Goal: Task Accomplishment & Management: Use online tool/utility

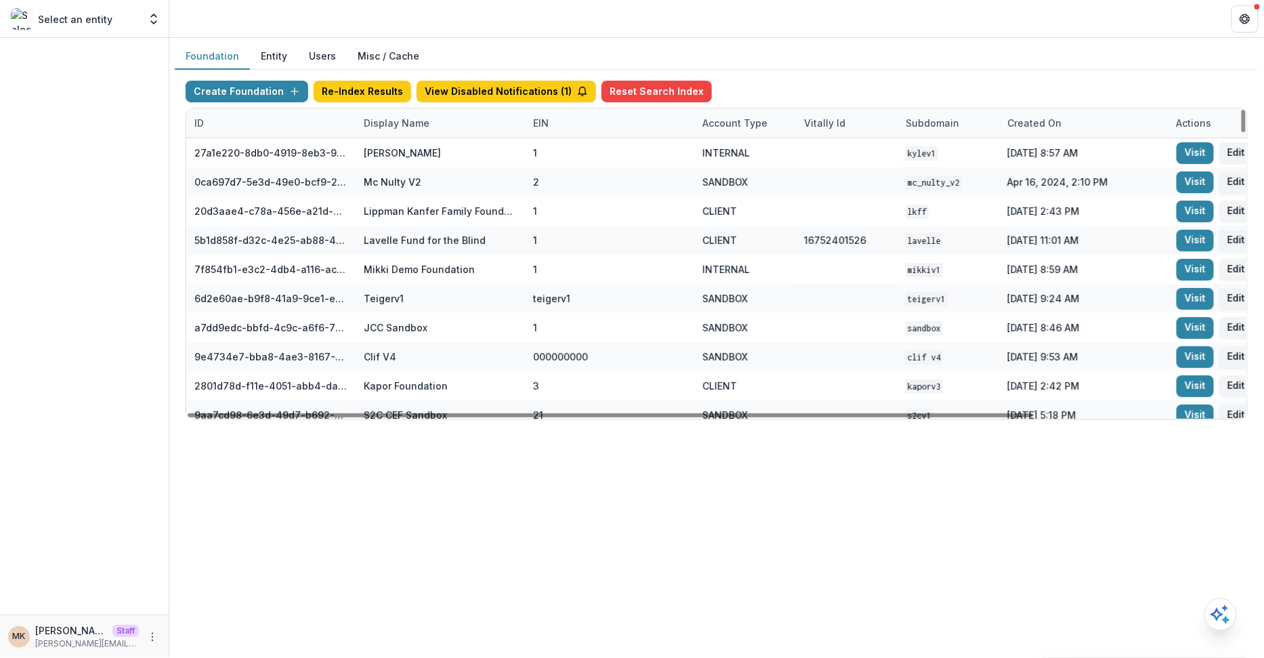
click at [382, 122] on div "Display Name" at bounding box center [397, 123] width 82 height 14
click at [385, 152] on input at bounding box center [439, 153] width 163 height 22
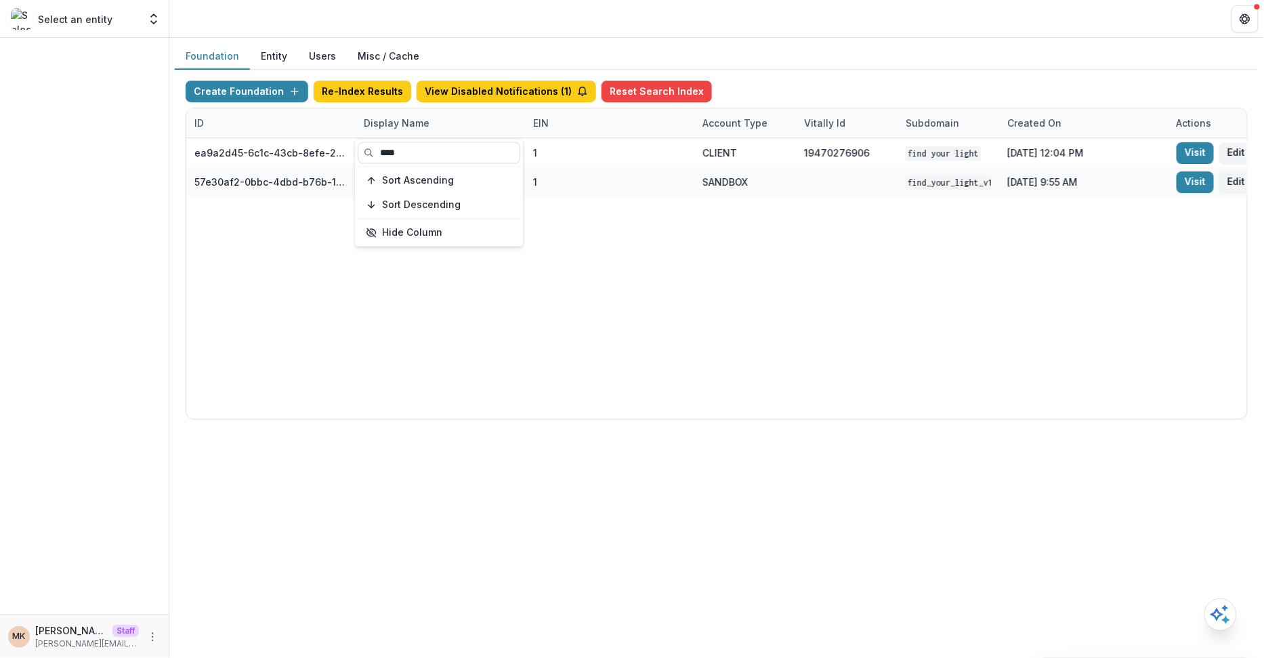
type input "****"
click at [866, 85] on div "Create Foundation Re-Index Results View Disabled Notifications ( 1 ) Reset Sear…" at bounding box center [717, 94] width 1062 height 27
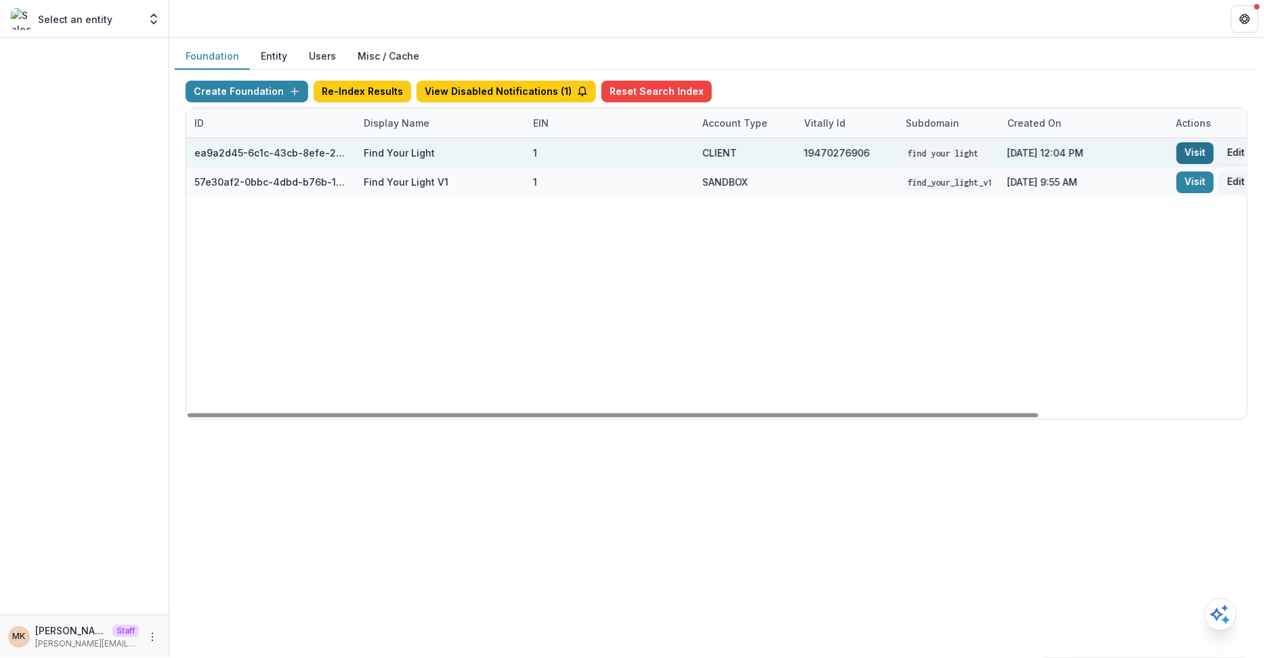
click at [1192, 157] on link "Visit" at bounding box center [1194, 153] width 37 height 22
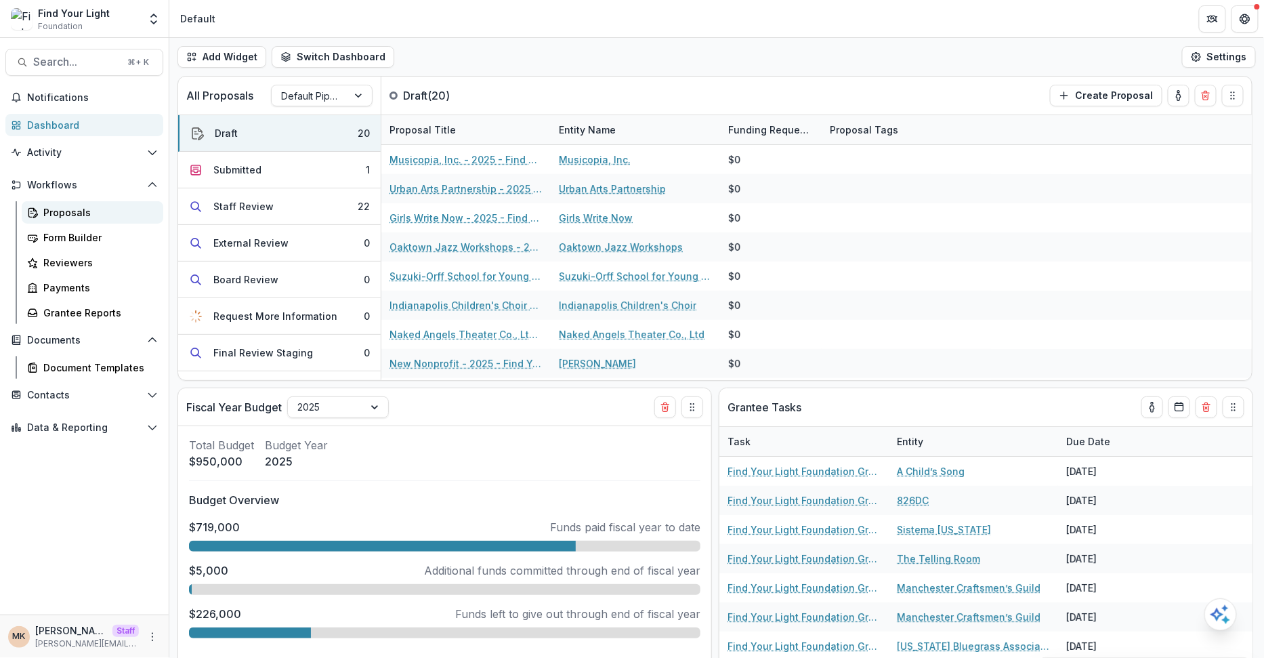
click at [84, 208] on div "Proposals" at bounding box center [97, 212] width 109 height 14
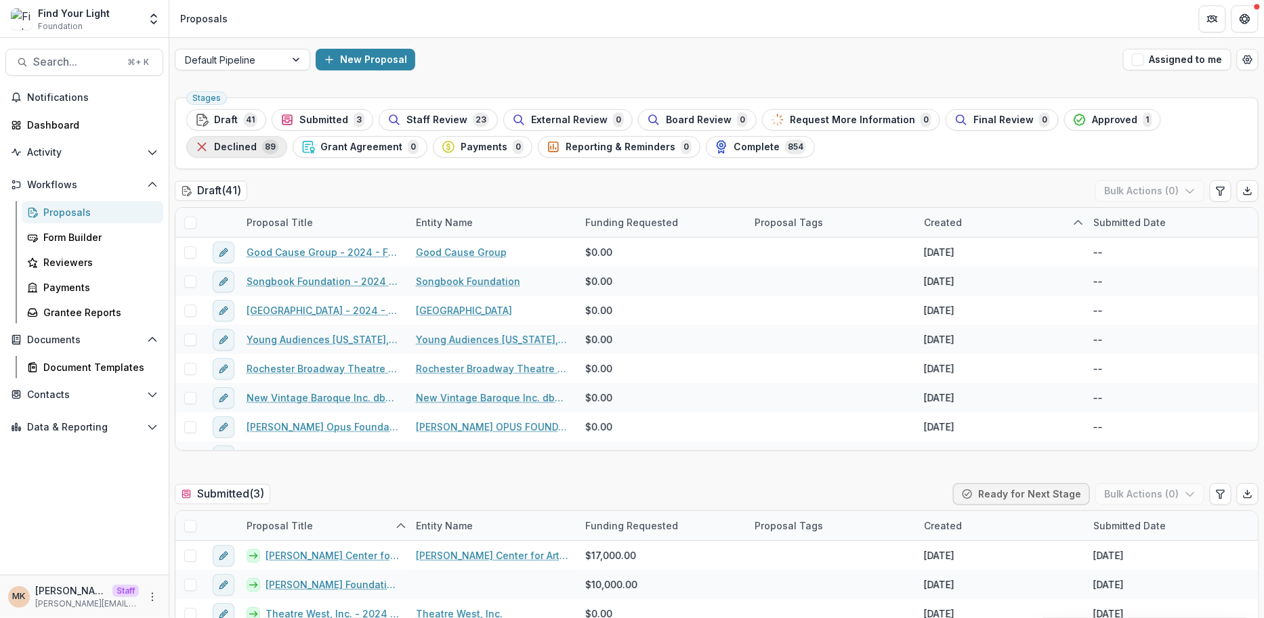
click at [257, 142] on span "Declined" at bounding box center [235, 148] width 43 height 12
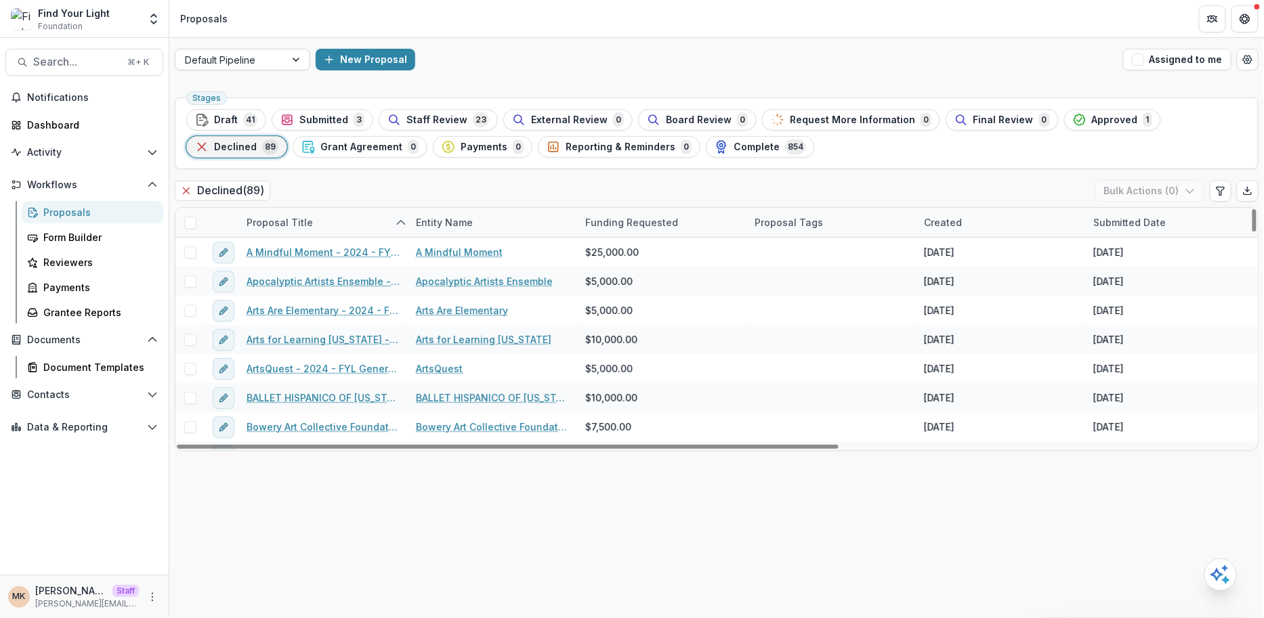
click at [265, 66] on div at bounding box center [230, 59] width 91 height 17
click at [188, 224] on span at bounding box center [190, 223] width 12 height 12
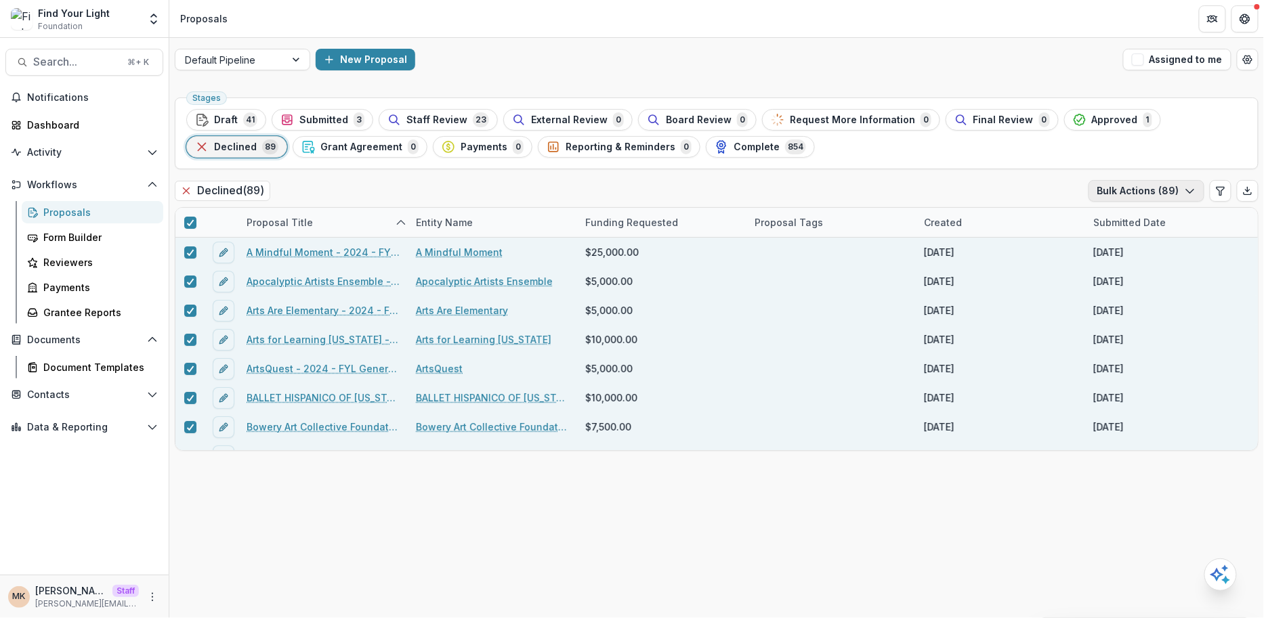
click at [1138, 193] on button "Bulk Actions ( 89 )" at bounding box center [1146, 191] width 116 height 22
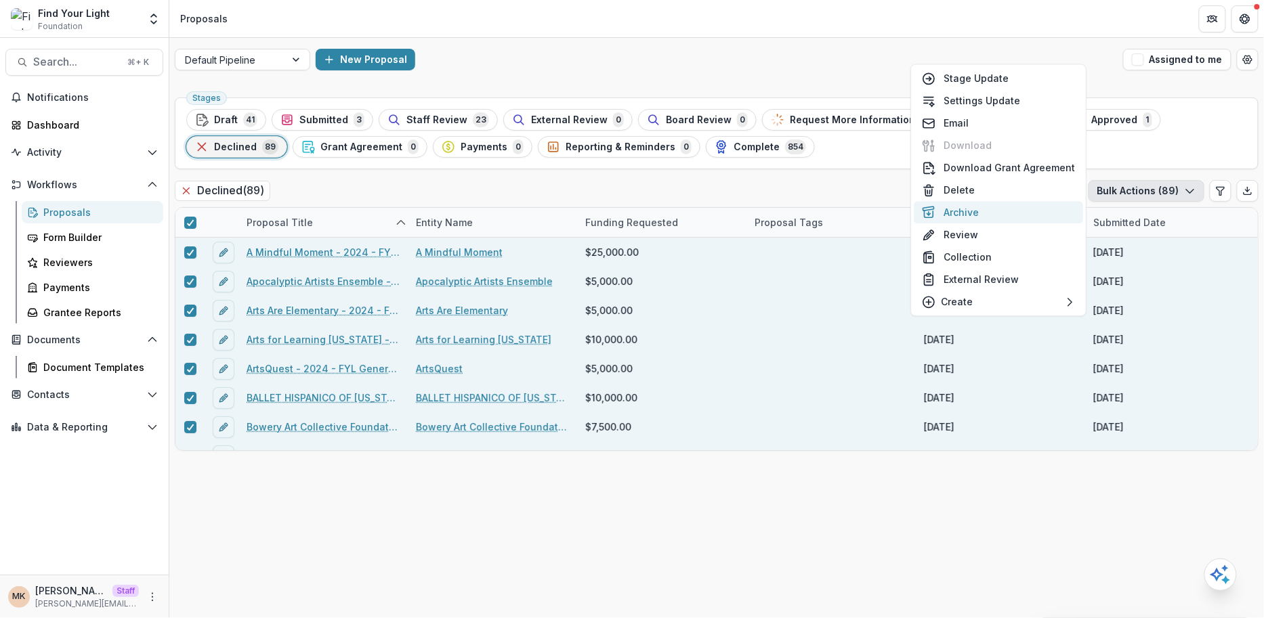
click at [975, 209] on button "Archive" at bounding box center [998, 212] width 169 height 22
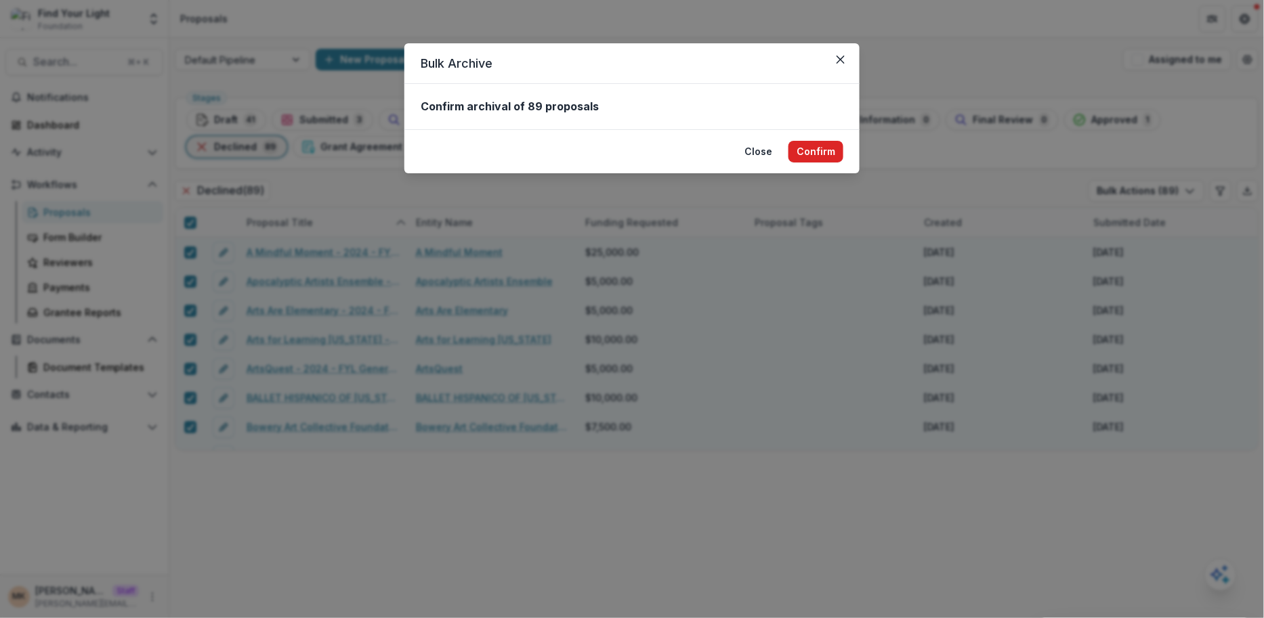
click at [833, 148] on button "Confirm" at bounding box center [815, 152] width 55 height 22
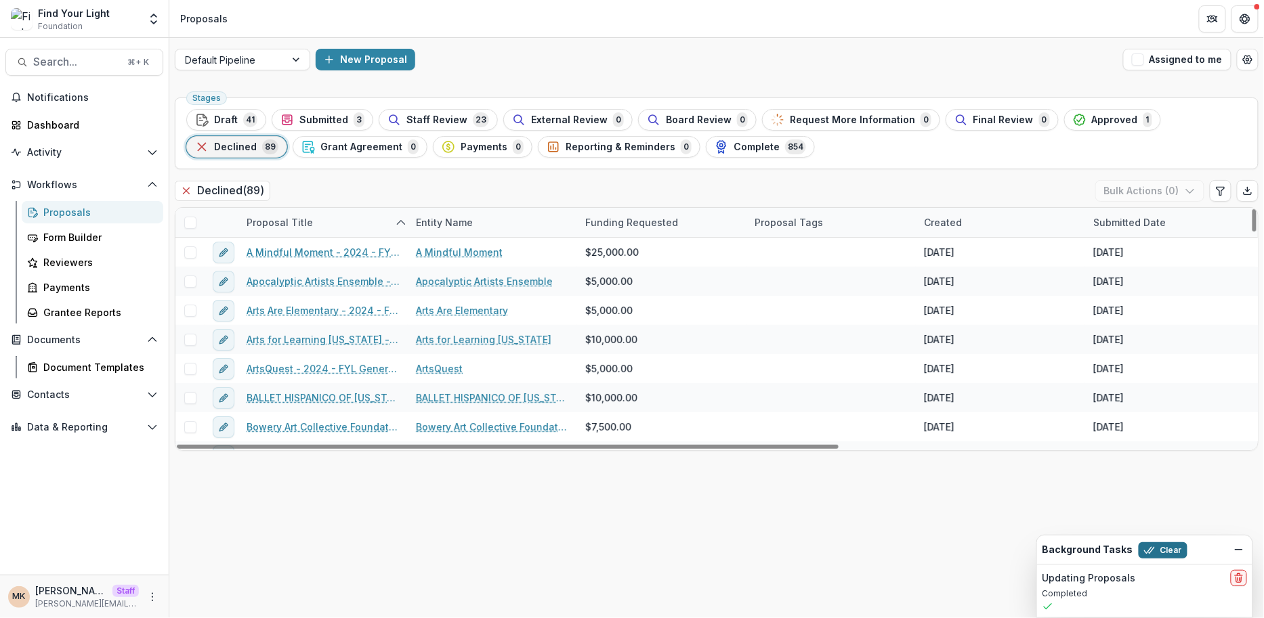
click at [1160, 547] on button "Clear" at bounding box center [1162, 550] width 49 height 16
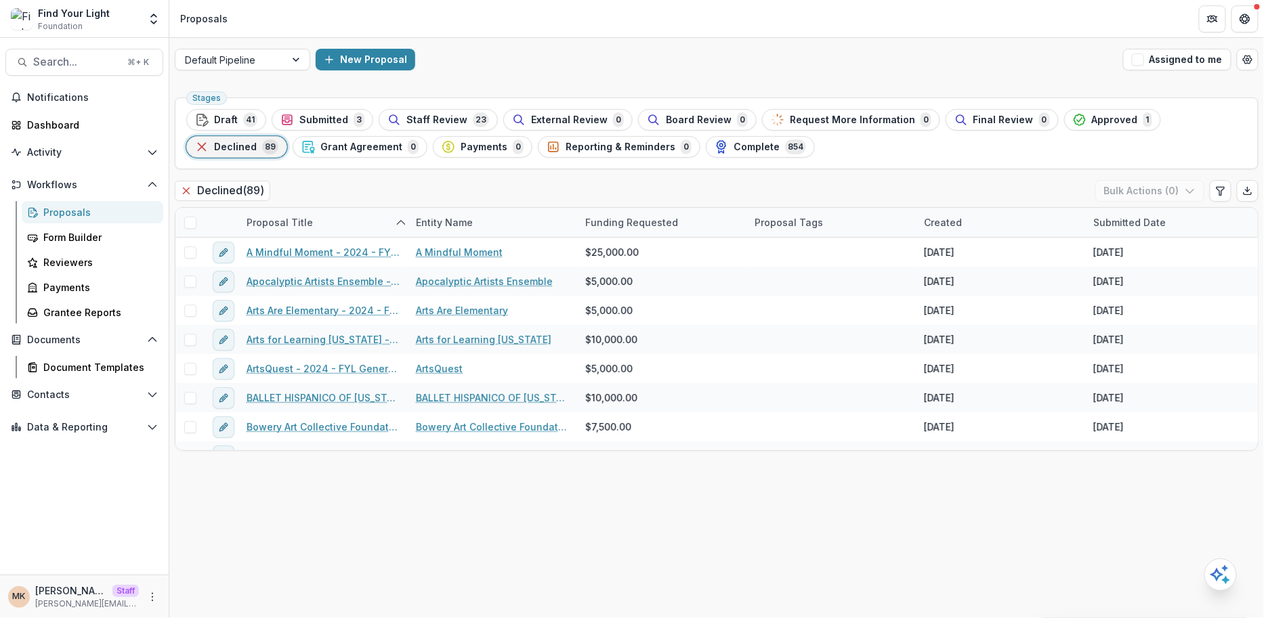
click at [278, 140] on div "Declined 89" at bounding box center [236, 147] width 83 height 15
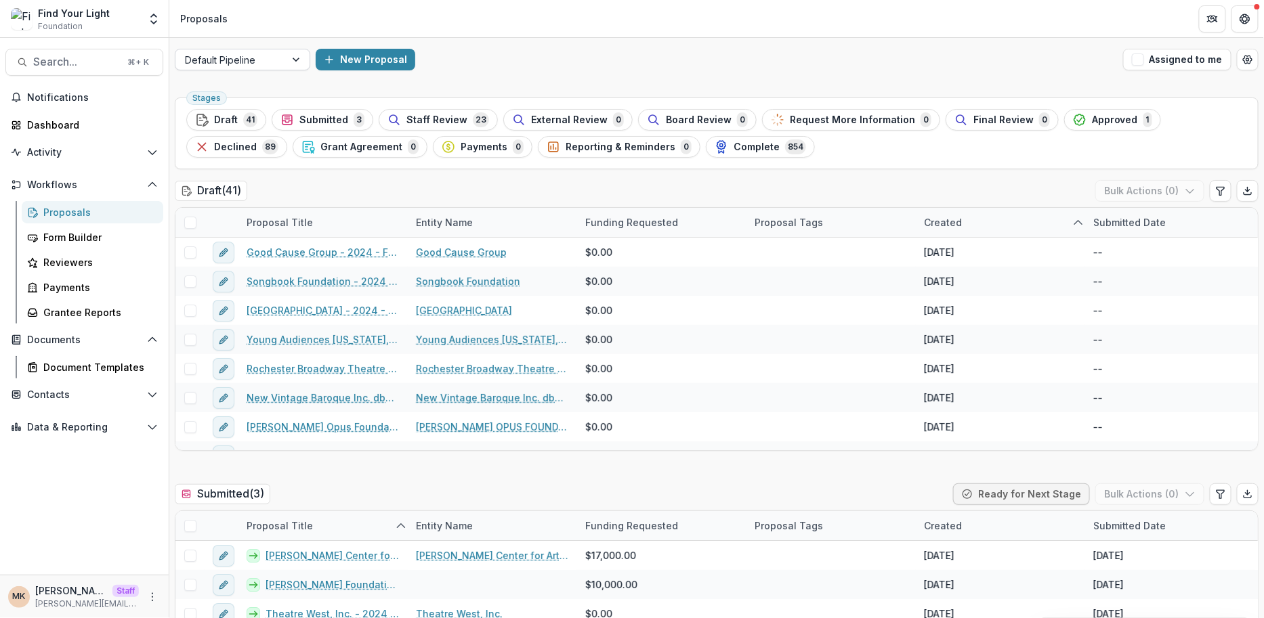
click at [276, 56] on div at bounding box center [230, 59] width 91 height 17
click at [257, 103] on div "Archived Proposals" at bounding box center [242, 110] width 129 height 21
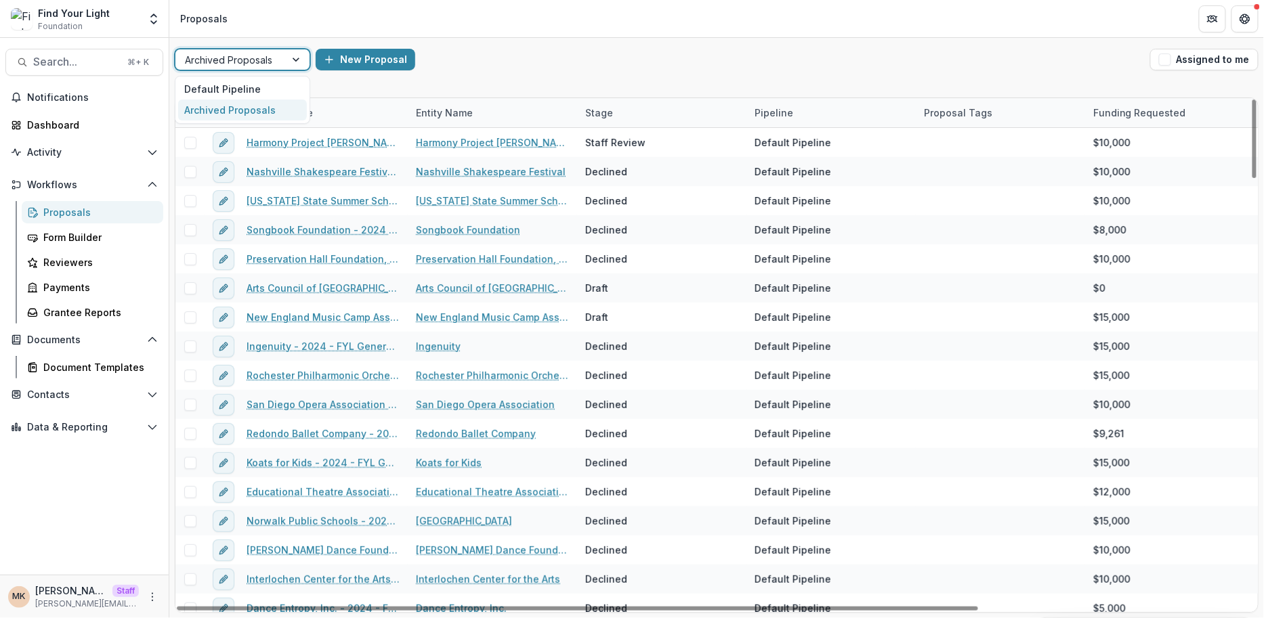
click at [209, 53] on div at bounding box center [230, 59] width 91 height 17
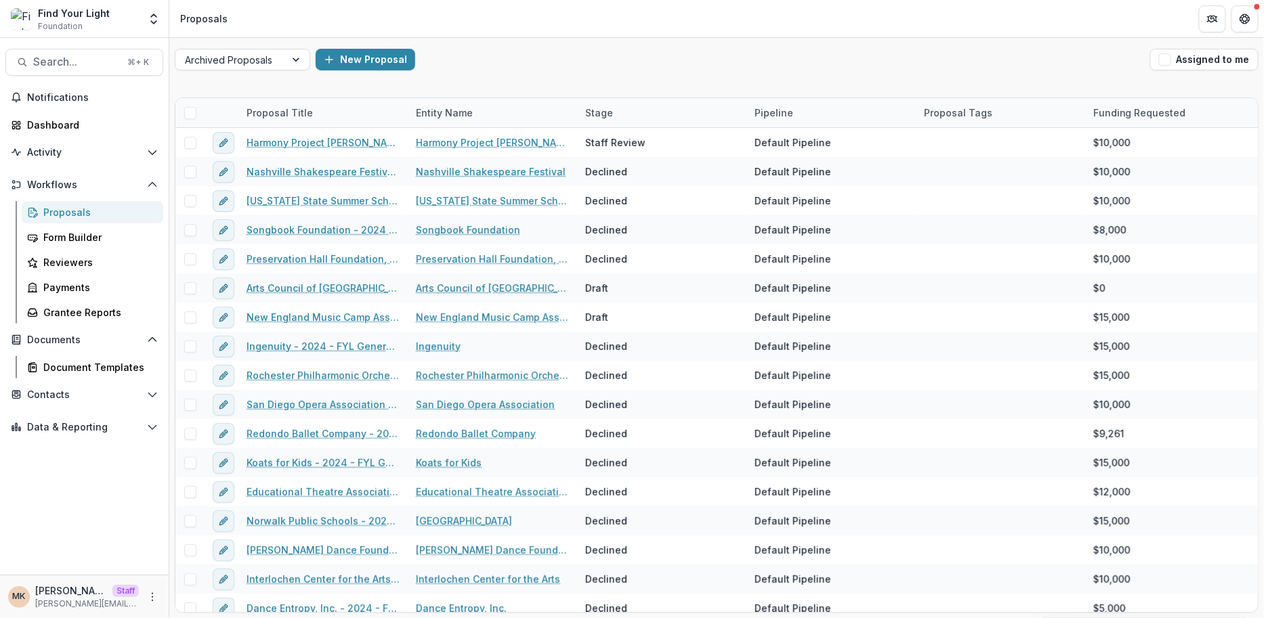
click at [213, 74] on div "Archived Proposals New Proposal Assigned to me" at bounding box center [716, 59] width 1094 height 43
click at [210, 57] on div at bounding box center [230, 59] width 91 height 17
click at [208, 77] on div "Default Pipeline Archived Proposals" at bounding box center [242, 100] width 135 height 48
click at [209, 79] on div "Default Pipeline" at bounding box center [242, 89] width 129 height 21
click at [209, 79] on div "Archived Proposals selected, 2 of 2. 2 results available. Use Up and Down to ch…" at bounding box center [716, 59] width 1094 height 43
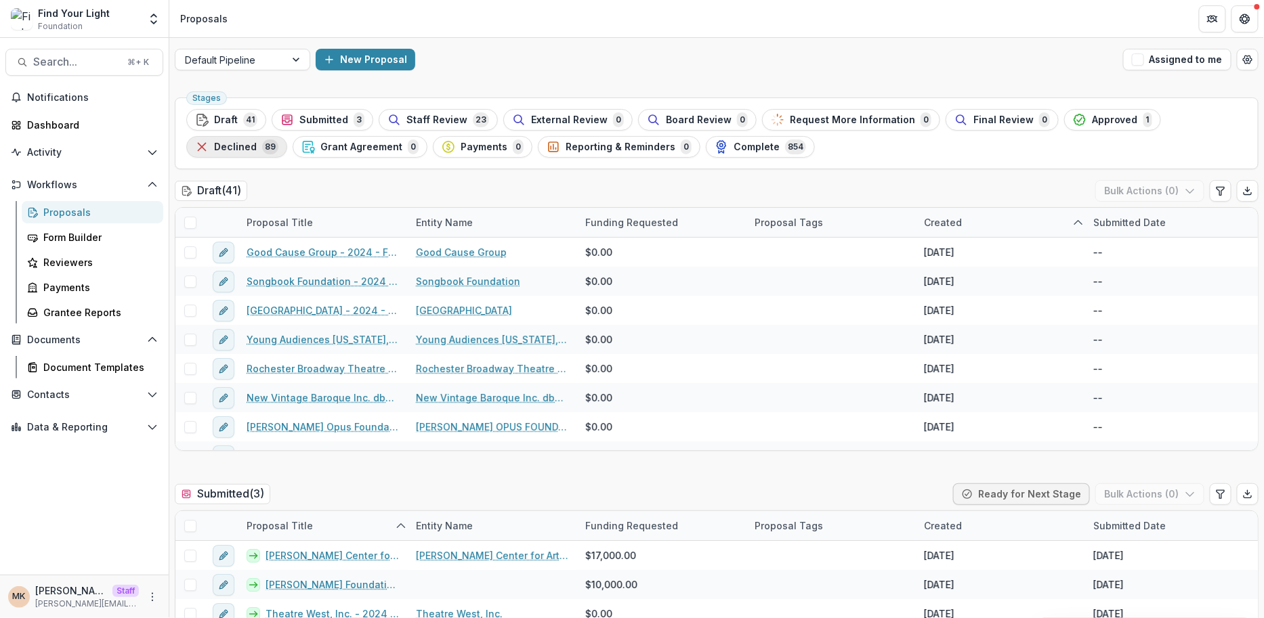
click at [257, 142] on span "Declined" at bounding box center [235, 148] width 43 height 12
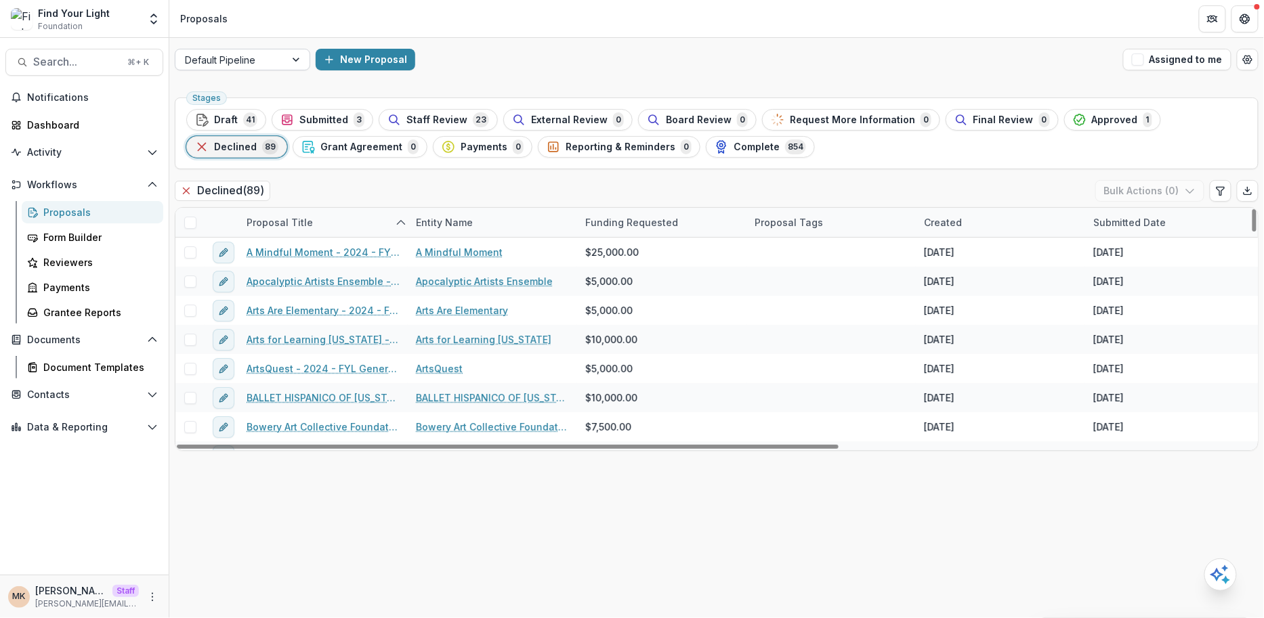
click at [285, 56] on div at bounding box center [297, 59] width 24 height 20
click at [276, 108] on div "Archived Proposals" at bounding box center [242, 110] width 129 height 21
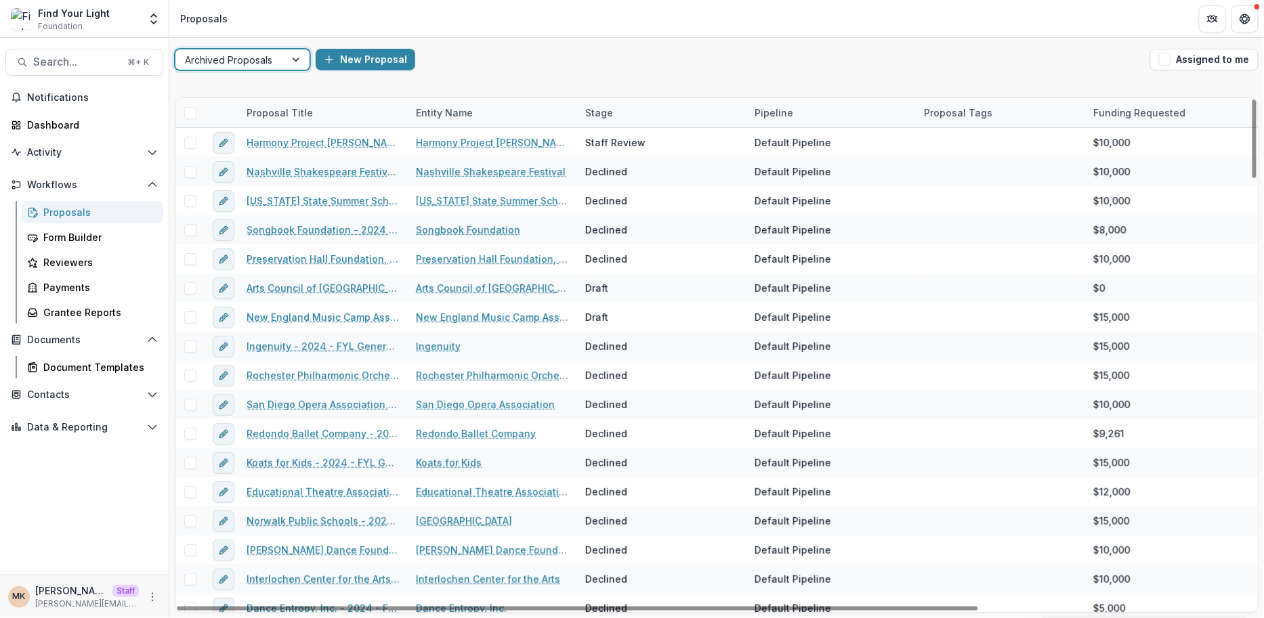
click at [308, 108] on div "Proposal Title" at bounding box center [279, 113] width 83 height 14
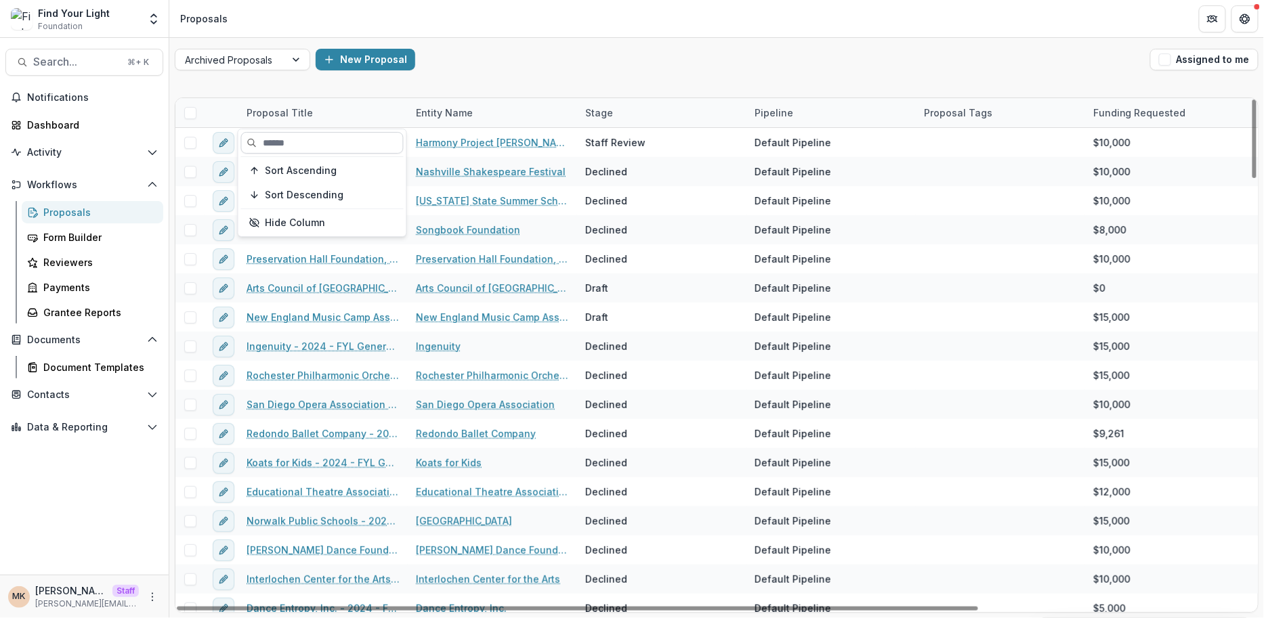
click at [307, 132] on input at bounding box center [322, 143] width 163 height 22
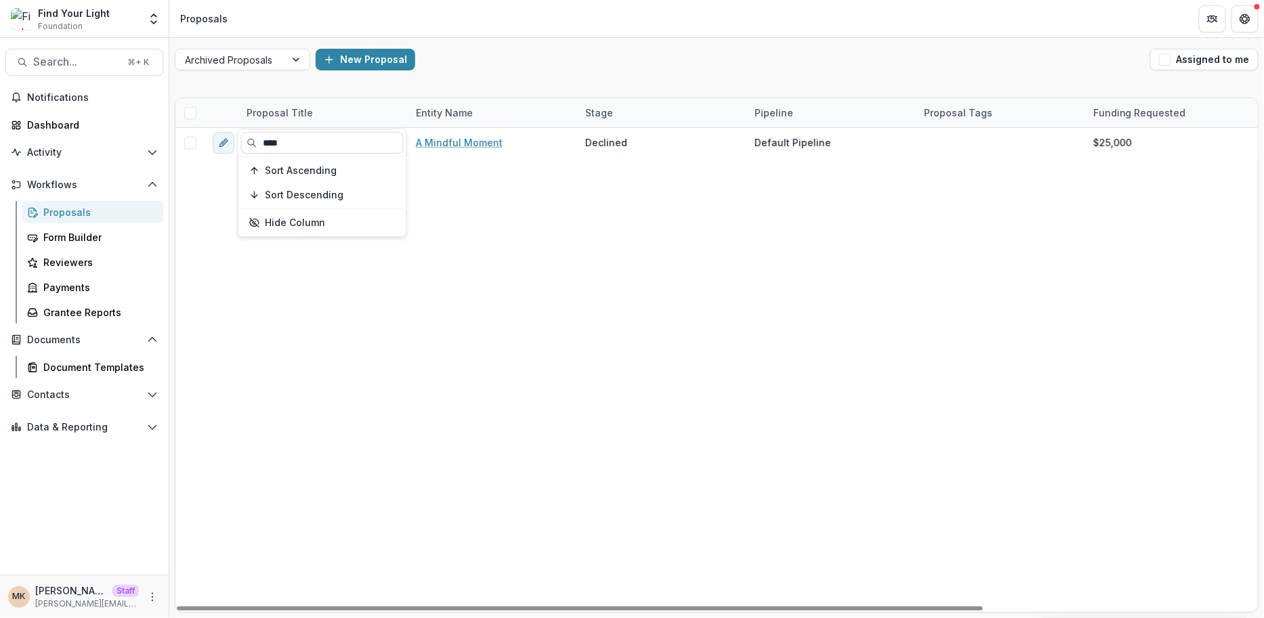
type input "****"
click at [496, 64] on div "New Proposal" at bounding box center [730, 60] width 829 height 22
click at [333, 106] on div "Proposal Title" at bounding box center [322, 112] width 169 height 29
click at [324, 139] on input "****" at bounding box center [322, 143] width 163 height 22
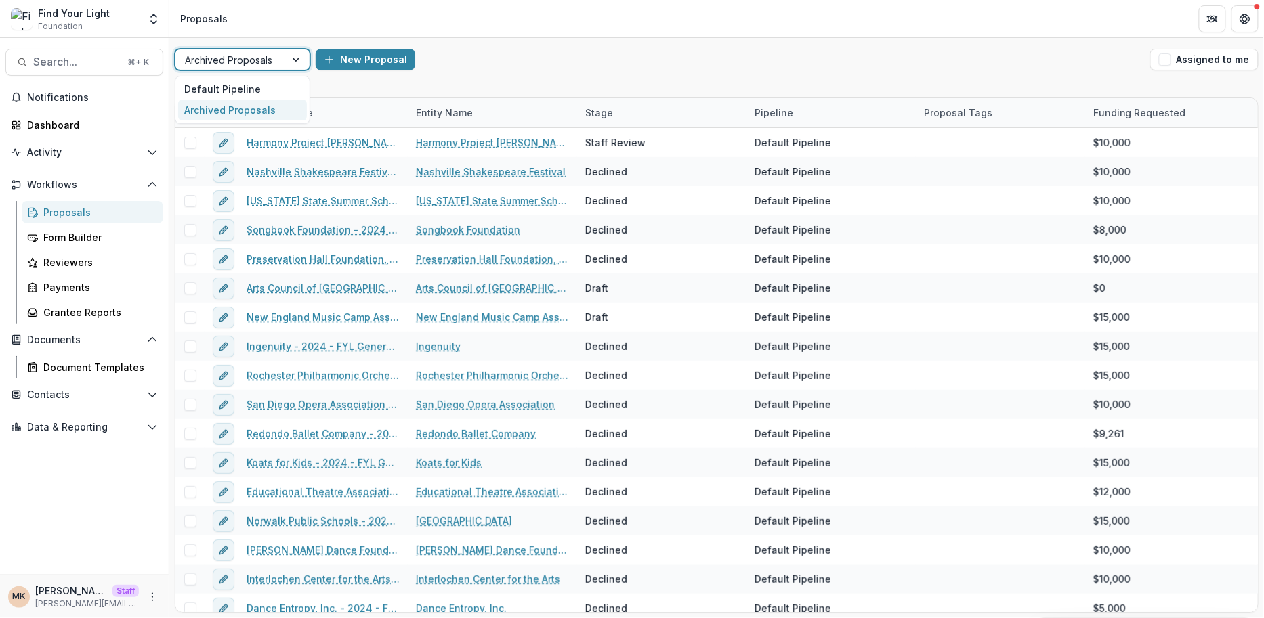
click at [274, 65] on div at bounding box center [230, 59] width 91 height 17
click at [264, 81] on div "Default Pipeline" at bounding box center [242, 89] width 129 height 21
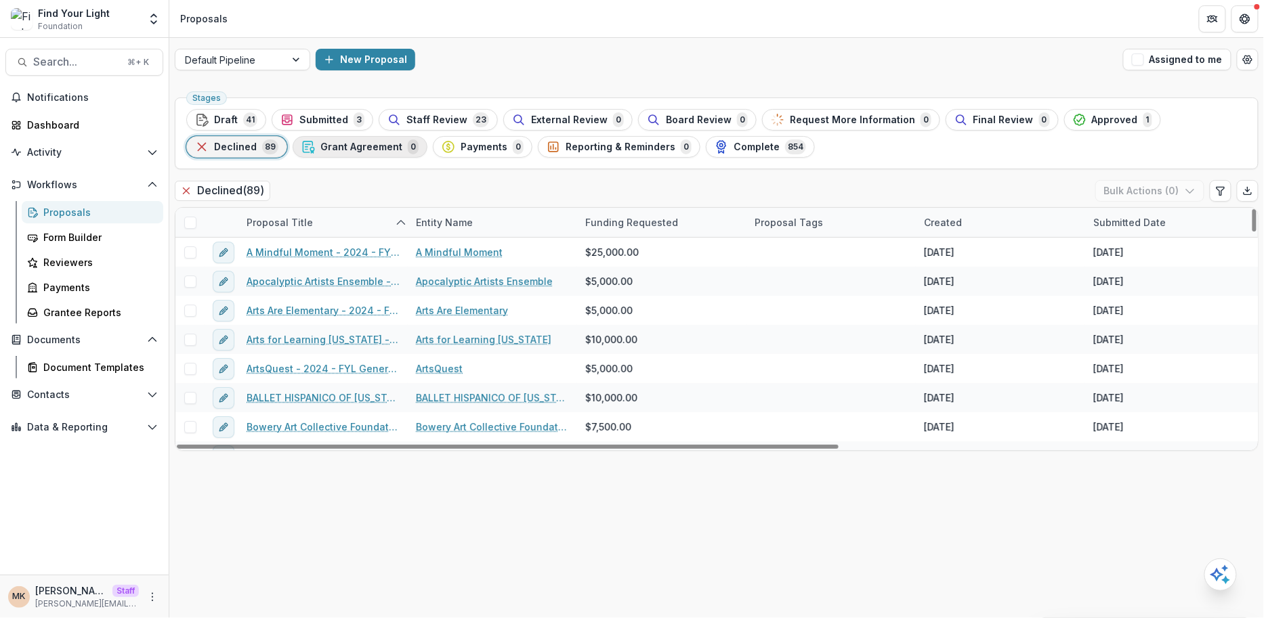
click at [312, 137] on button "Grant Agreement 0" at bounding box center [360, 147] width 135 height 22
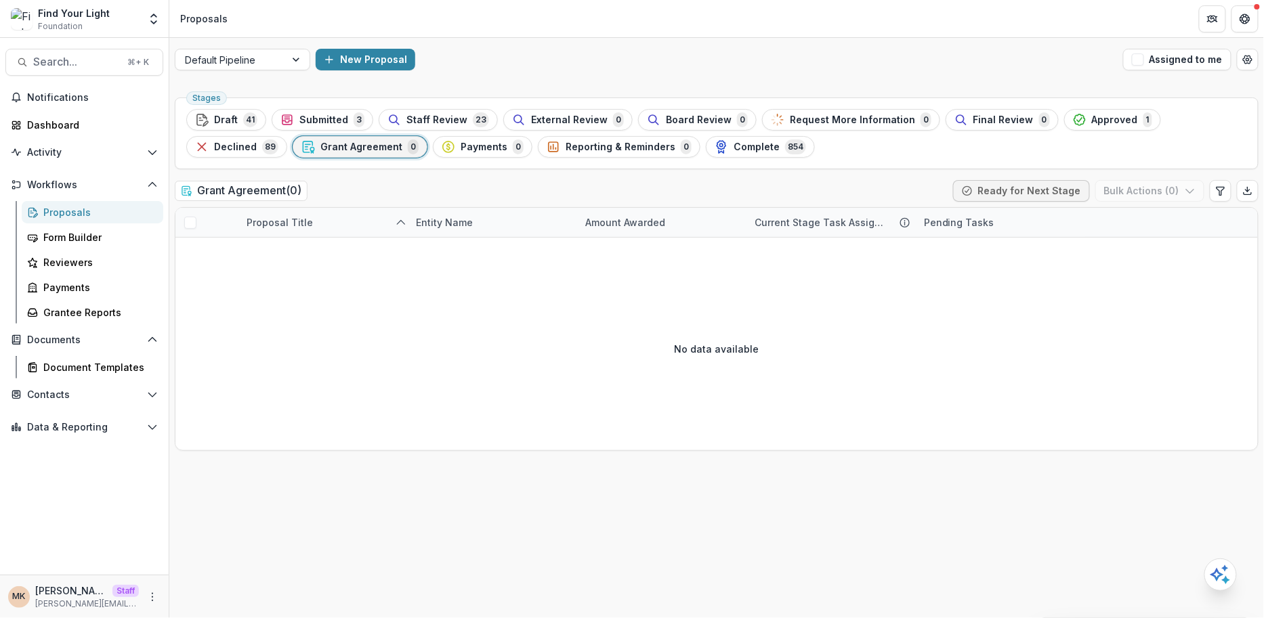
click at [315, 107] on div "Stages Draft 41 Submitted 3 Staff Review 23 External Review 0 Board Review 0 Re…" at bounding box center [717, 134] width 1084 height 72
click at [312, 117] on span "Submitted" at bounding box center [323, 120] width 49 height 12
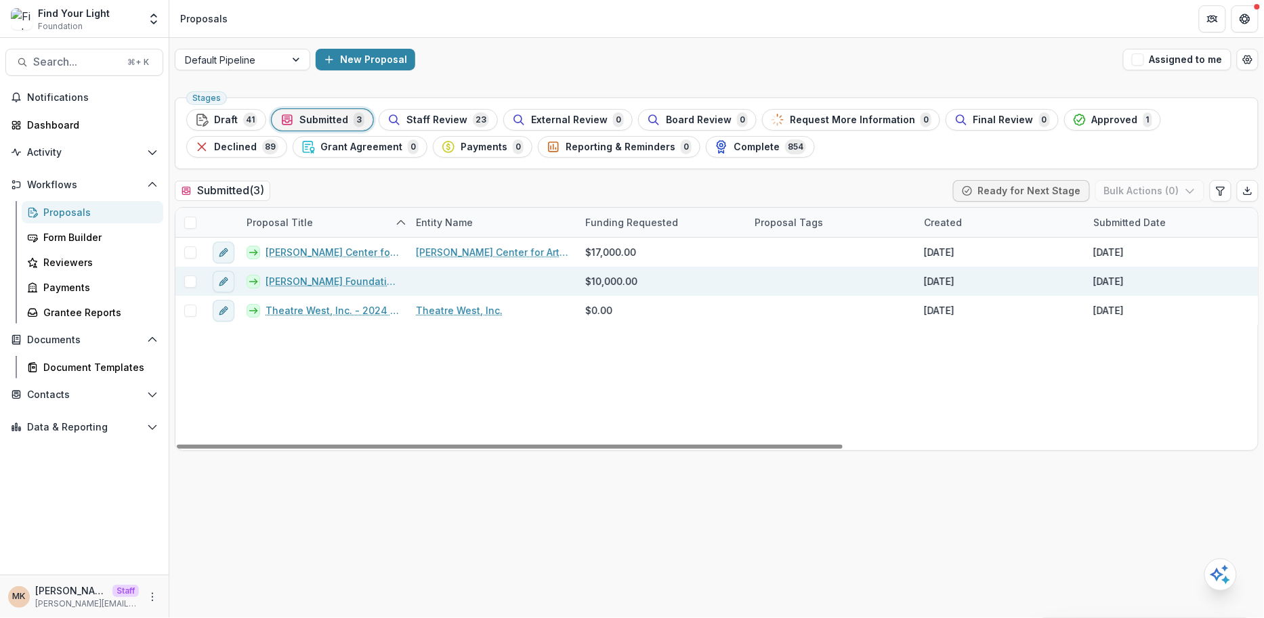
click at [328, 274] on link "Misty Copeland Foundation - 2024 - FYL General Grant Application" at bounding box center [332, 281] width 134 height 14
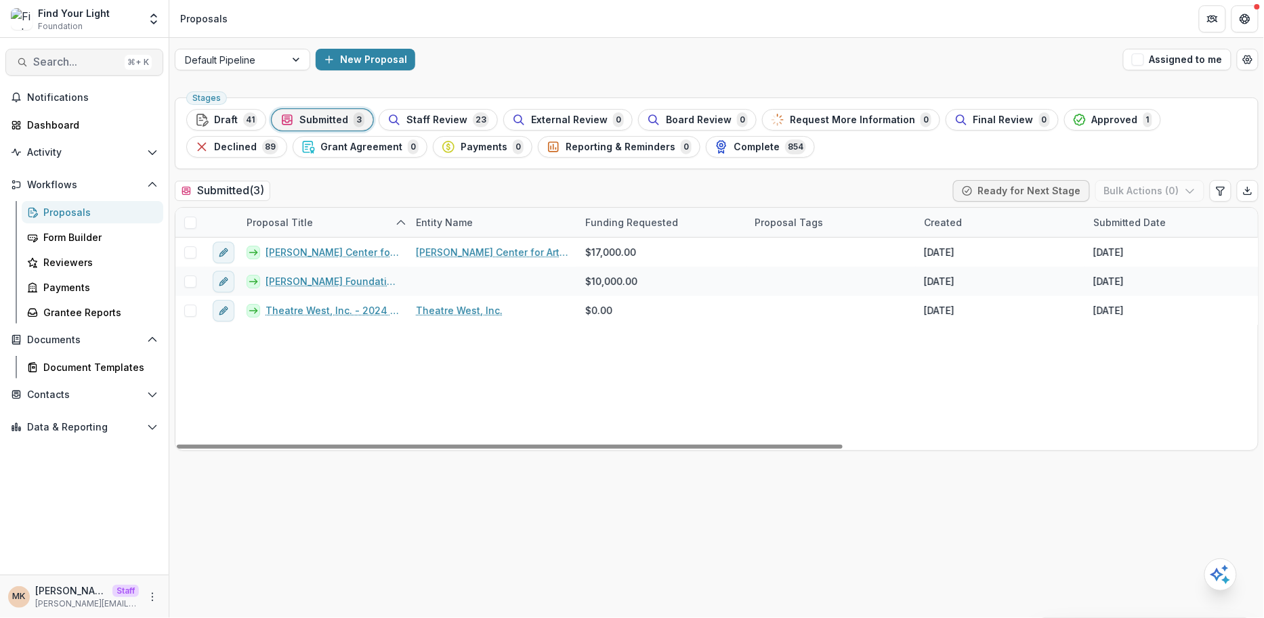
click at [94, 63] on span "Search..." at bounding box center [76, 62] width 86 height 13
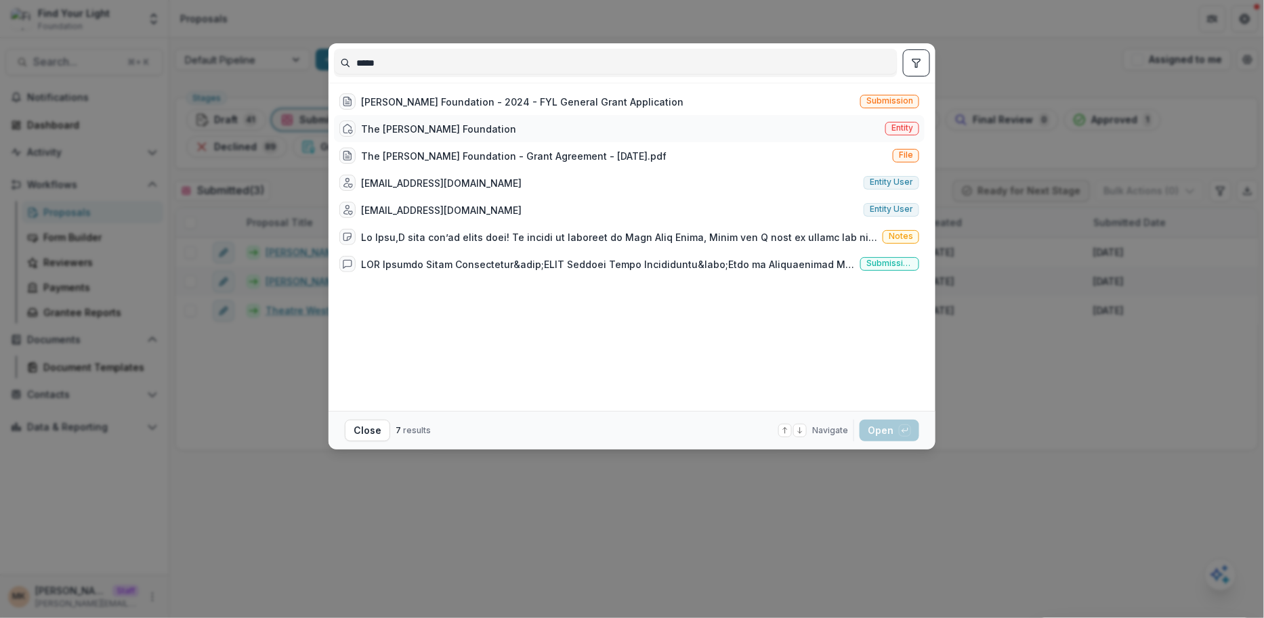
type input "*****"
click at [422, 127] on div "The Misty Copeland Foundation" at bounding box center [438, 129] width 155 height 14
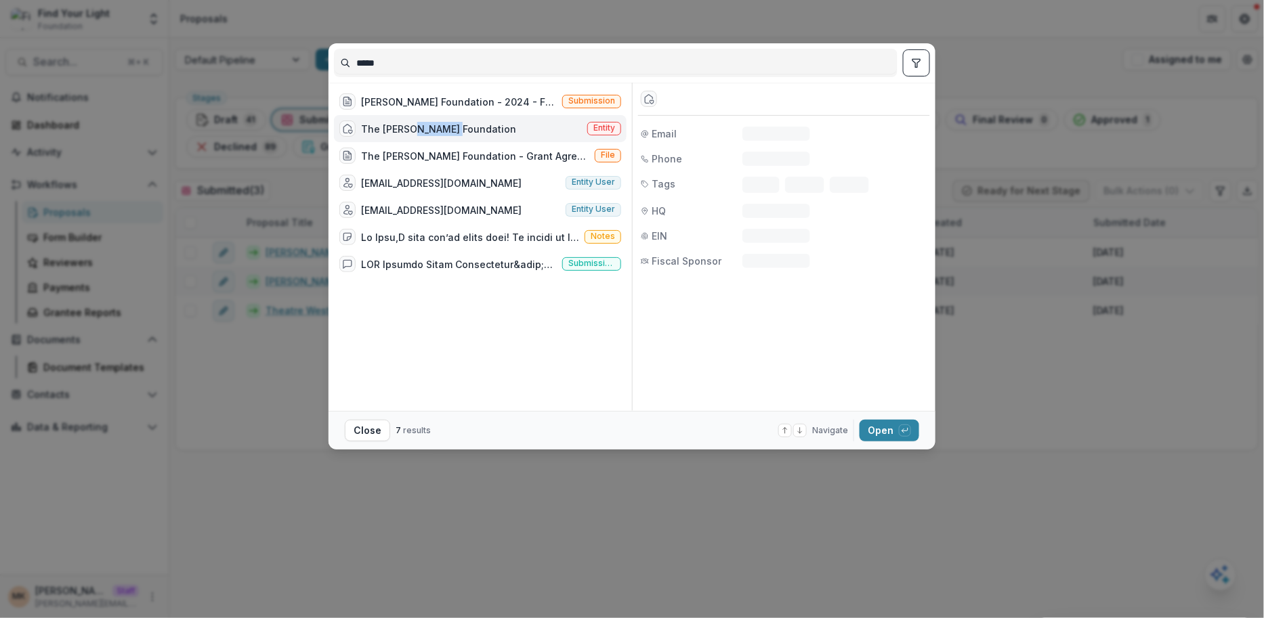
click at [422, 127] on div "The Misty Copeland Foundation" at bounding box center [438, 129] width 155 height 14
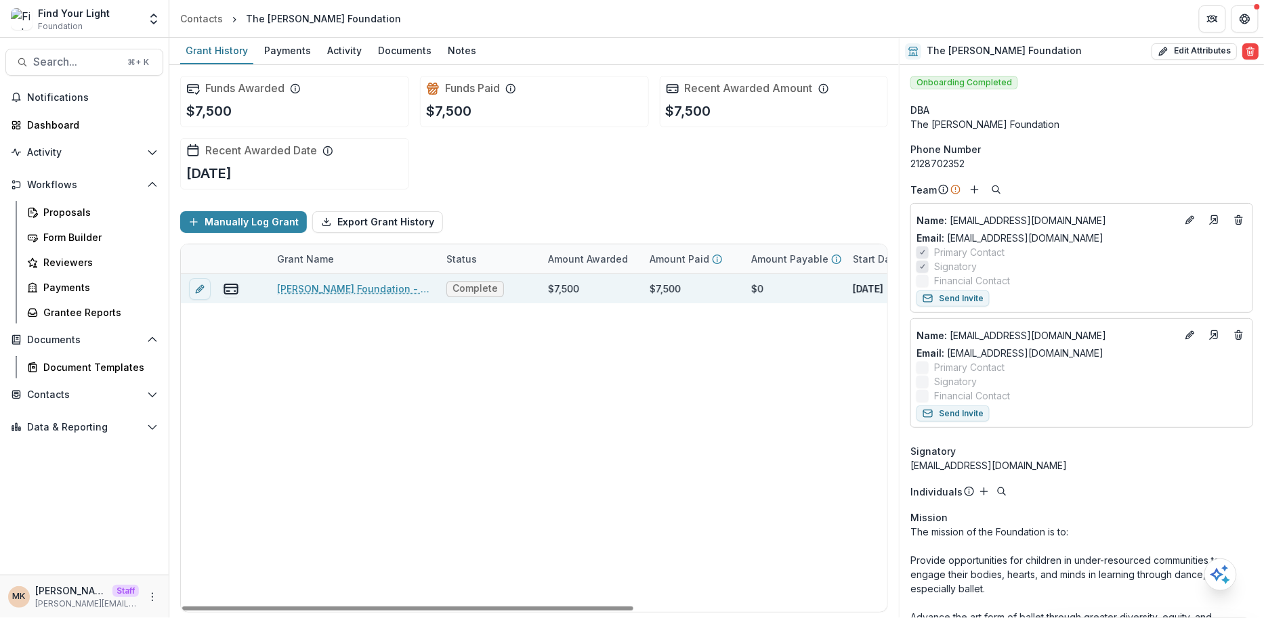
click at [354, 292] on link "Misty Copeland Foundation - 2024 - FYL General Grant Application" at bounding box center [353, 289] width 153 height 14
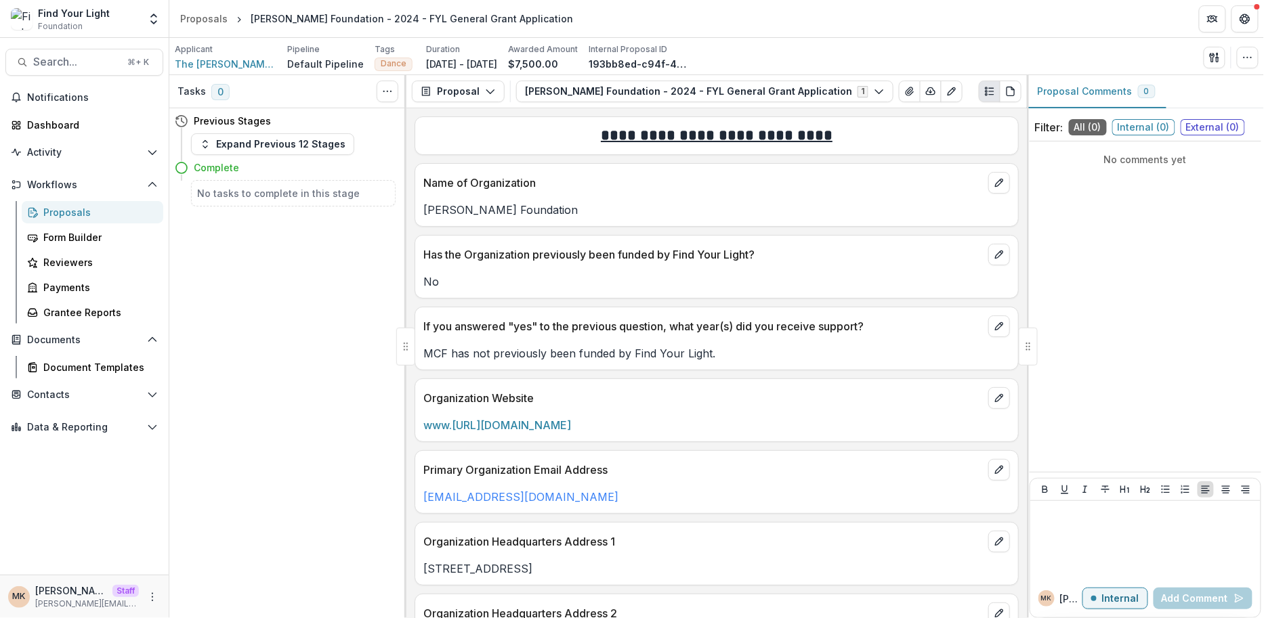
click at [101, 213] on div "Proposals" at bounding box center [97, 212] width 109 height 14
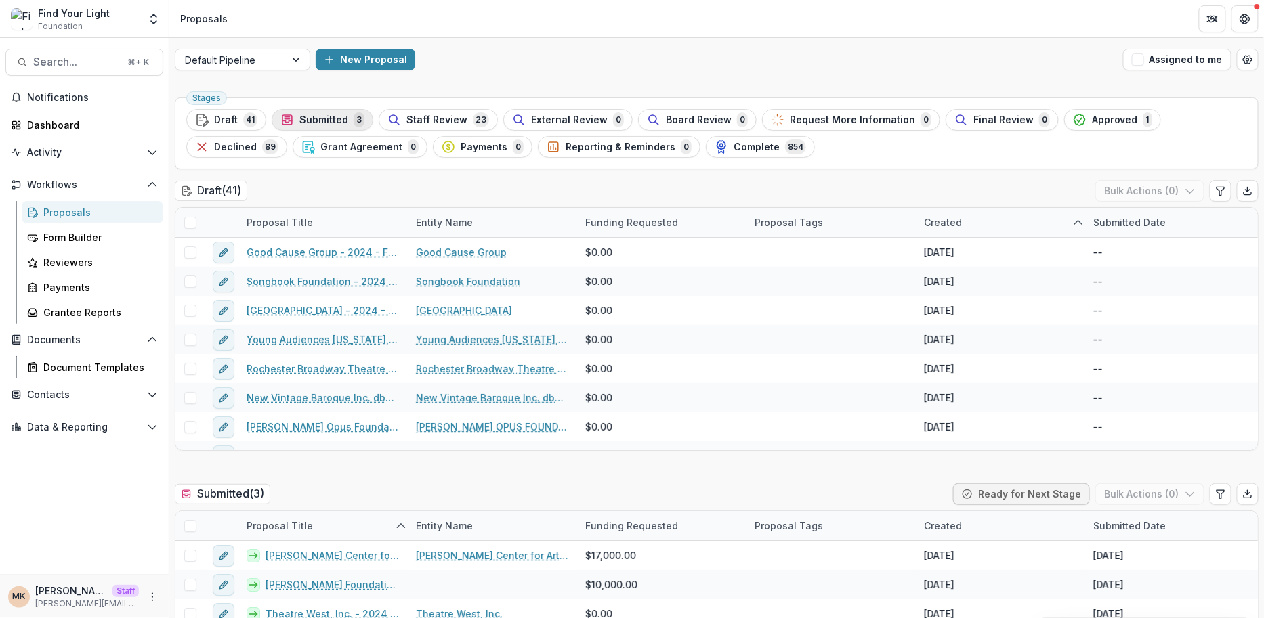
click at [328, 117] on span "Submitted" at bounding box center [323, 120] width 49 height 12
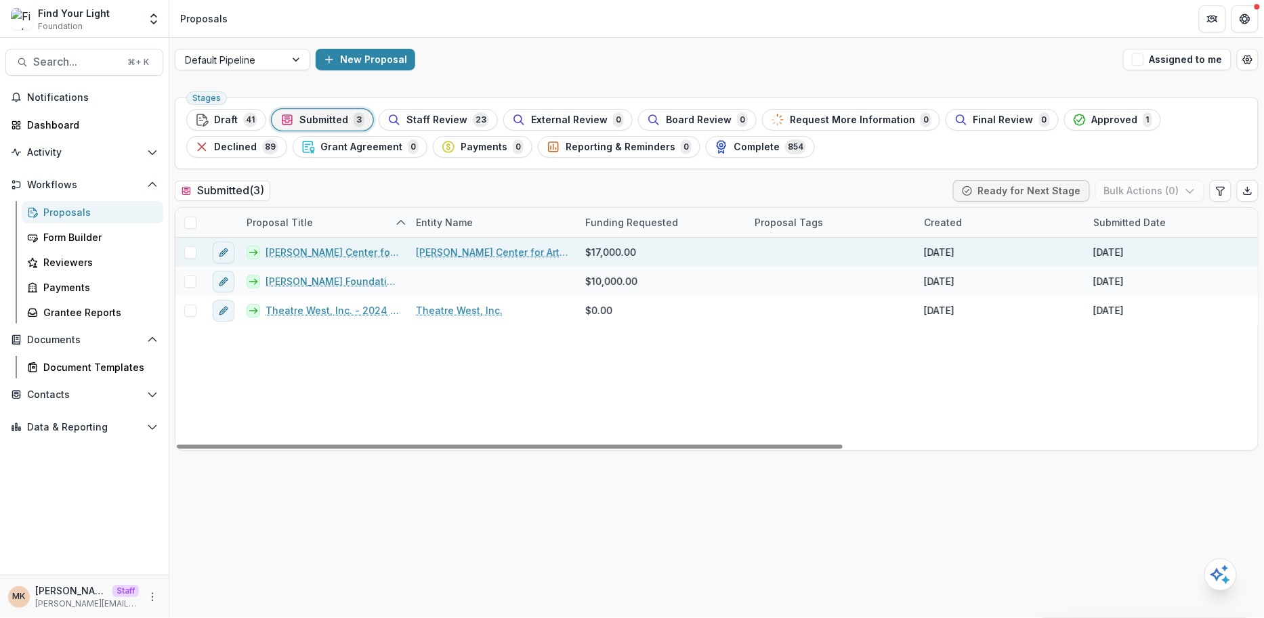
click at [317, 254] on link "Angelica Center for Arts and Music - 2024 - FYL General Grant Application" at bounding box center [332, 252] width 134 height 14
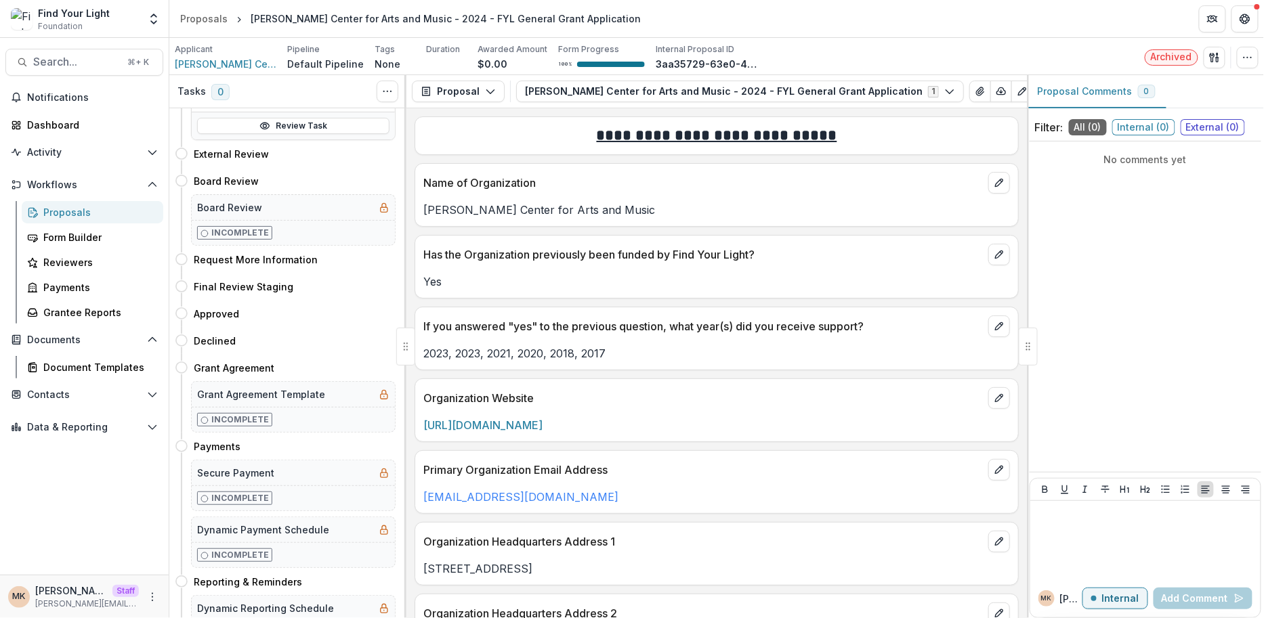
scroll to position [544, 0]
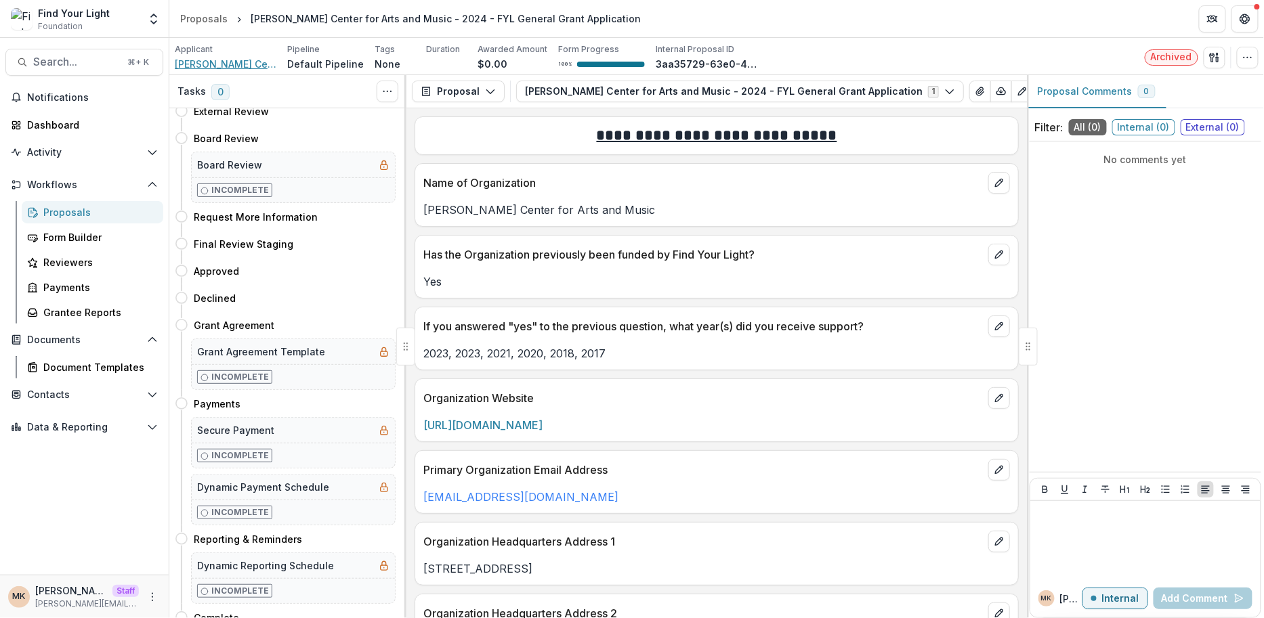
click at [216, 59] on span "Angelica Center for Arts and Music" at bounding box center [226, 64] width 102 height 14
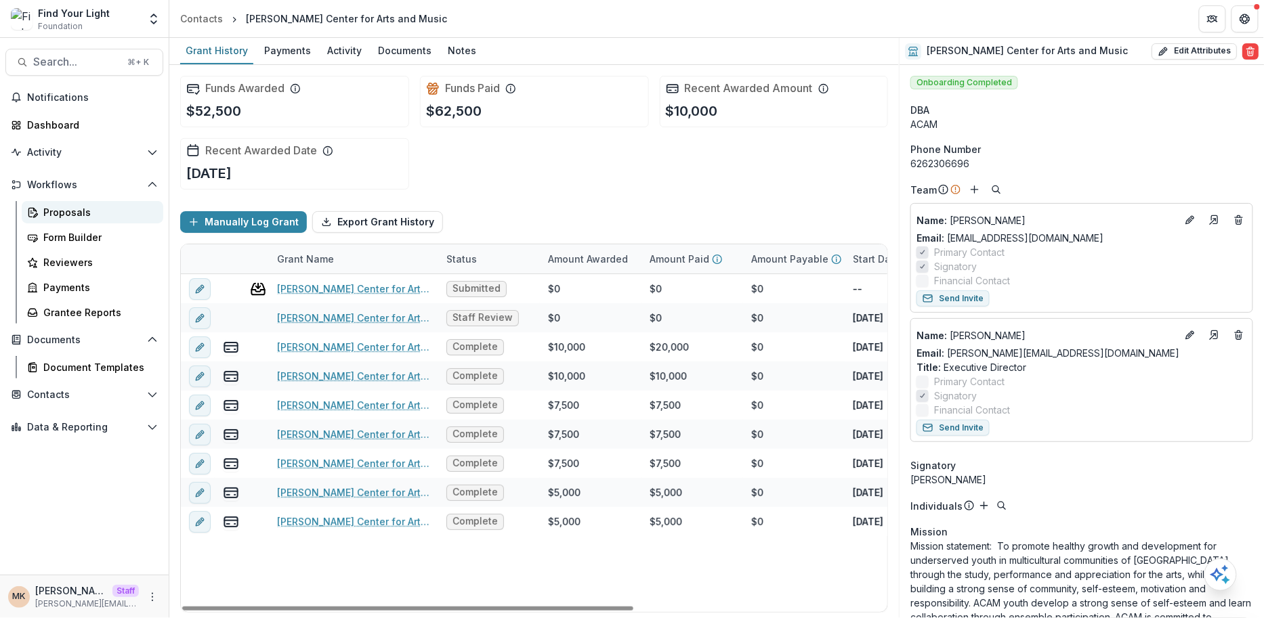
click at [94, 209] on div "Proposals" at bounding box center [97, 212] width 109 height 14
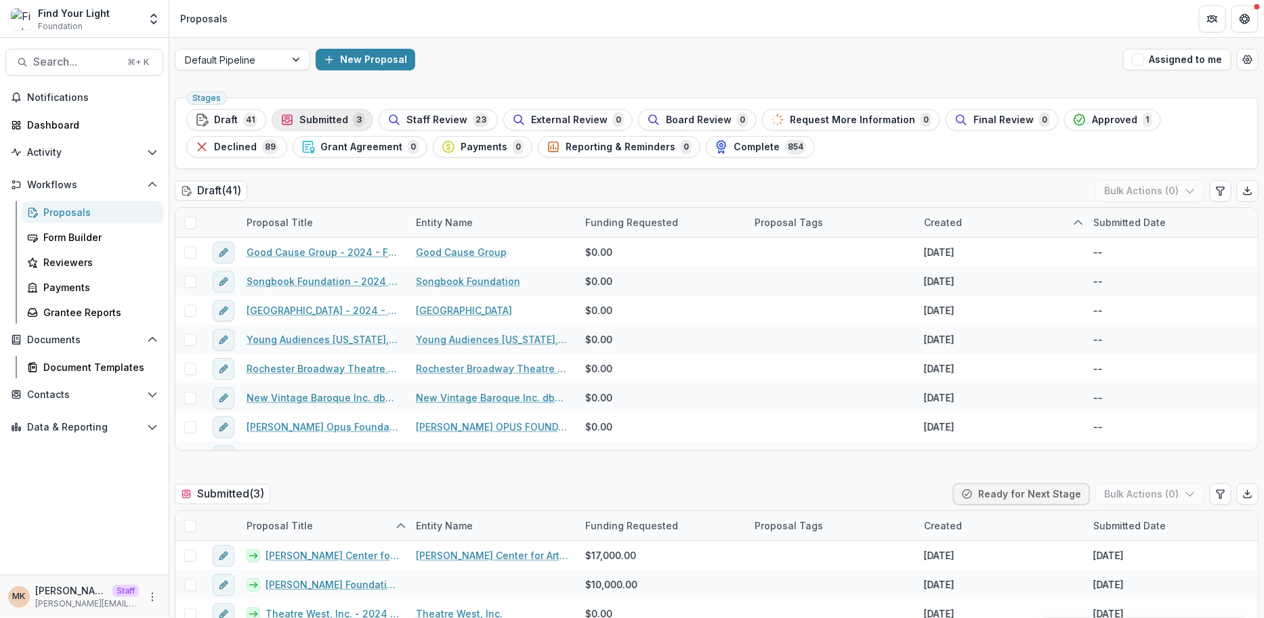
click at [338, 116] on span "Submitted" at bounding box center [323, 120] width 49 height 12
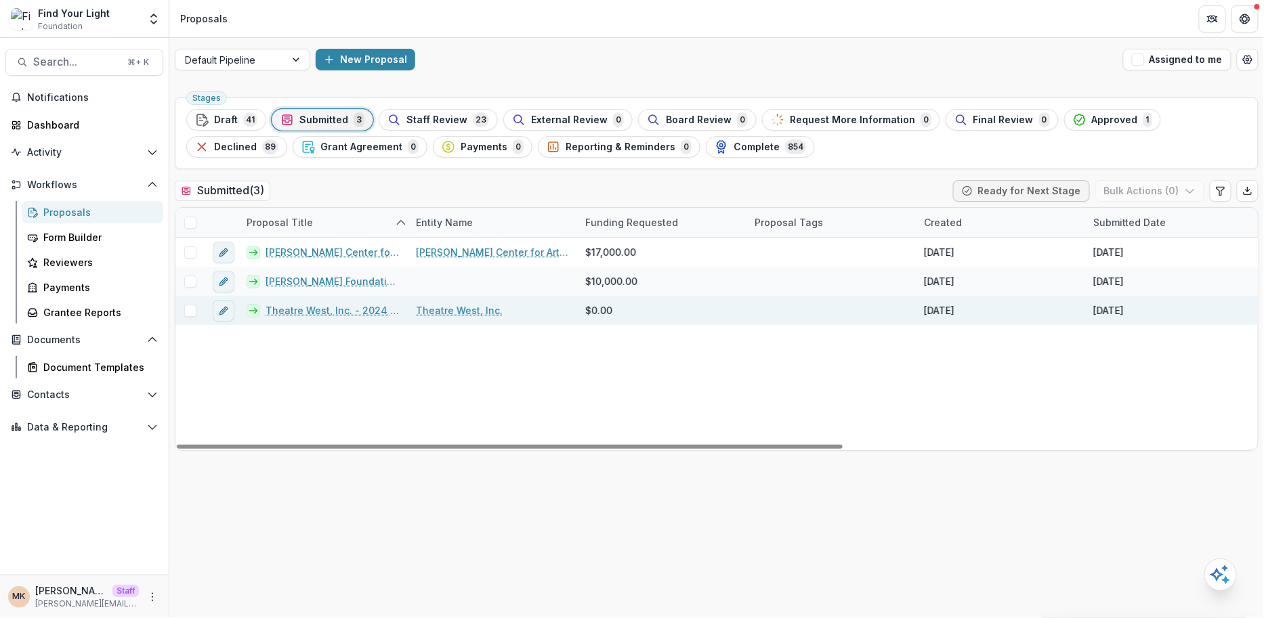
click at [444, 313] on link "Theatre West, Inc." at bounding box center [459, 310] width 87 height 14
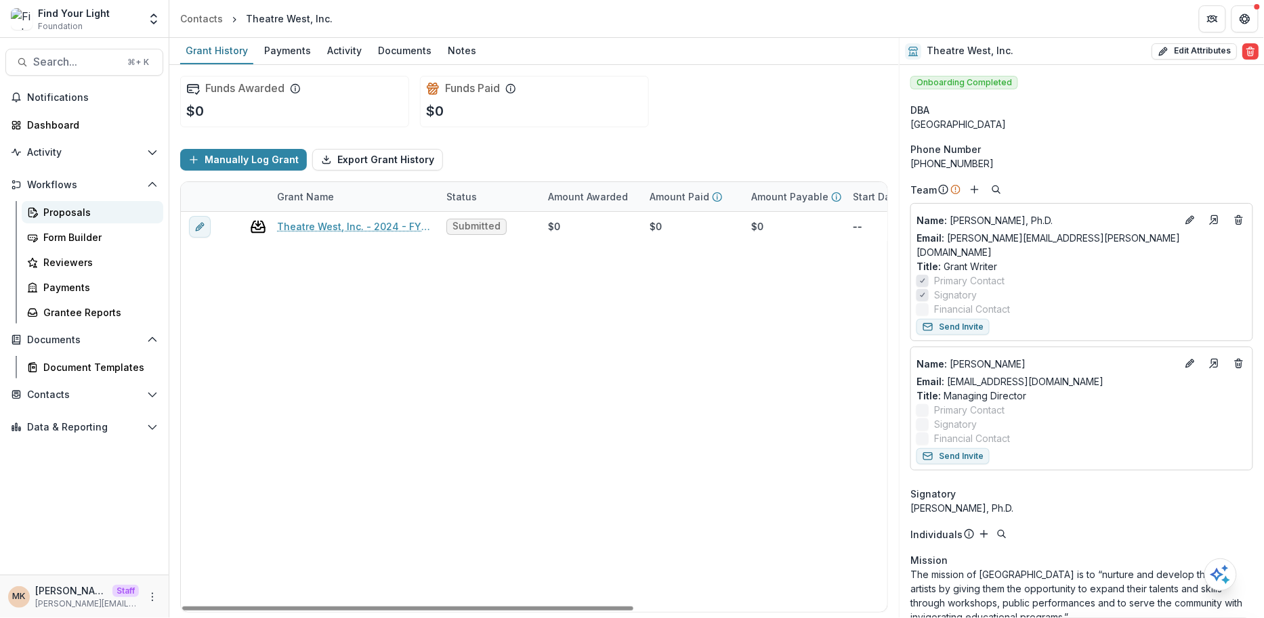
click at [124, 211] on div "Proposals" at bounding box center [97, 212] width 109 height 14
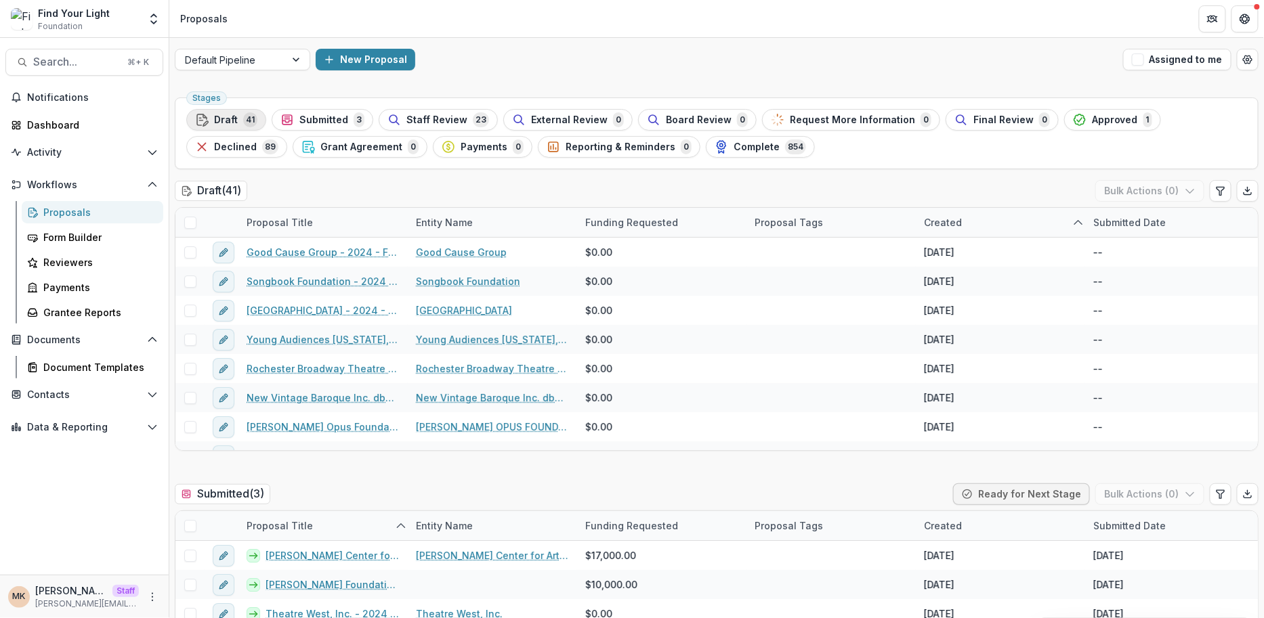
click at [217, 117] on span "Draft" at bounding box center [226, 120] width 24 height 12
click at [217, 117] on ul "Stages Draft 41 Submitted 3 Staff Review 23 External Review 0 Board Review 0 Re…" at bounding box center [716, 133] width 1061 height 49
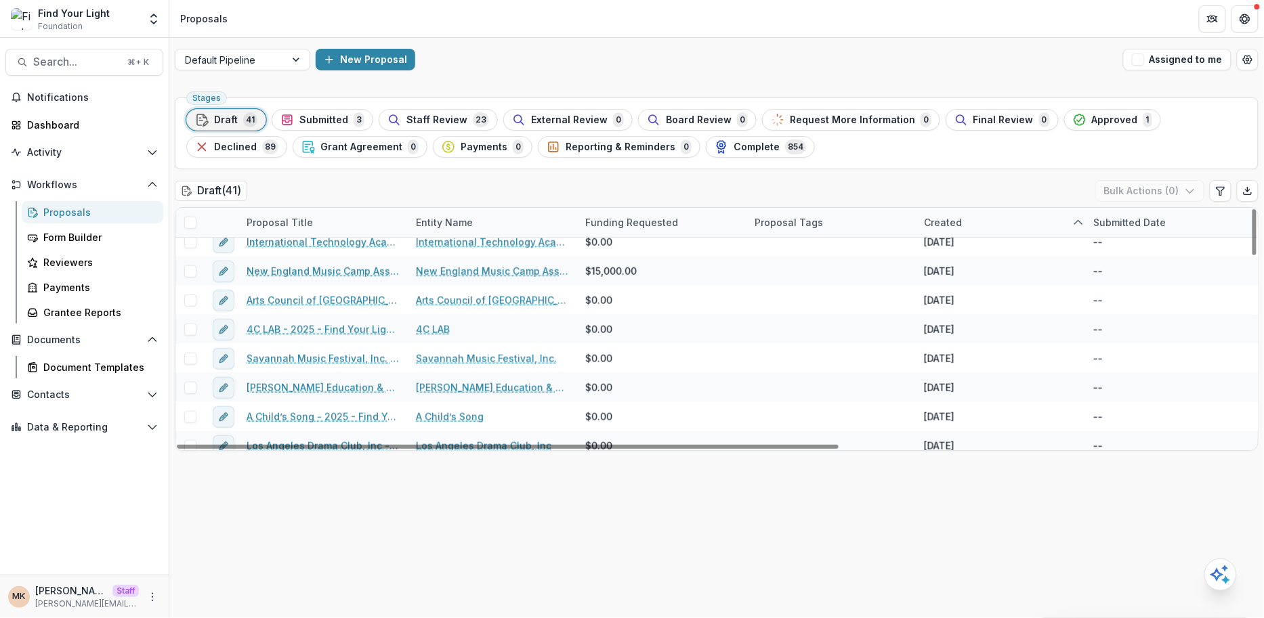
scroll to position [475, 0]
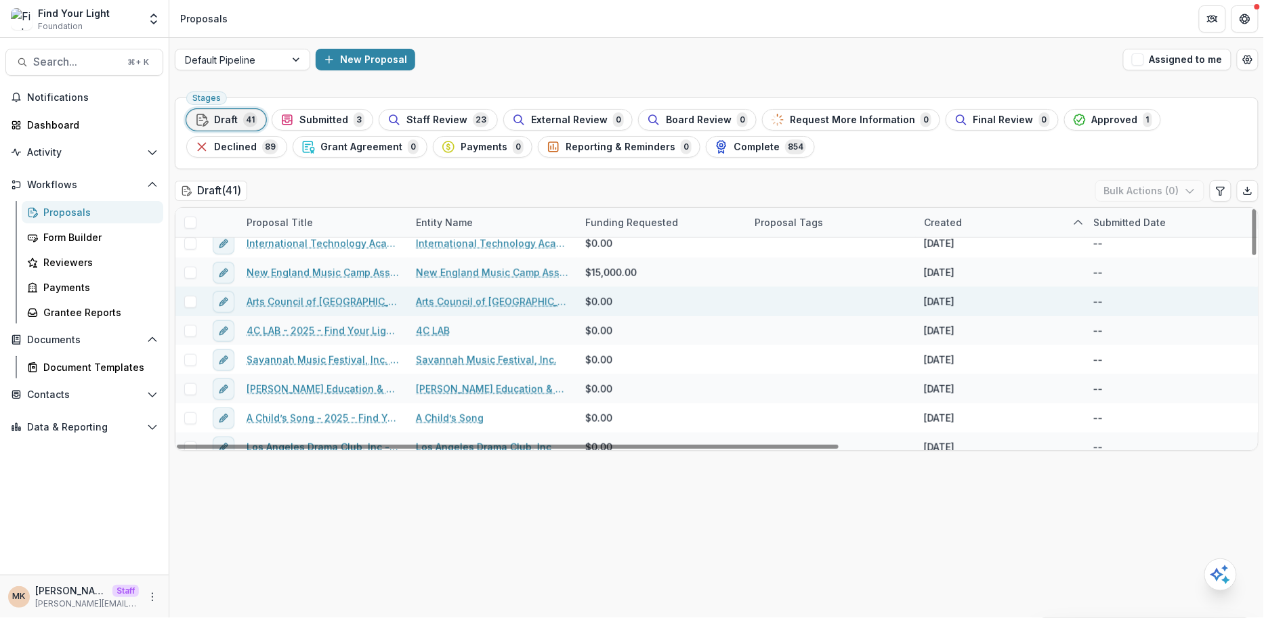
click at [313, 299] on link "Arts Council of Greater Baton Rouge - 2024 - FYL General Grant Application" at bounding box center [323, 302] width 153 height 14
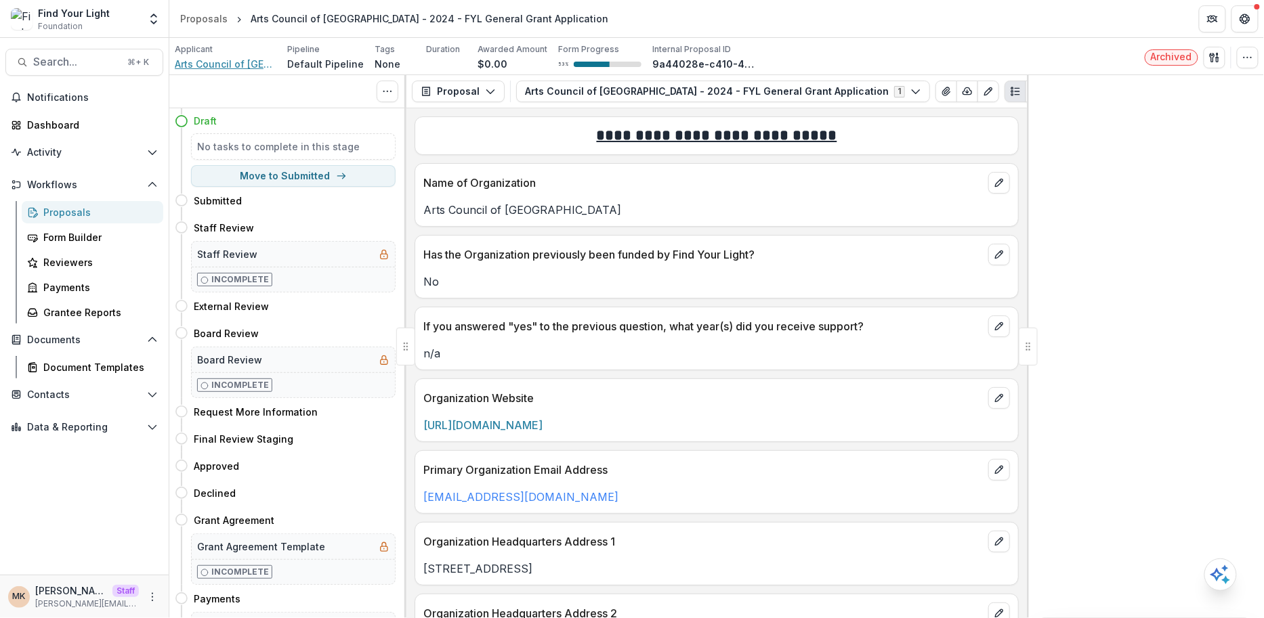
click at [209, 64] on span "Arts Council of Greater Baton Rouge" at bounding box center [226, 64] width 102 height 14
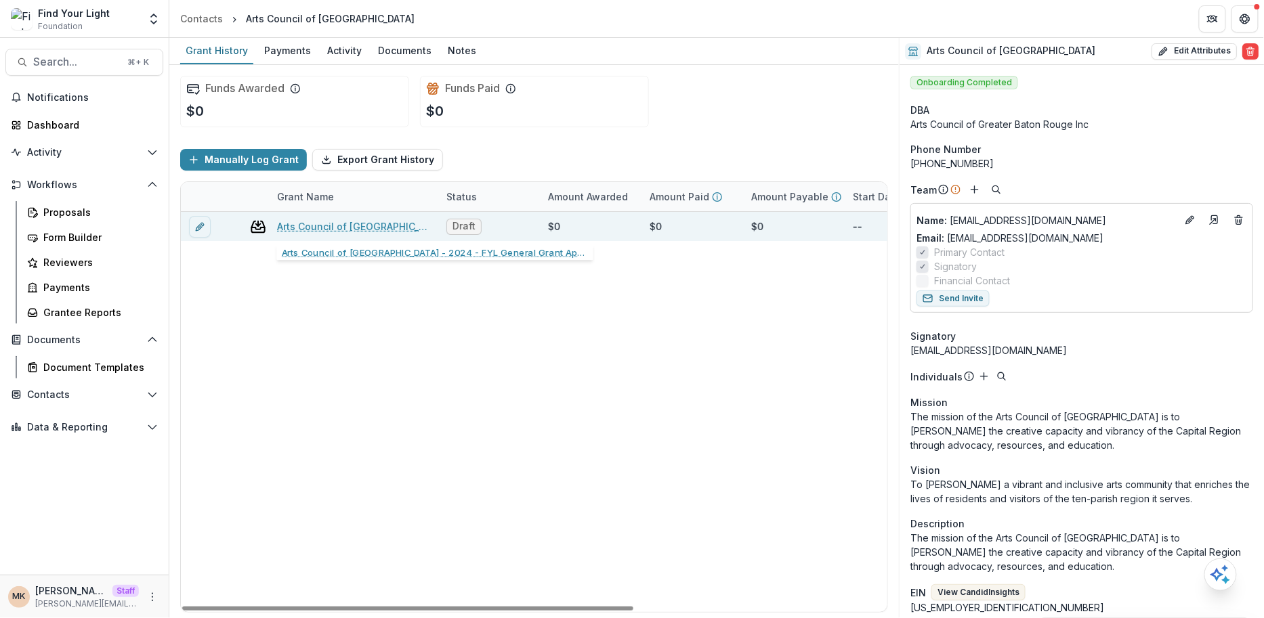
click at [326, 222] on link "Arts Council of Greater Baton Rouge - 2024 - FYL General Grant Application" at bounding box center [353, 226] width 153 height 14
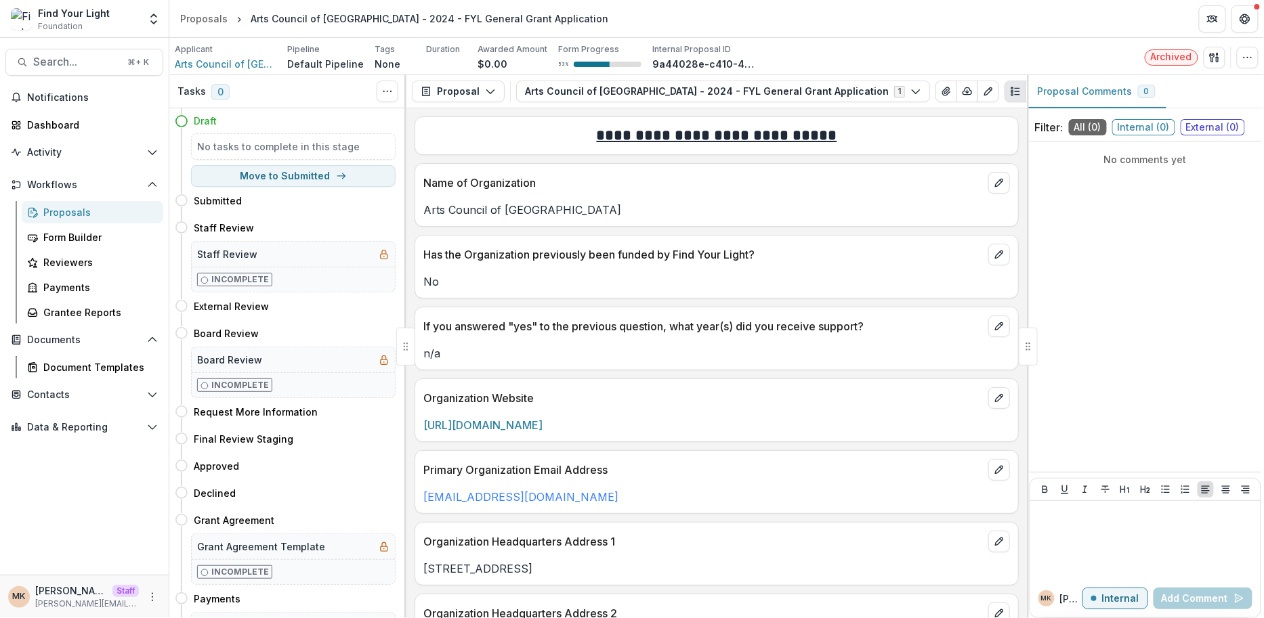
scroll to position [197, 0]
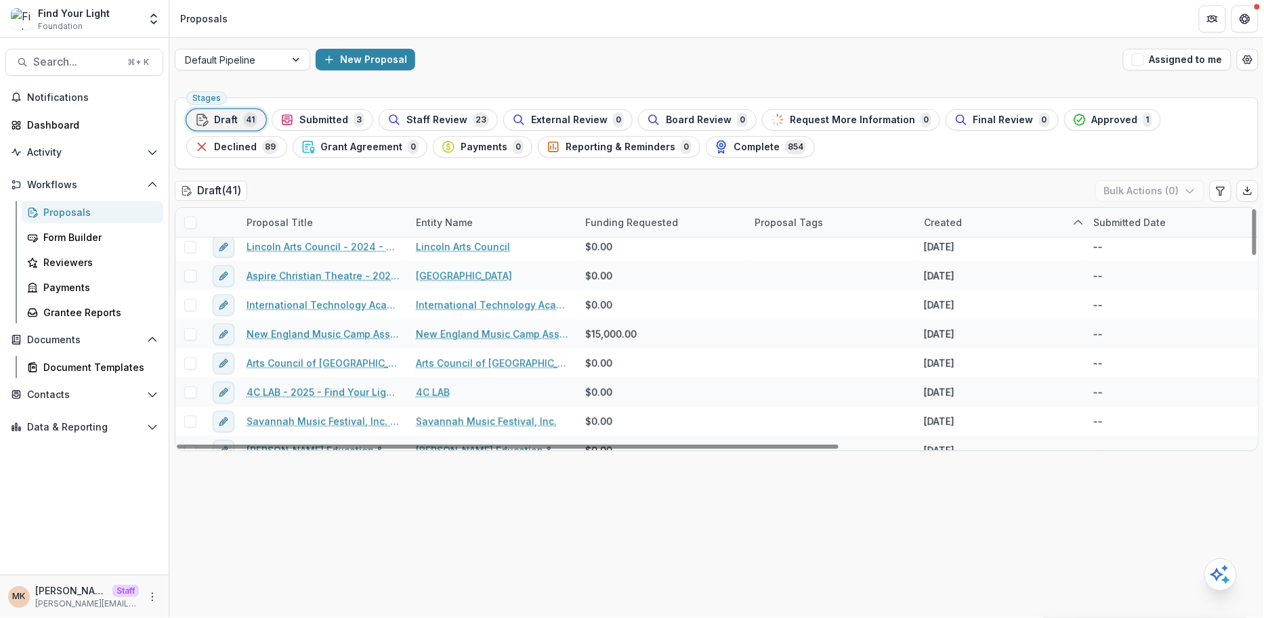
scroll to position [414, 0]
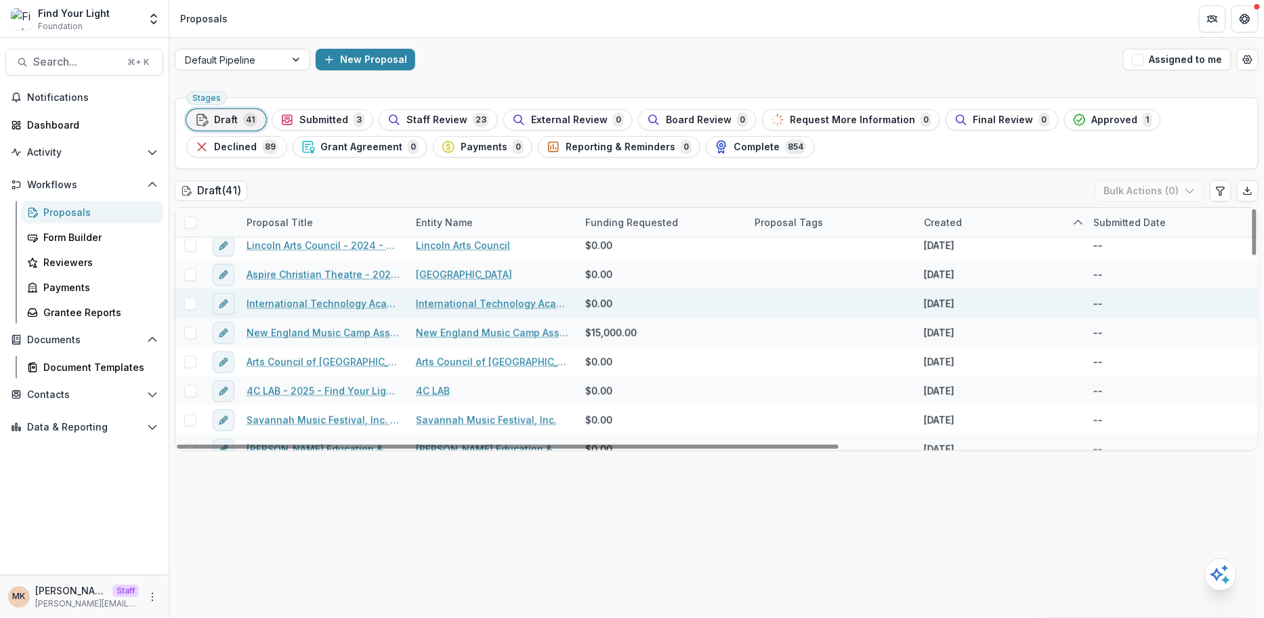
click at [338, 304] on link "International Technology Academy Initiative Foundation - 2024 - FYL General Gra…" at bounding box center [323, 304] width 153 height 14
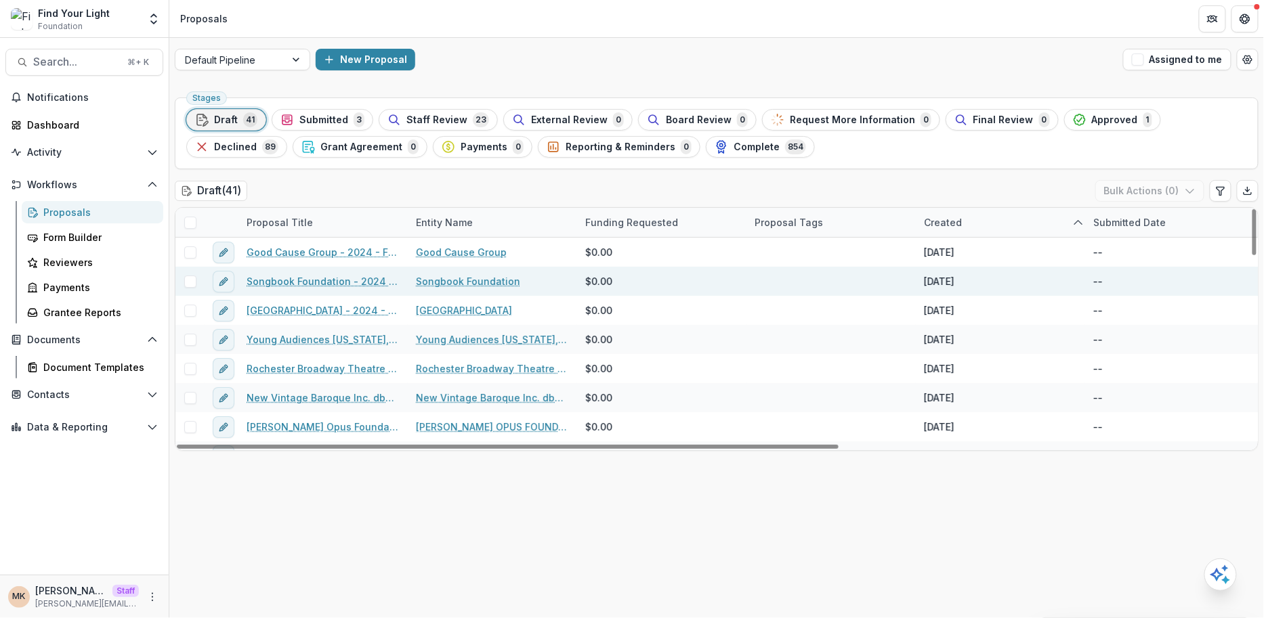
click at [457, 272] on div "Songbook Foundation" at bounding box center [492, 281] width 169 height 29
click at [448, 277] on link "Songbook Foundation" at bounding box center [468, 281] width 104 height 14
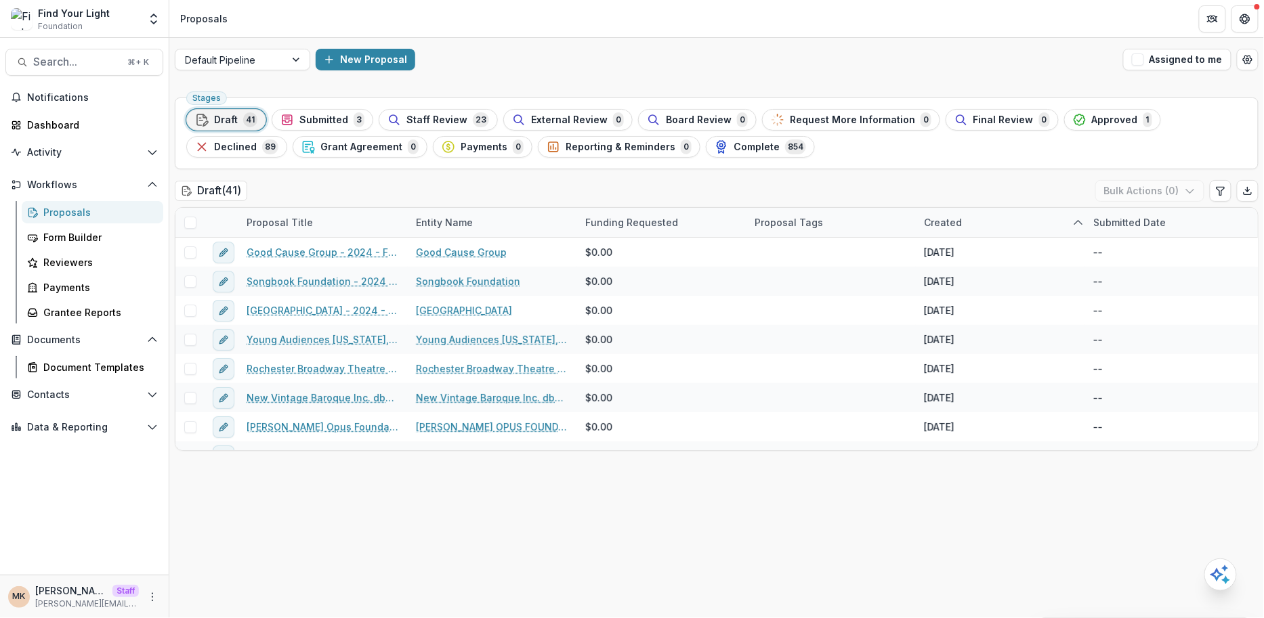
click at [585, 72] on div "Default Pipeline New Proposal Assigned to me" at bounding box center [716, 59] width 1094 height 43
click at [1092, 118] on span "Approved" at bounding box center [1115, 120] width 46 height 12
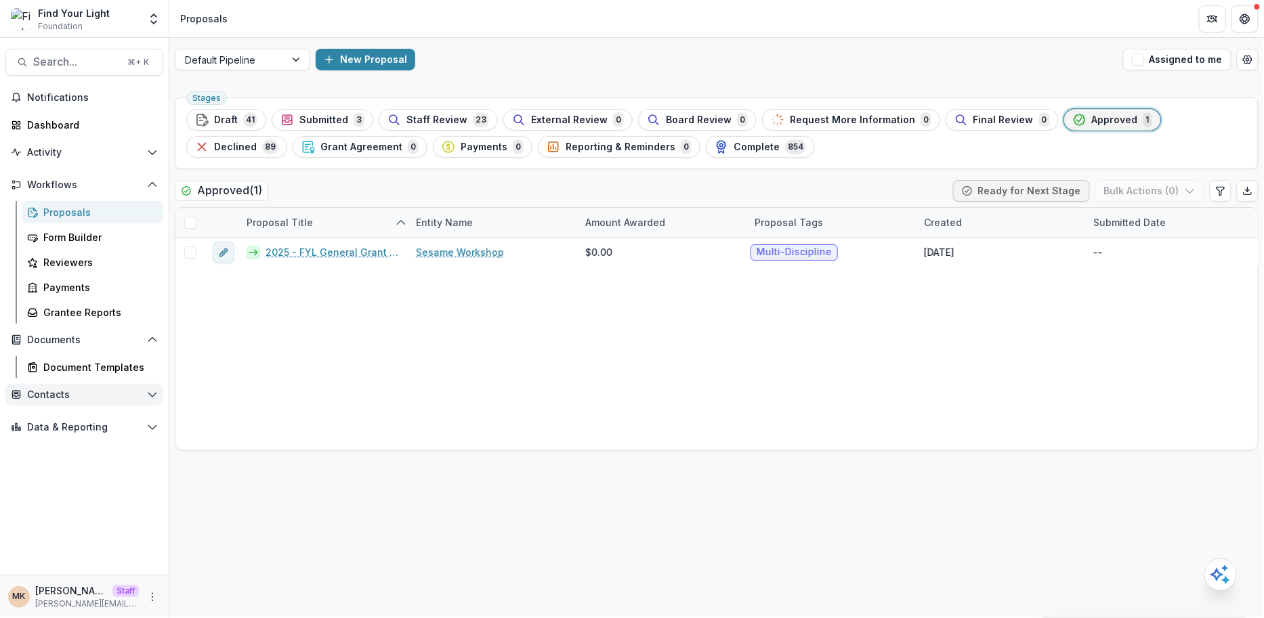
click at [55, 393] on span "Contacts" at bounding box center [84, 395] width 114 height 12
click at [54, 421] on div "Grantees" at bounding box center [97, 422] width 109 height 14
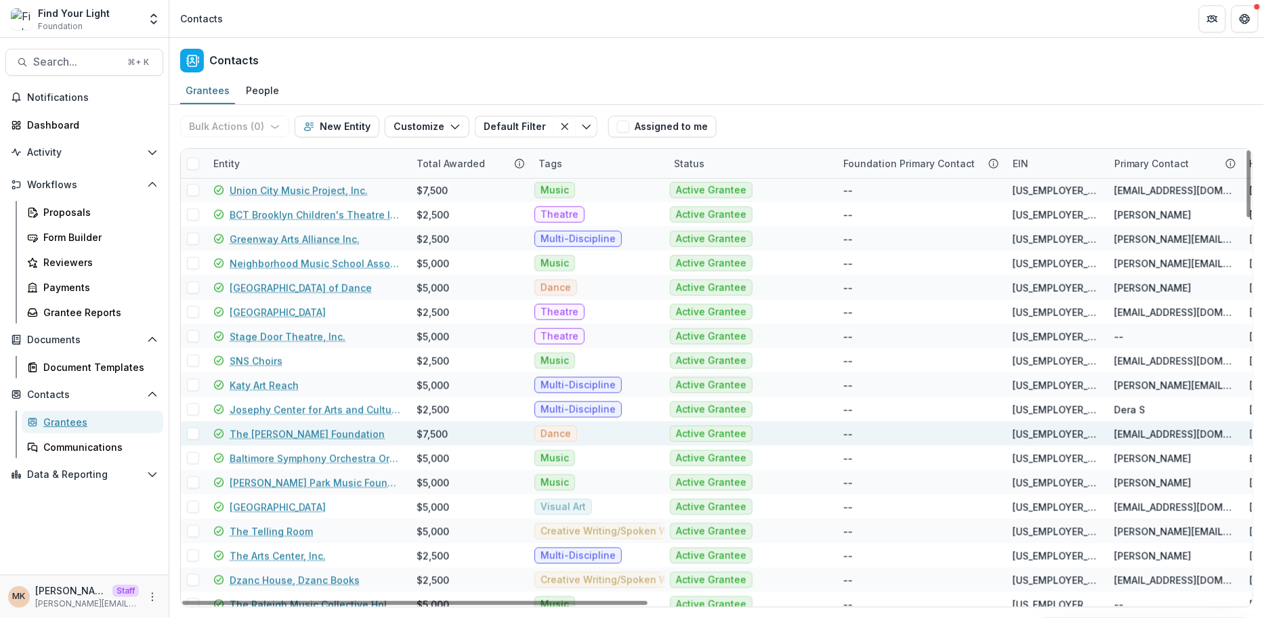
scroll to position [2618, 0]
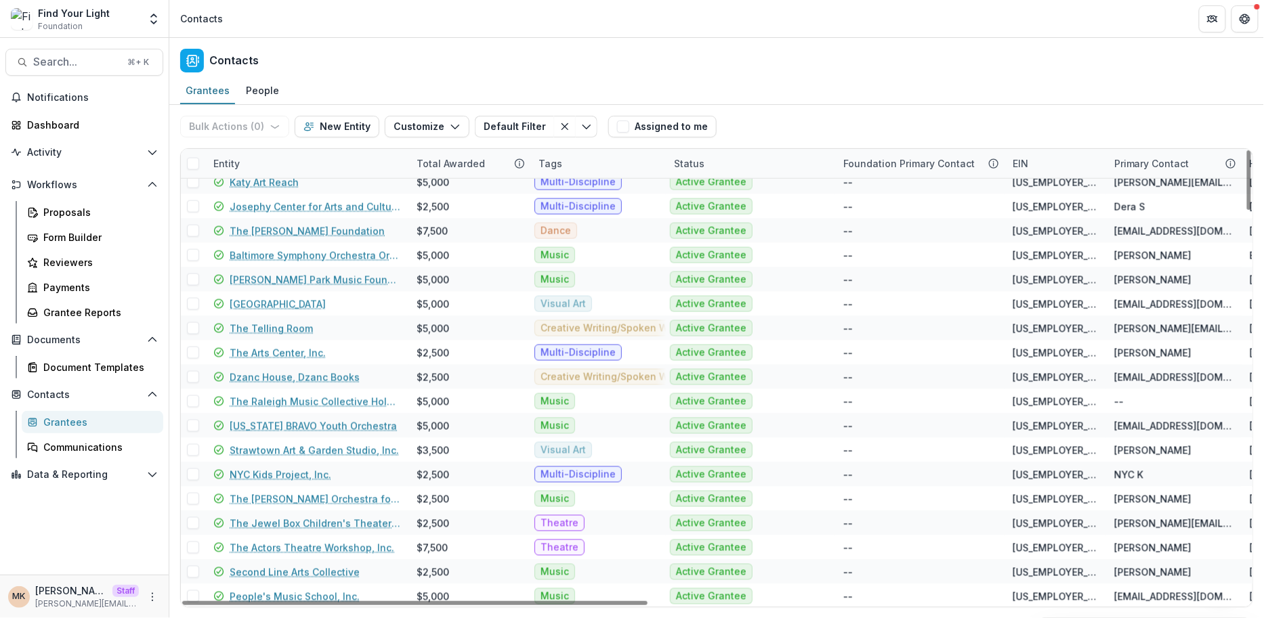
click at [586, 129] on div "Bulk Actions ( 0 ) Send Email Create Proposals Create Tasks New Entity Customiz…" at bounding box center [391, 126] width 423 height 43
click at [581, 126] on icon "Toggle menu" at bounding box center [586, 126] width 11 height 11
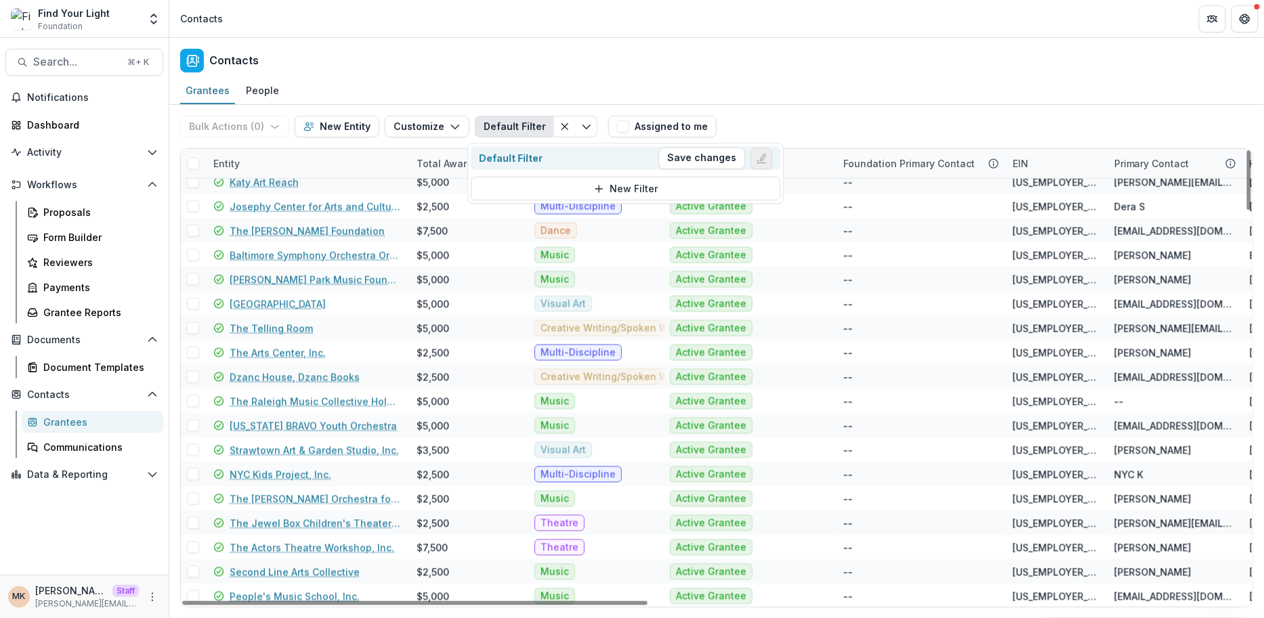
click at [763, 163] on line "Edit filter" at bounding box center [761, 163] width 8 height 0
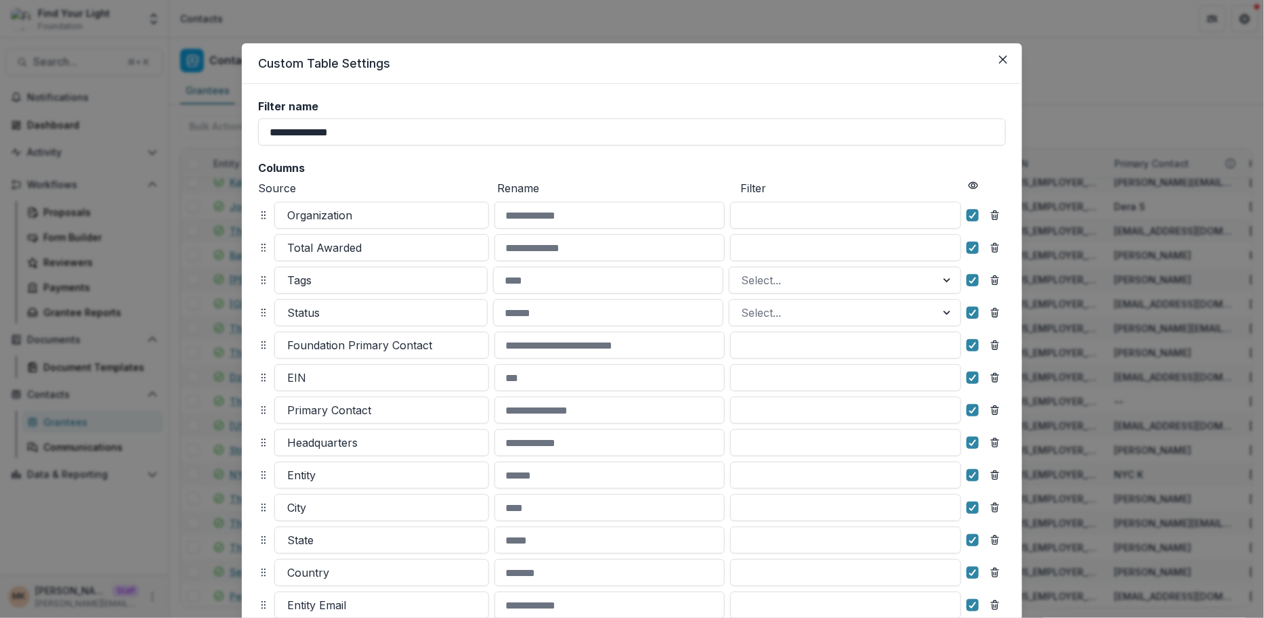
scroll to position [293, 0]
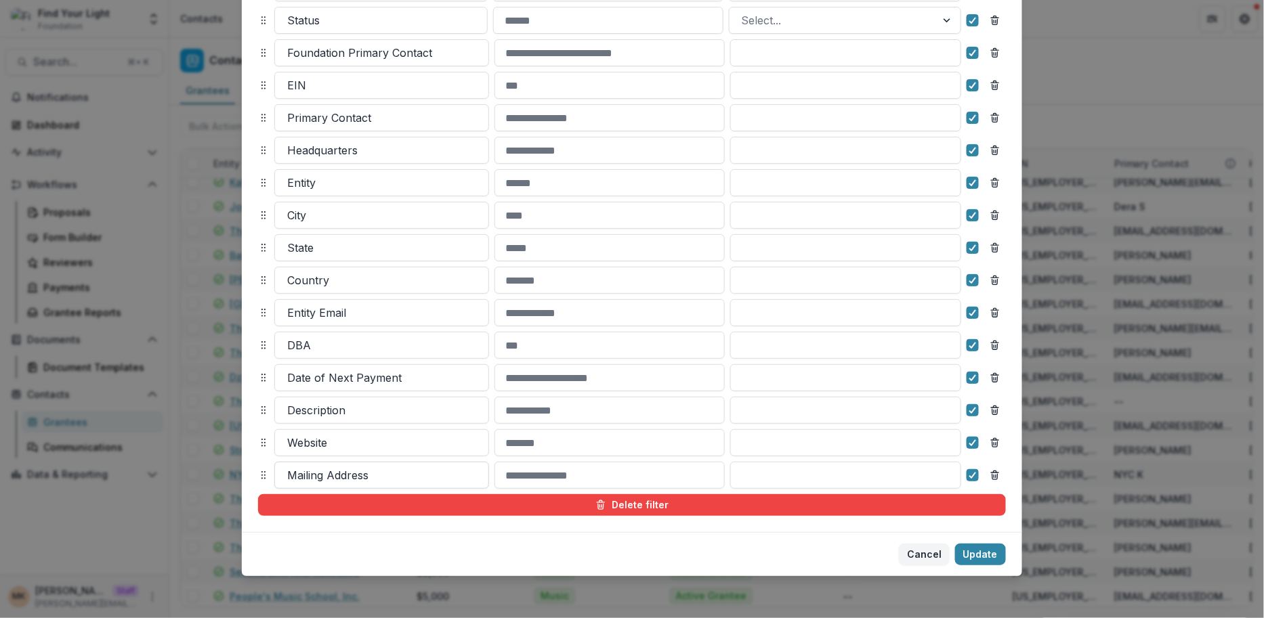
click at [343, 466] on div at bounding box center [381, 475] width 189 height 19
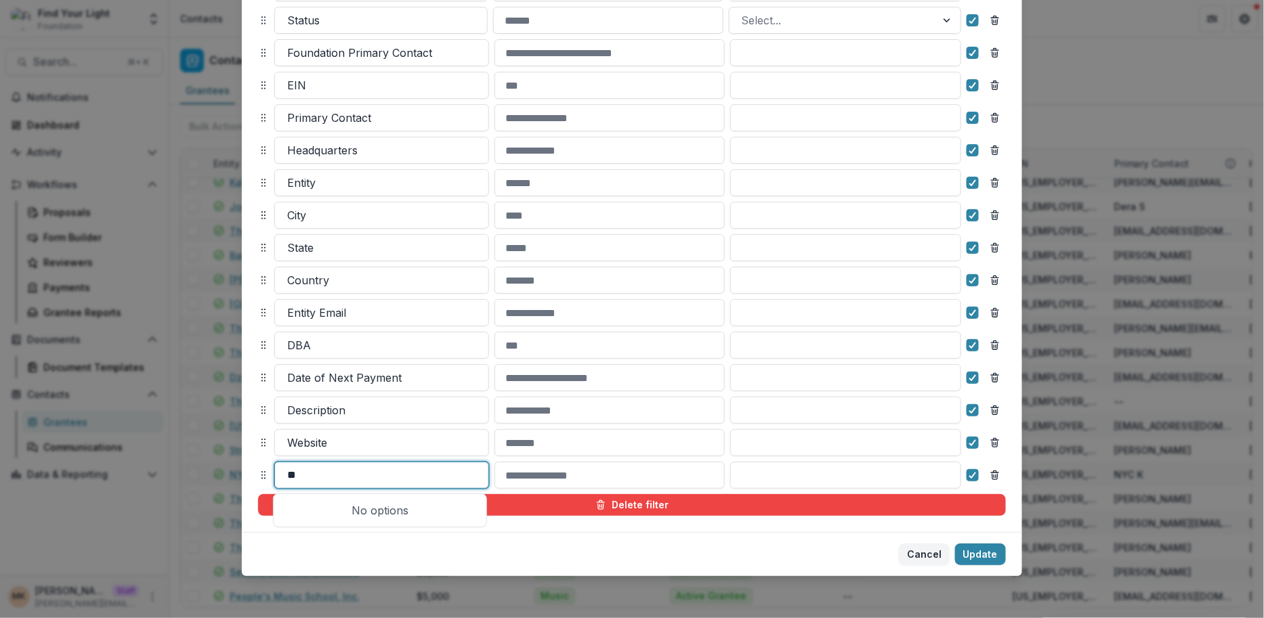
type input "*"
click at [930, 555] on button "Cancel" at bounding box center [924, 555] width 51 height 22
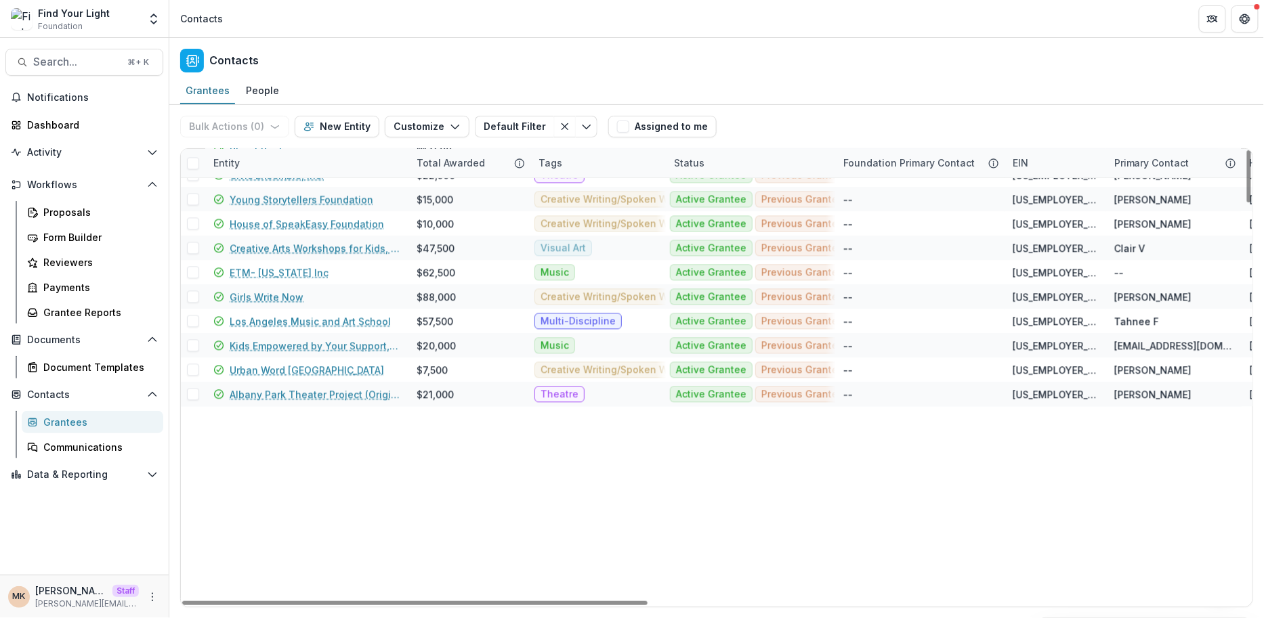
scroll to position [0, 0]
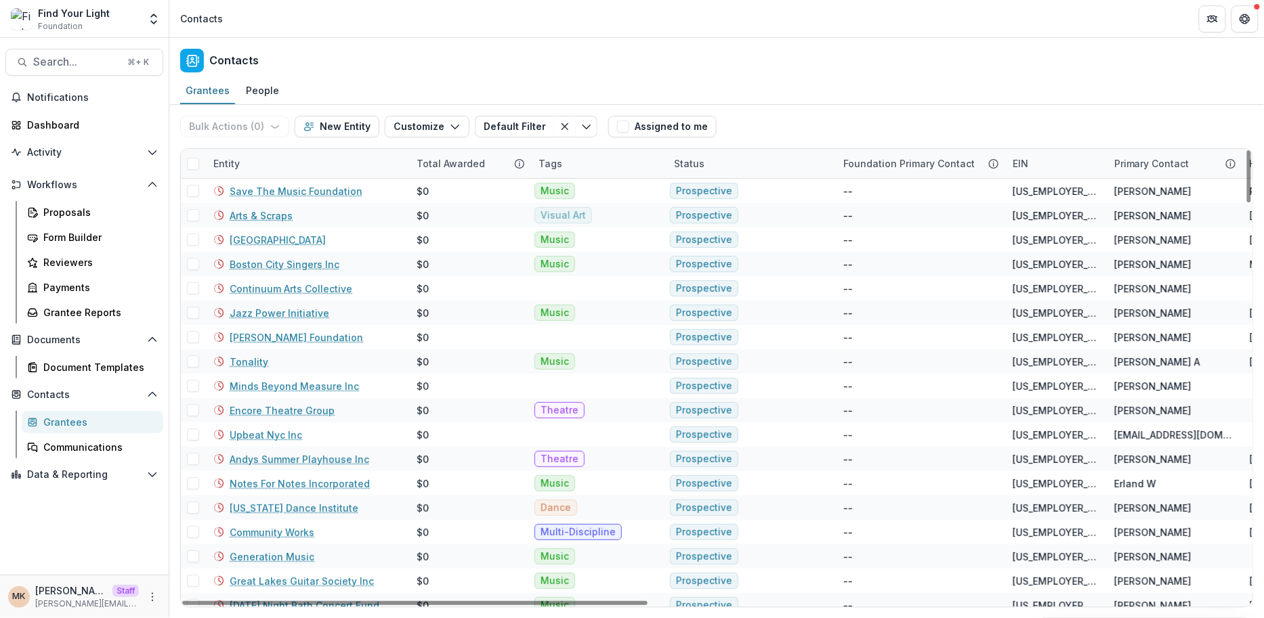
click at [741, 161] on div "Status" at bounding box center [750, 163] width 169 height 29
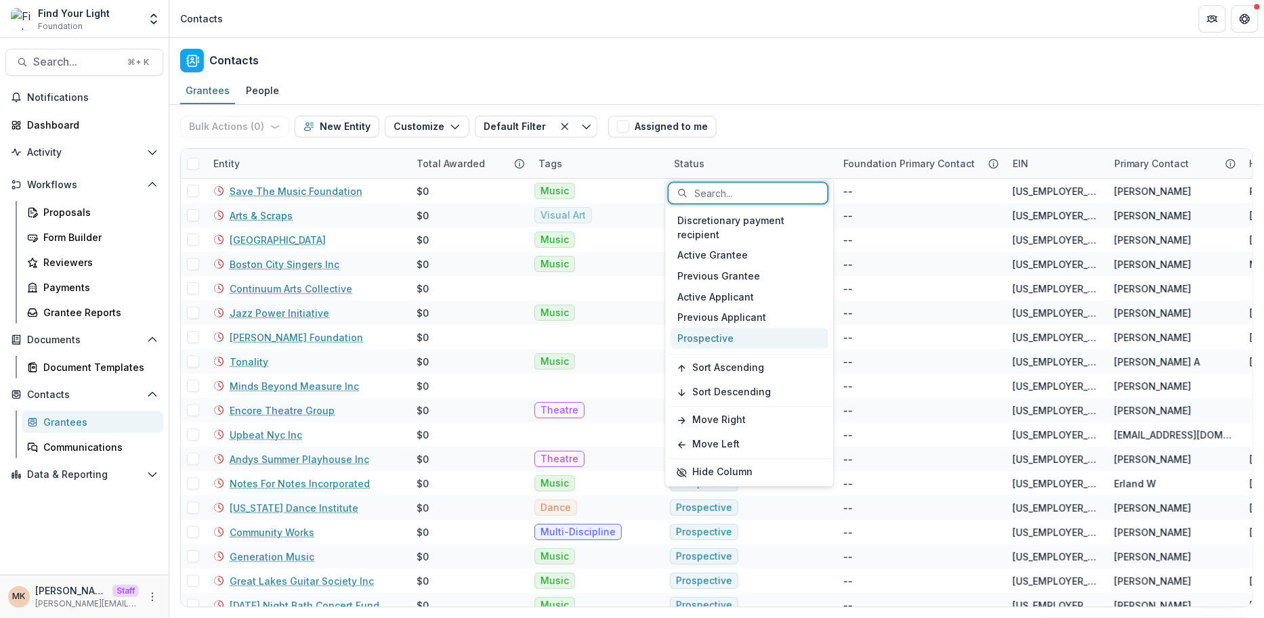
click at [704, 331] on div "Prospective" at bounding box center [749, 338] width 157 height 21
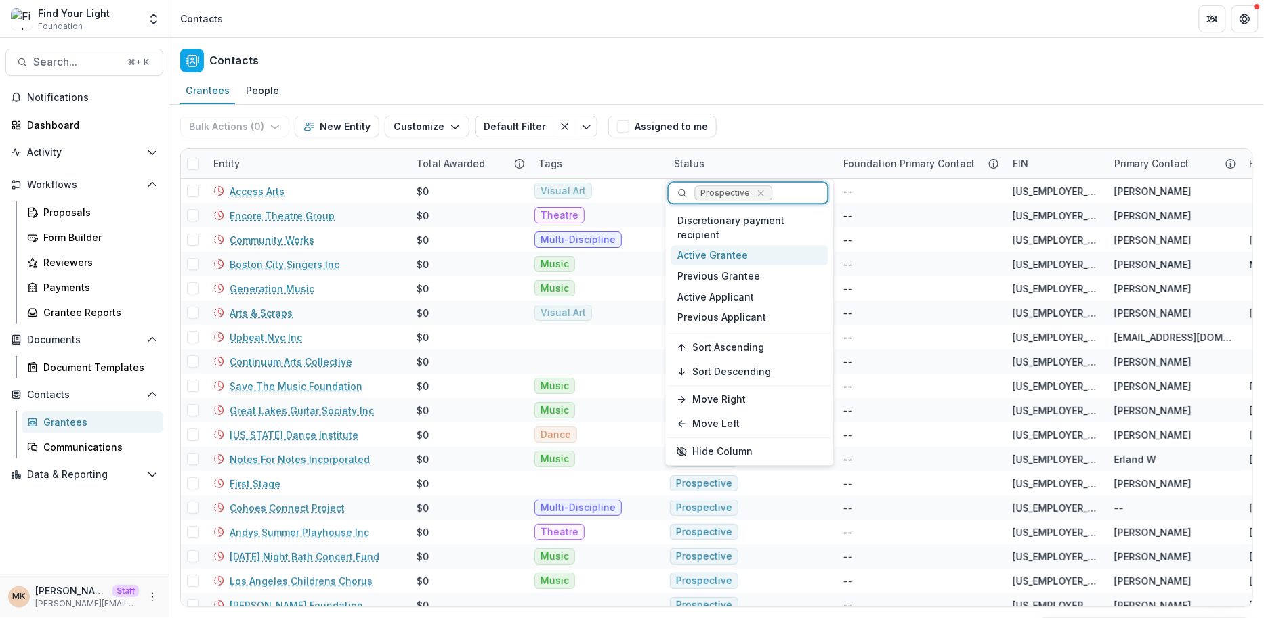
click at [719, 254] on div "Active Grantee" at bounding box center [749, 255] width 157 height 21
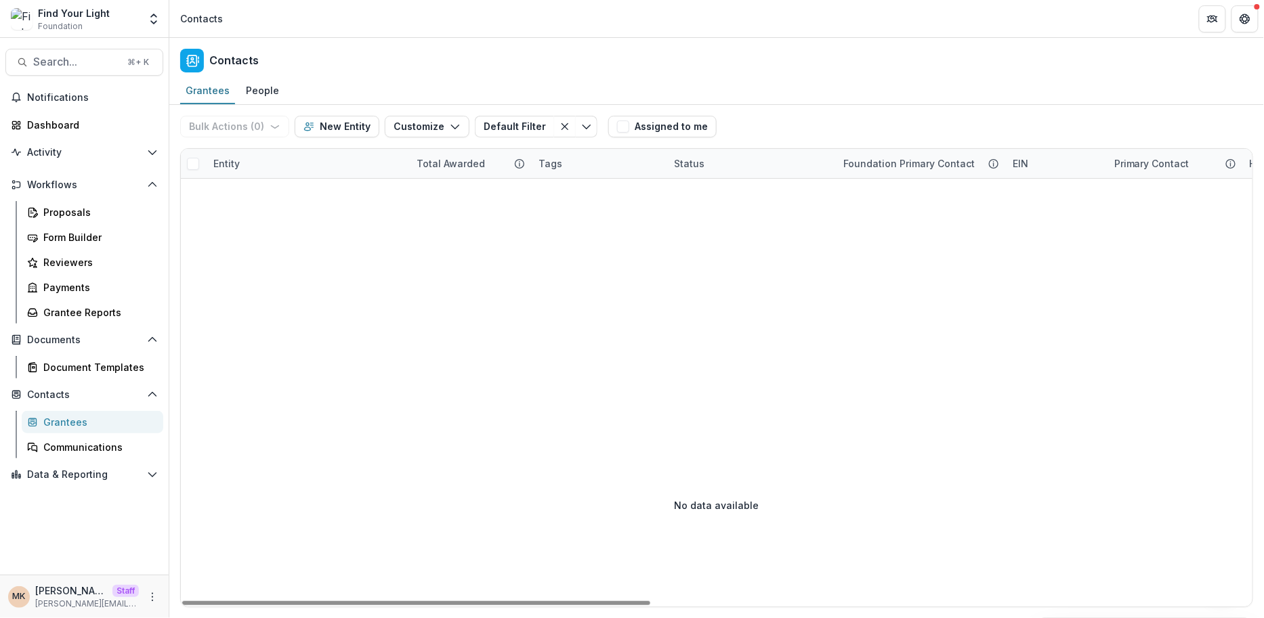
click at [760, 116] on div "Bulk Actions ( 0 ) Send Email Create Proposals Create Tasks New Entity Customiz…" at bounding box center [716, 126] width 1073 height 43
click at [745, 156] on div "Status" at bounding box center [750, 163] width 169 height 29
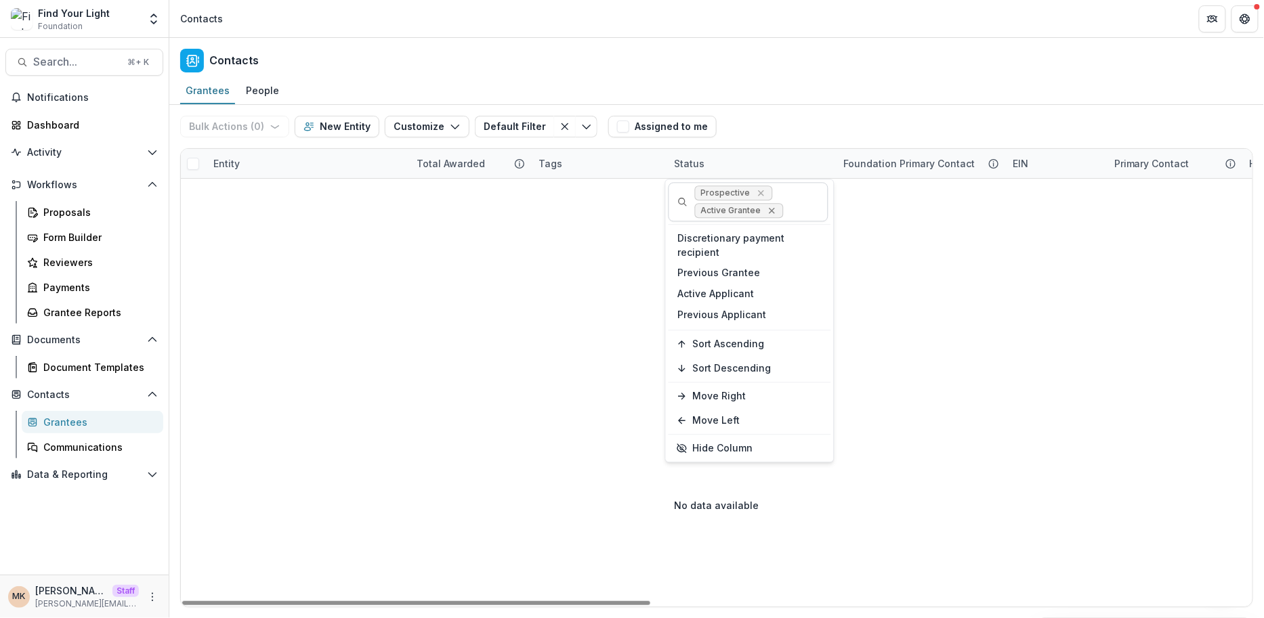
click at [769, 208] on icon "Remove Active Grantee" at bounding box center [772, 211] width 6 height 6
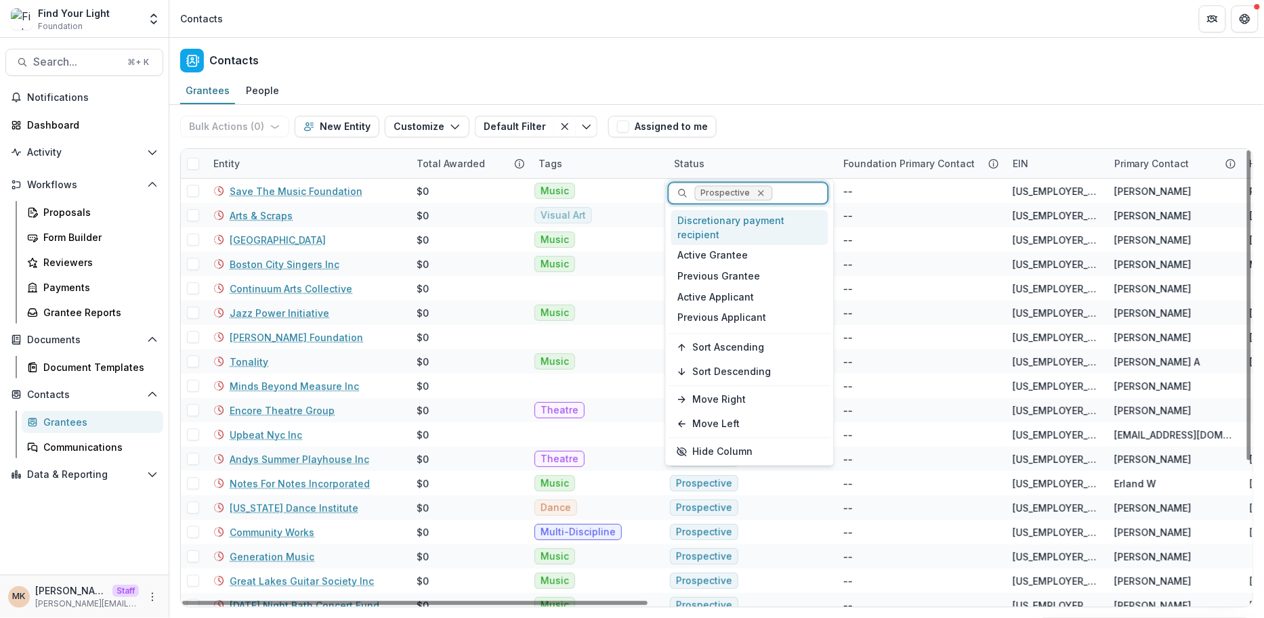
click at [762, 192] on div "Remove Prospective" at bounding box center [761, 193] width 14 height 14
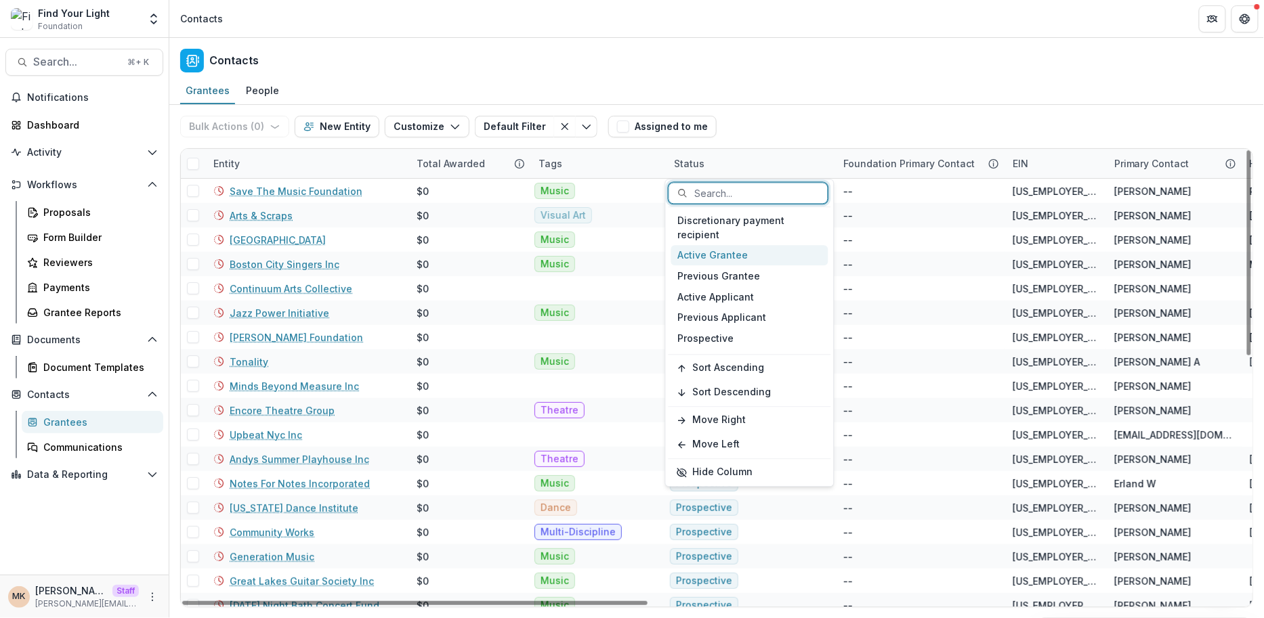
click at [721, 249] on div "Active Grantee" at bounding box center [749, 255] width 157 height 21
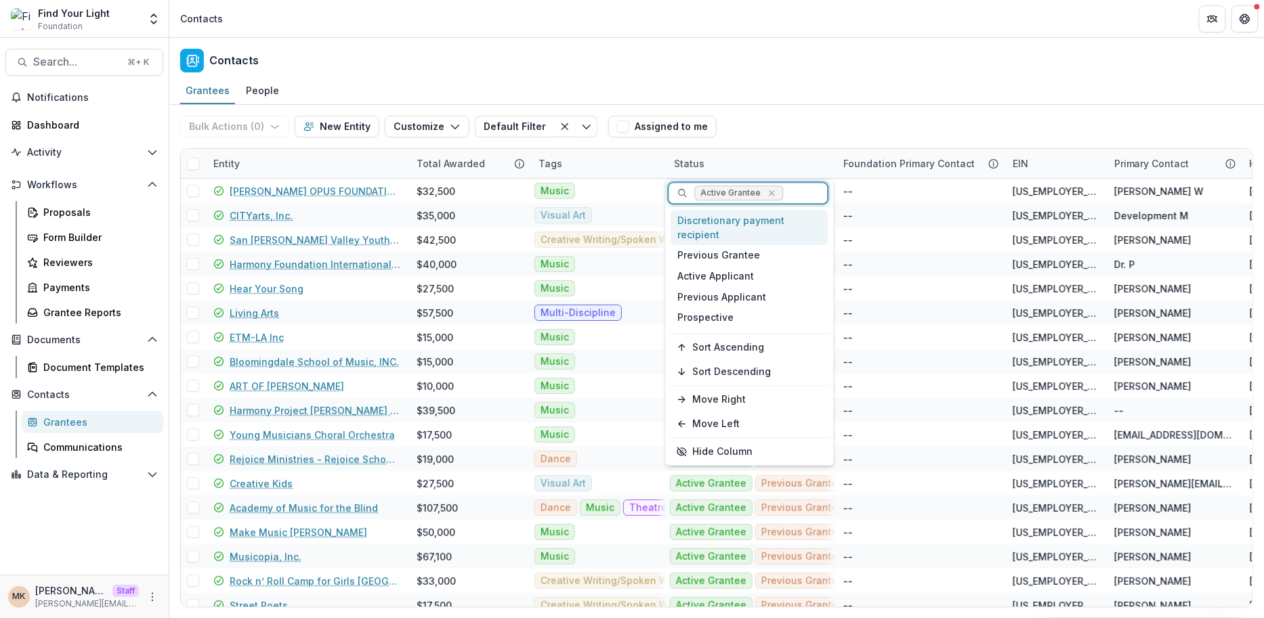
click at [766, 192] on icon "Remove Active Grantee" at bounding box center [771, 193] width 11 height 11
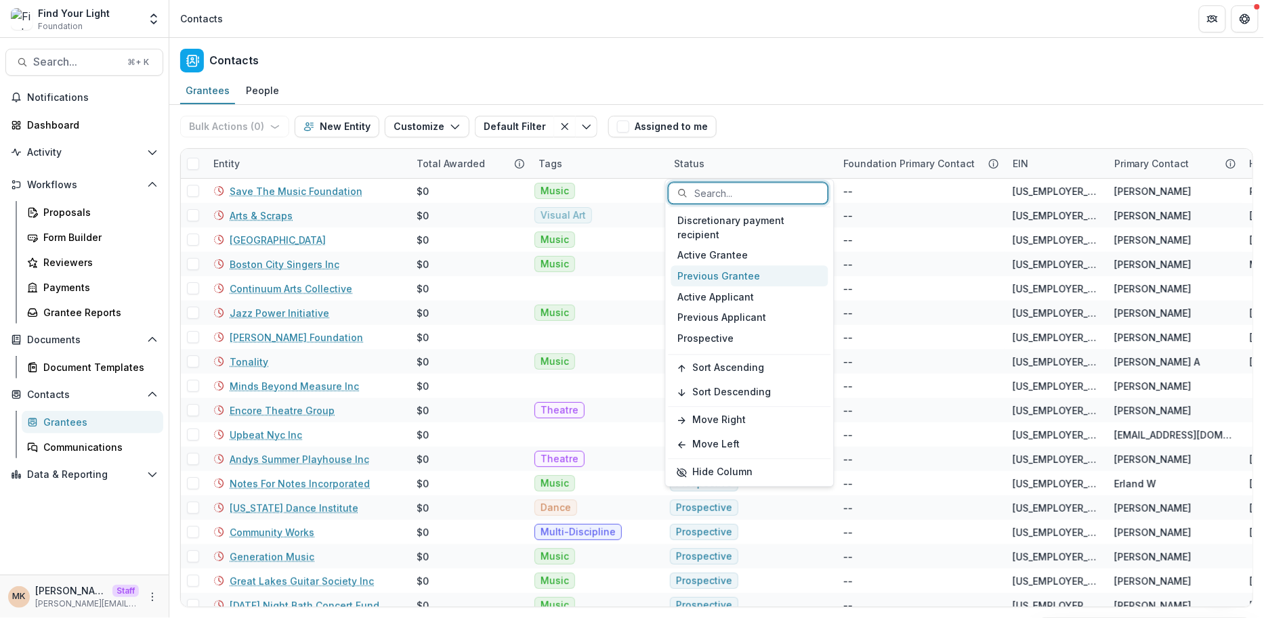
click at [725, 270] on div "Previous Grantee" at bounding box center [749, 276] width 157 height 21
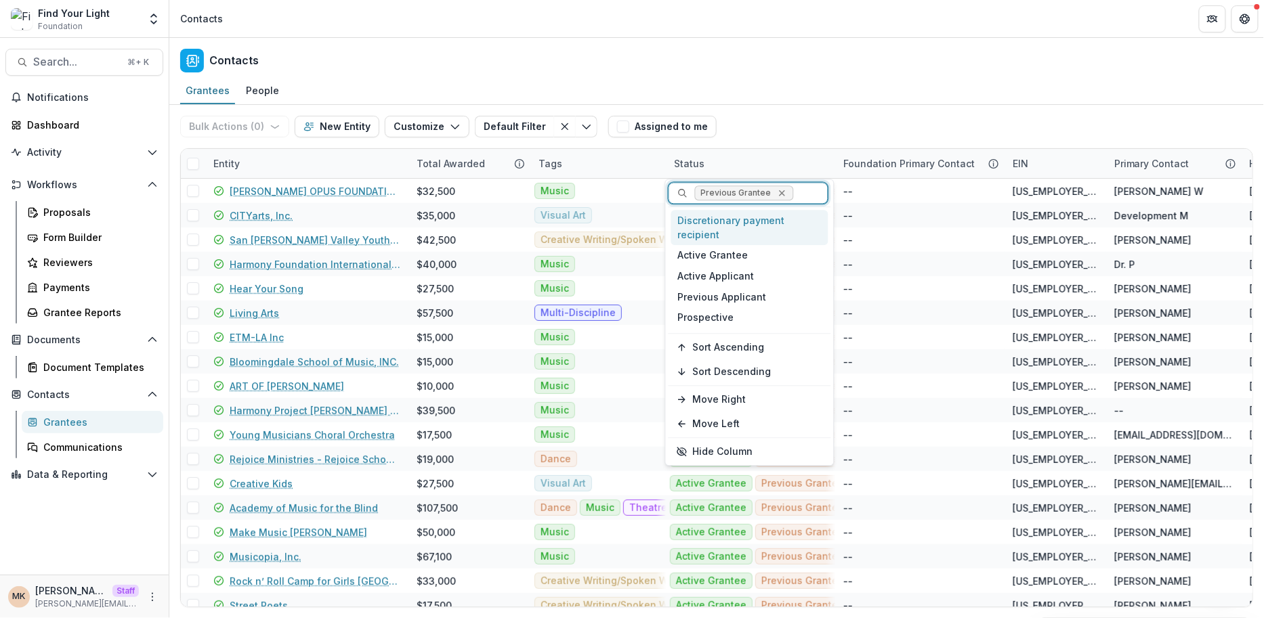
click at [779, 195] on icon "Remove Previous Grantee" at bounding box center [782, 193] width 6 height 6
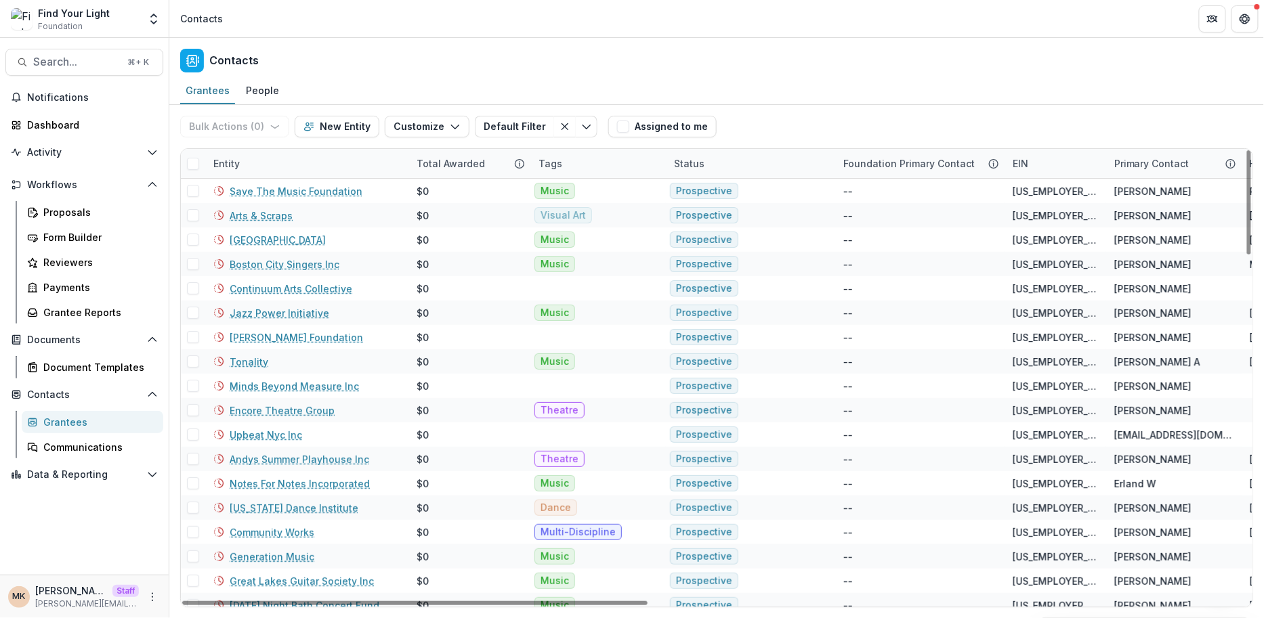
click at [779, 125] on div "Bulk Actions ( 0 ) Send Email Create Proposals Create Tasks New Entity Customiz…" at bounding box center [716, 126] width 1073 height 43
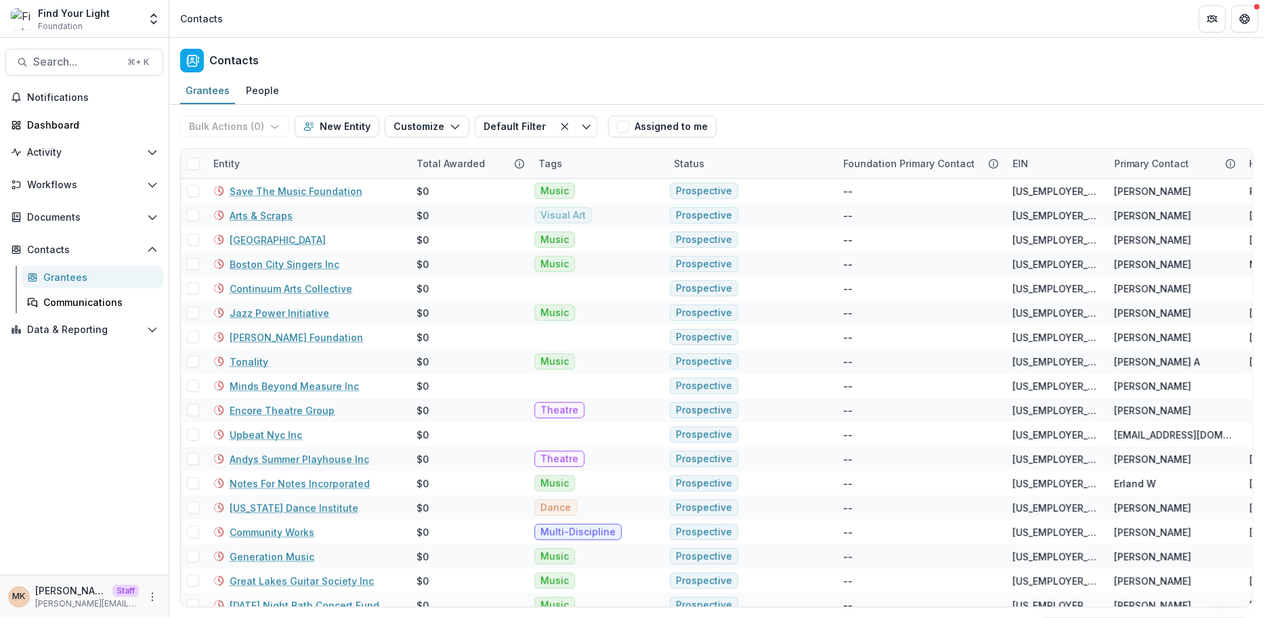
click at [547, 53] on div "Contacts" at bounding box center [716, 58] width 1094 height 40
click at [726, 8] on header "Contacts" at bounding box center [716, 18] width 1094 height 37
click at [46, 193] on button "Workflows" at bounding box center [84, 185] width 158 height 22
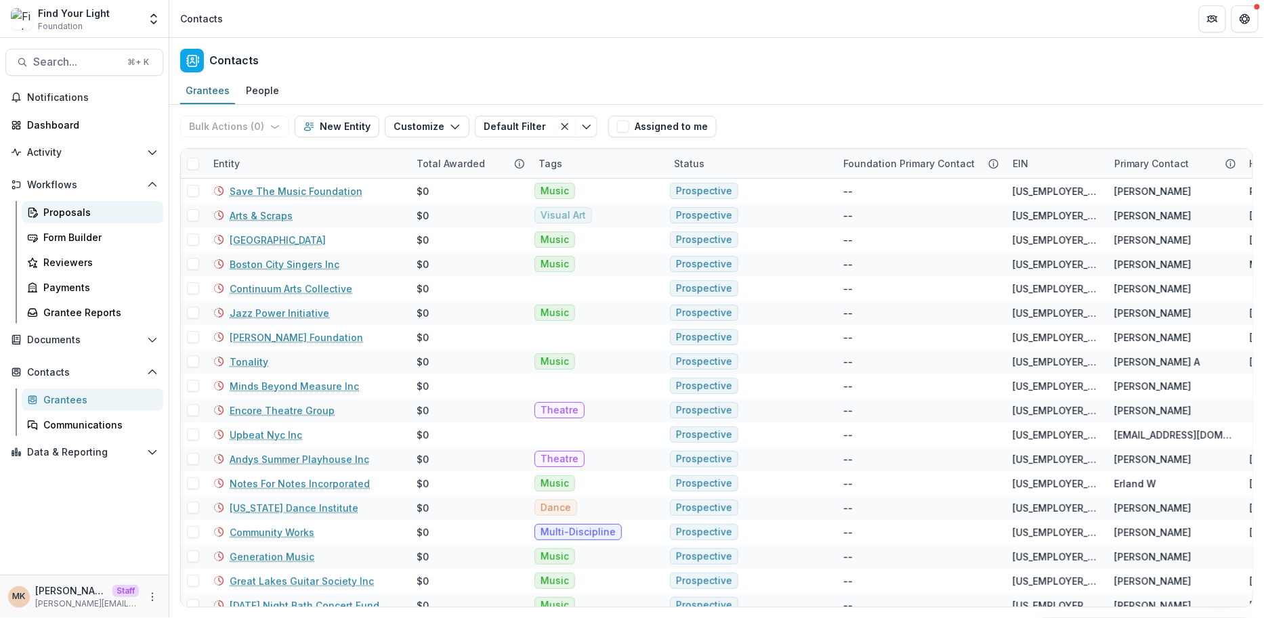
click at [58, 209] on div "Proposals" at bounding box center [97, 212] width 109 height 14
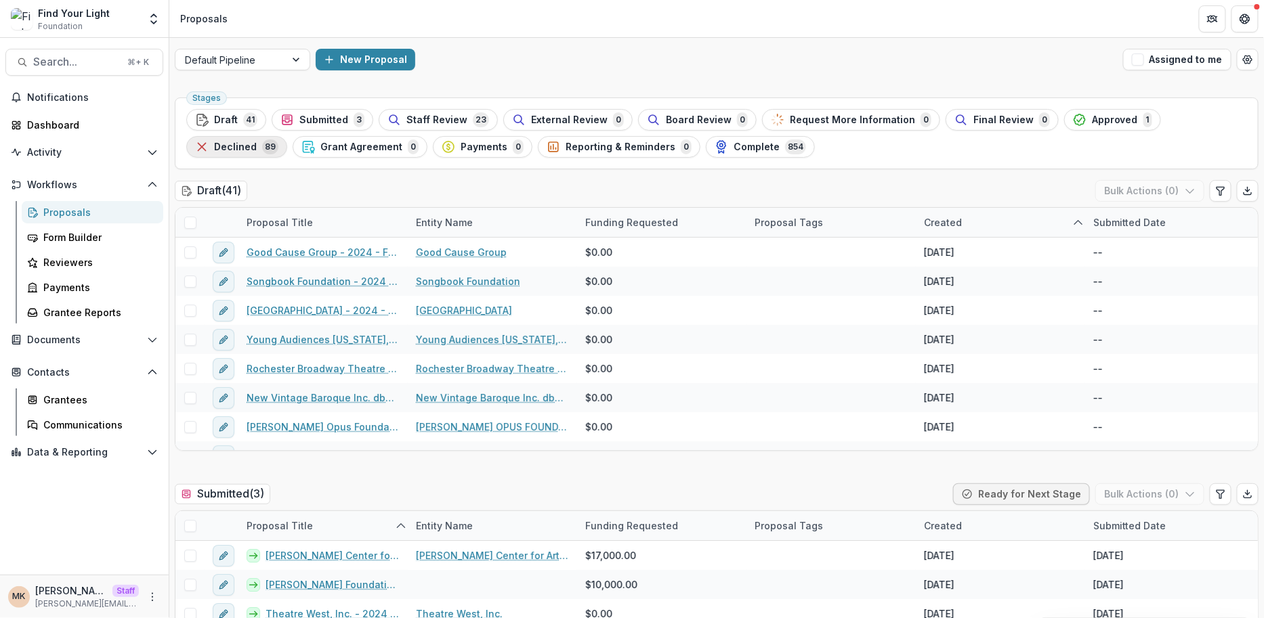
click at [257, 142] on span "Declined" at bounding box center [235, 148] width 43 height 12
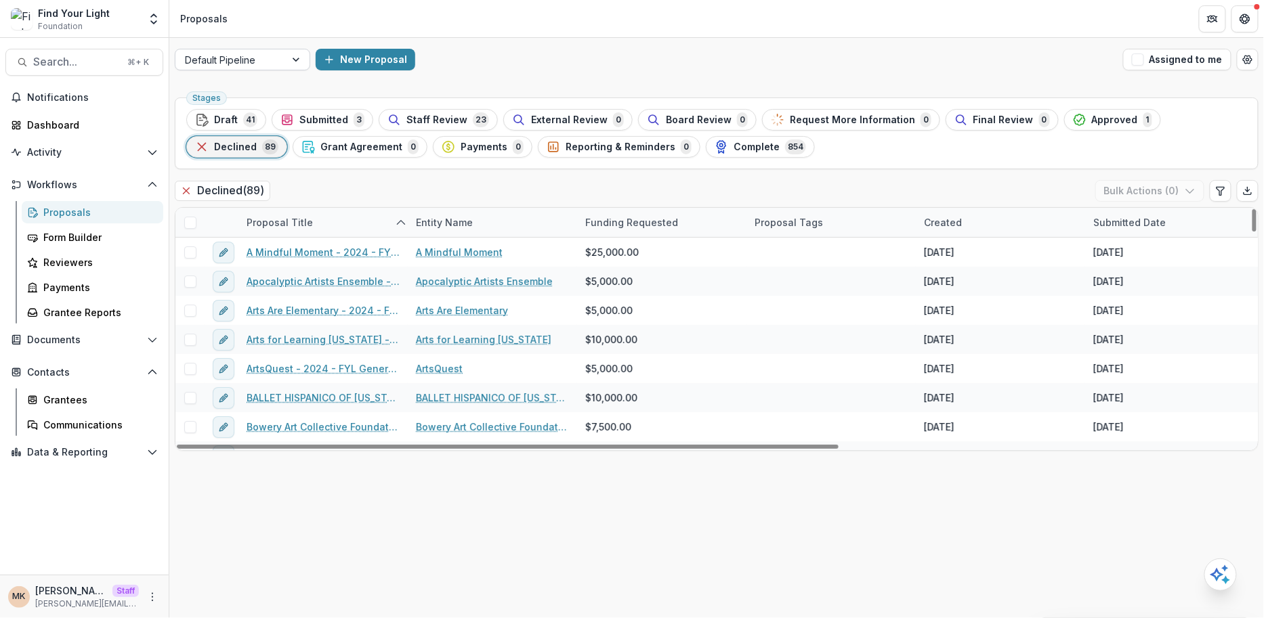
click at [262, 64] on div at bounding box center [230, 59] width 91 height 17
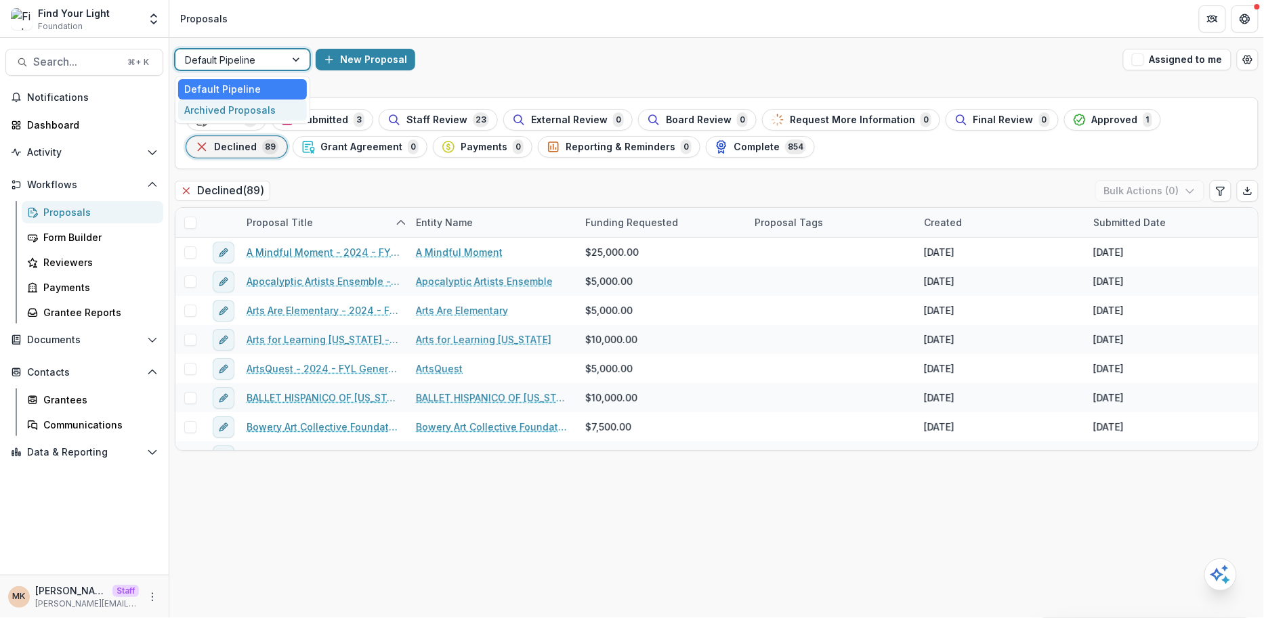
click at [236, 107] on div "Archived Proposals" at bounding box center [242, 110] width 129 height 21
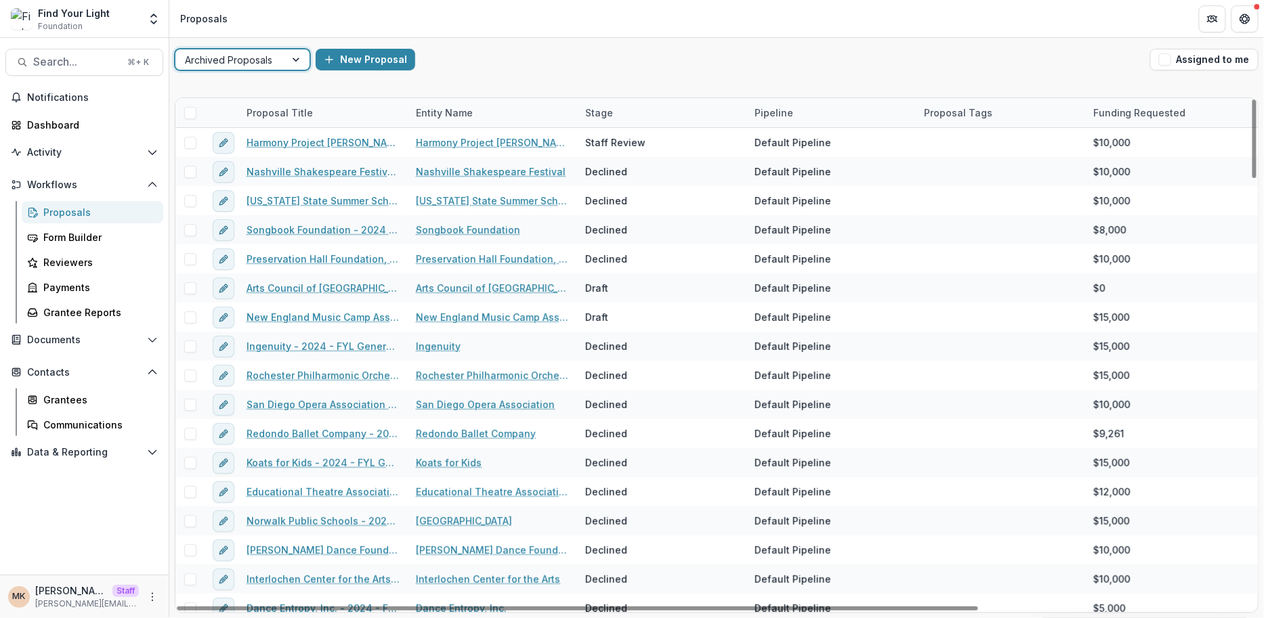
click at [649, 106] on div "Stage" at bounding box center [661, 112] width 169 height 29
click at [632, 136] on input at bounding box center [661, 143] width 163 height 22
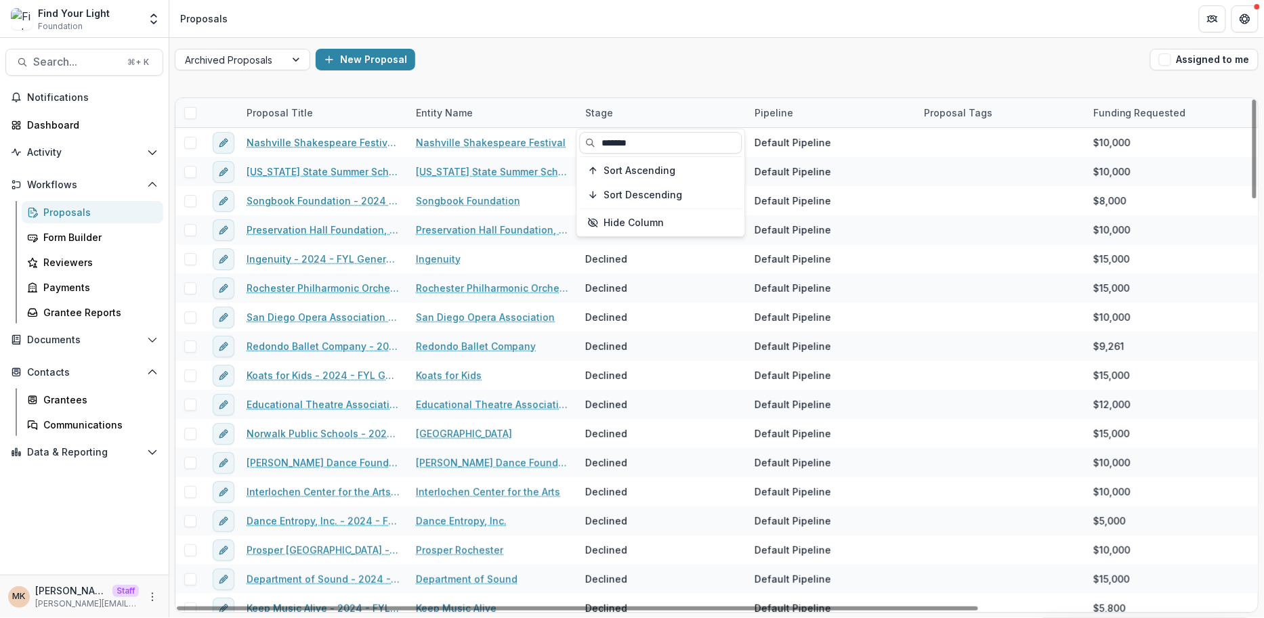
type input "*******"
click at [616, 63] on div "New Proposal" at bounding box center [730, 60] width 829 height 22
click at [187, 120] on div at bounding box center [189, 112] width 29 height 29
click at [188, 113] on span at bounding box center [190, 113] width 12 height 12
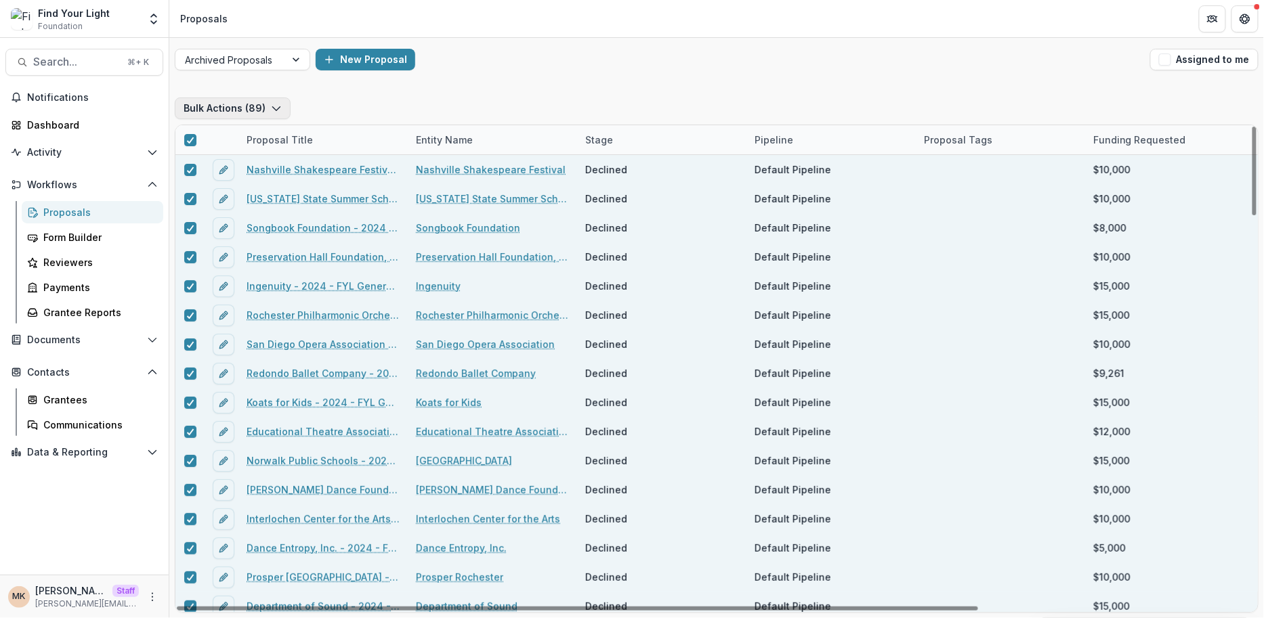
click at [265, 100] on button "Bulk Actions ( 89 )" at bounding box center [233, 109] width 116 height 22
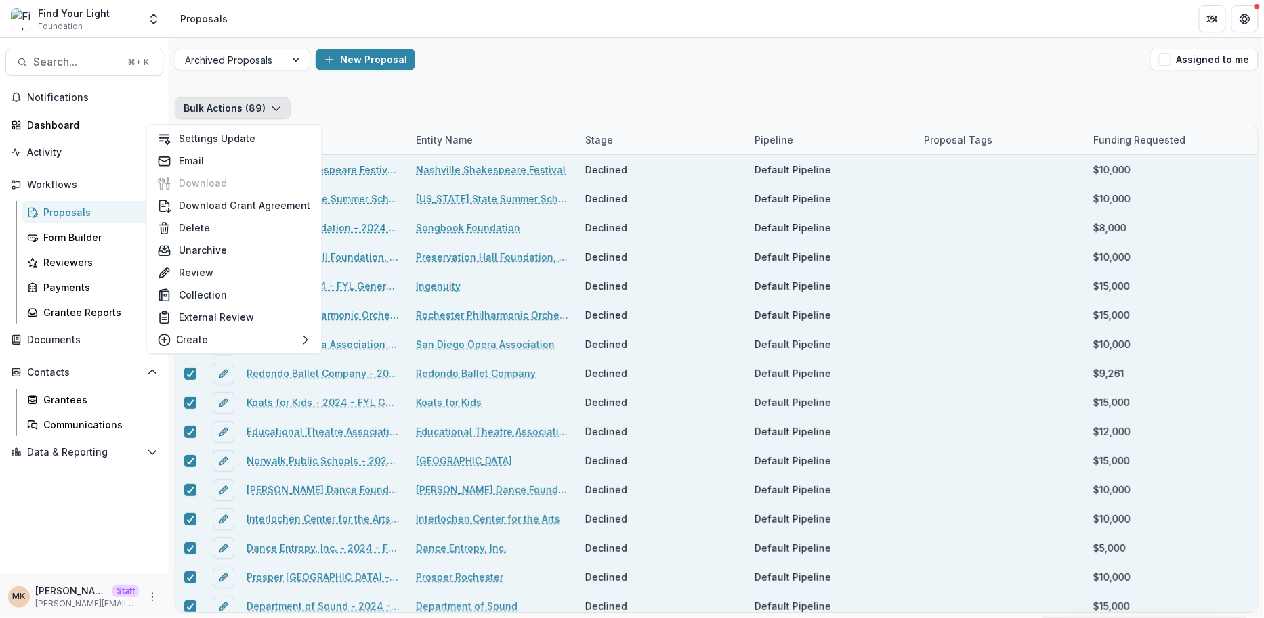
click at [406, 112] on div "Bulk Actions ( 89 ) Proposal Title Entity Name Stage Pipeline Proposal Tags Fun…" at bounding box center [717, 355] width 1084 height 515
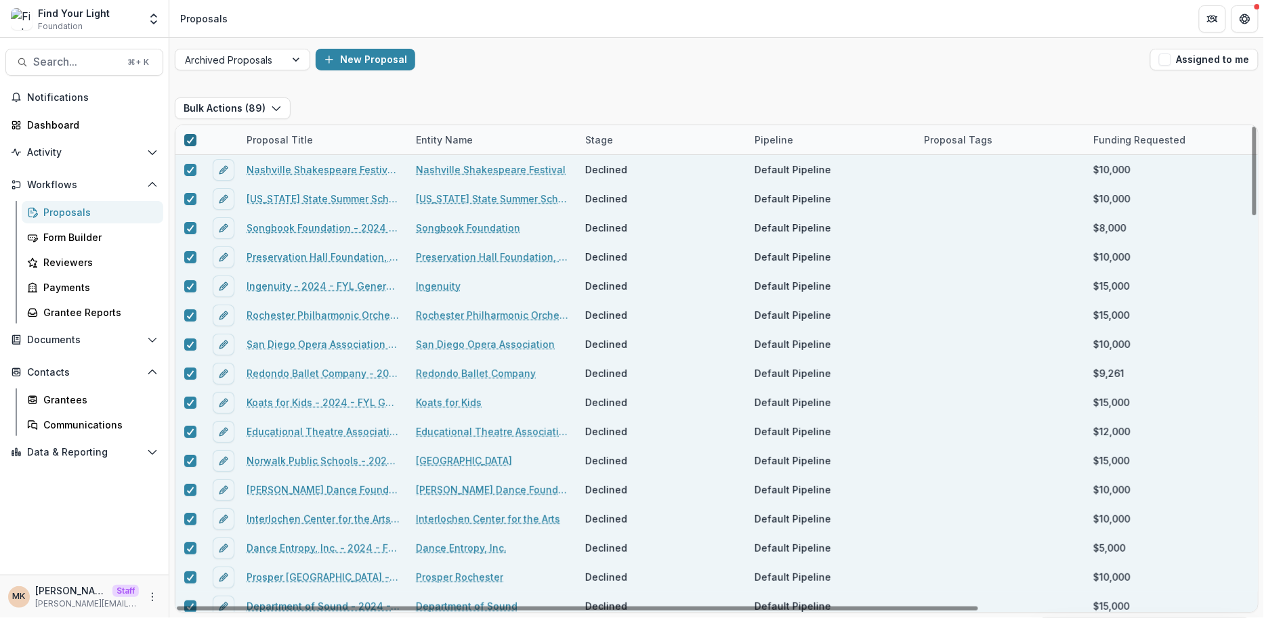
click at [192, 137] on polyline at bounding box center [190, 139] width 6 height 5
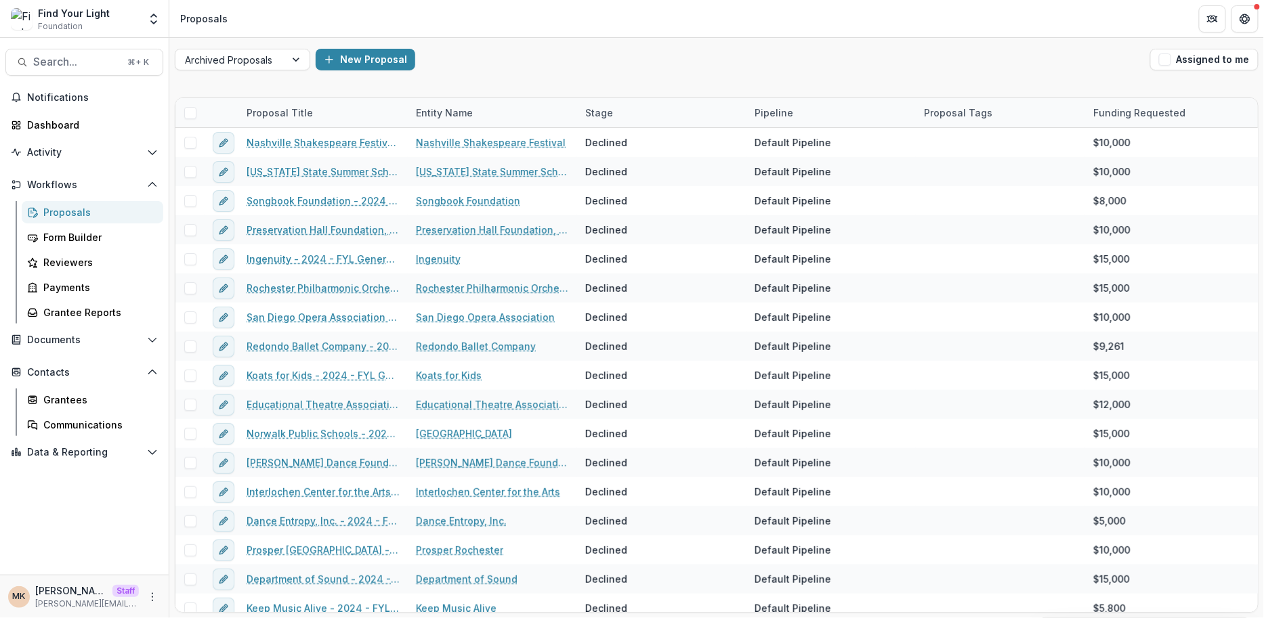
click at [62, 211] on div "Proposals" at bounding box center [97, 212] width 109 height 14
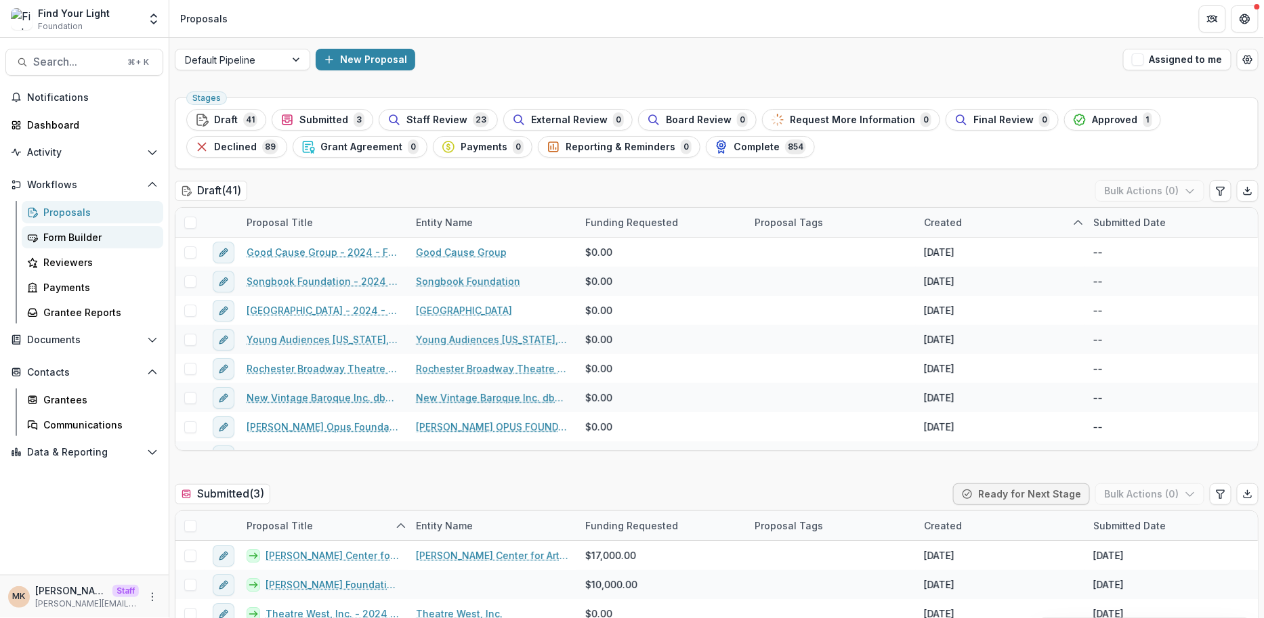
click at [89, 237] on div "Form Builder" at bounding box center [97, 237] width 109 height 14
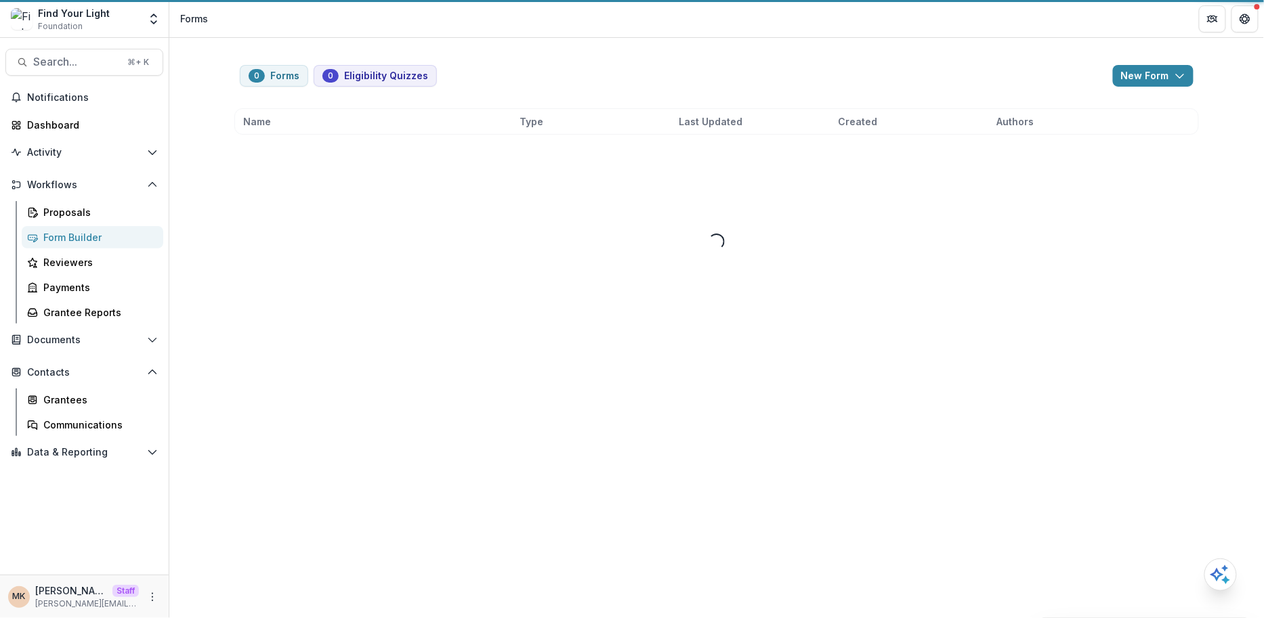
click at [94, 228] on link "Form Builder" at bounding box center [93, 237] width 142 height 22
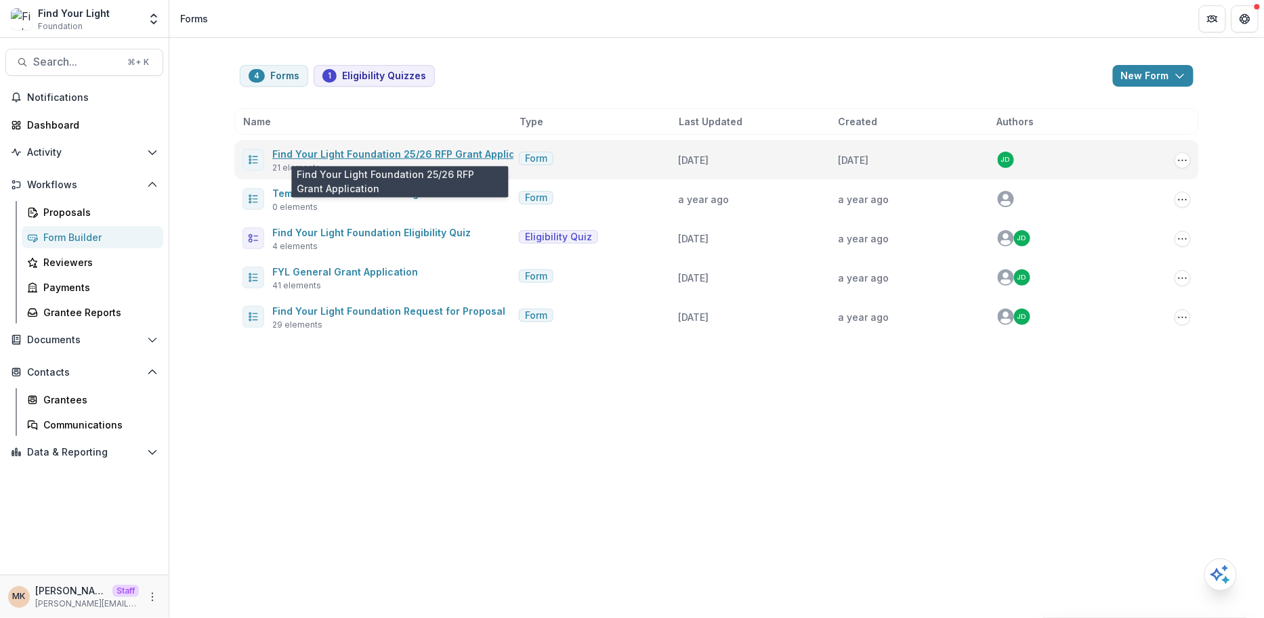
click at [407, 153] on link "Find Your Light Foundation 25/26 RFP Grant Application" at bounding box center [405, 154] width 267 height 12
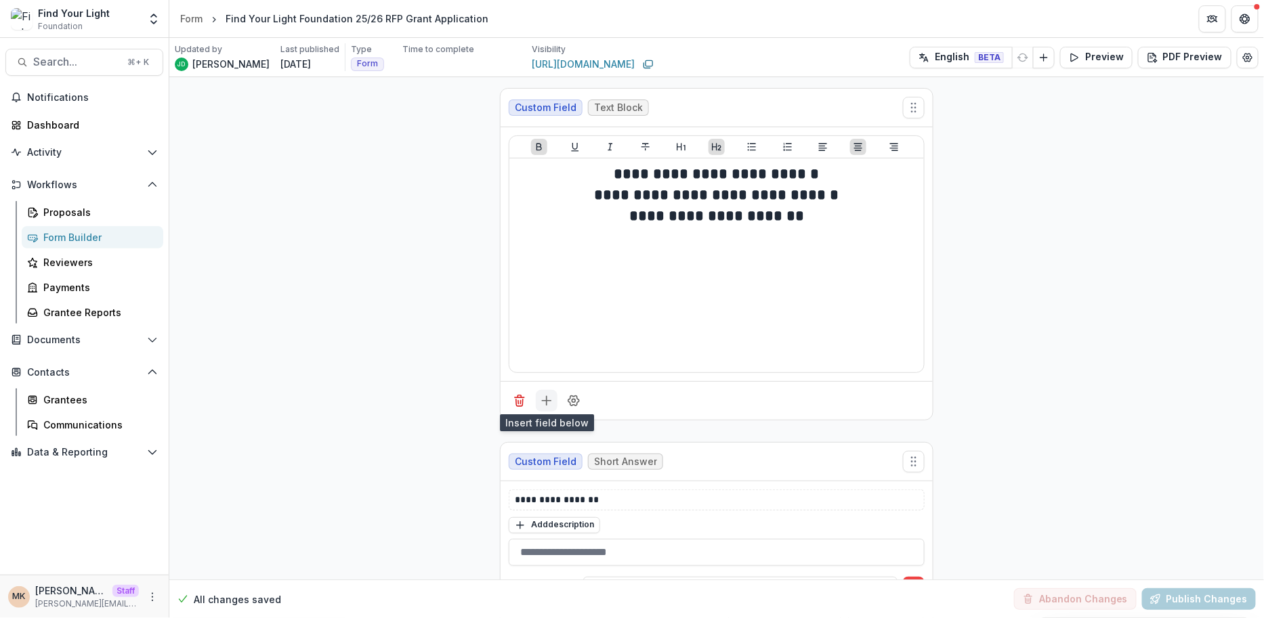
click at [550, 402] on icon "Add field" at bounding box center [547, 401] width 14 height 14
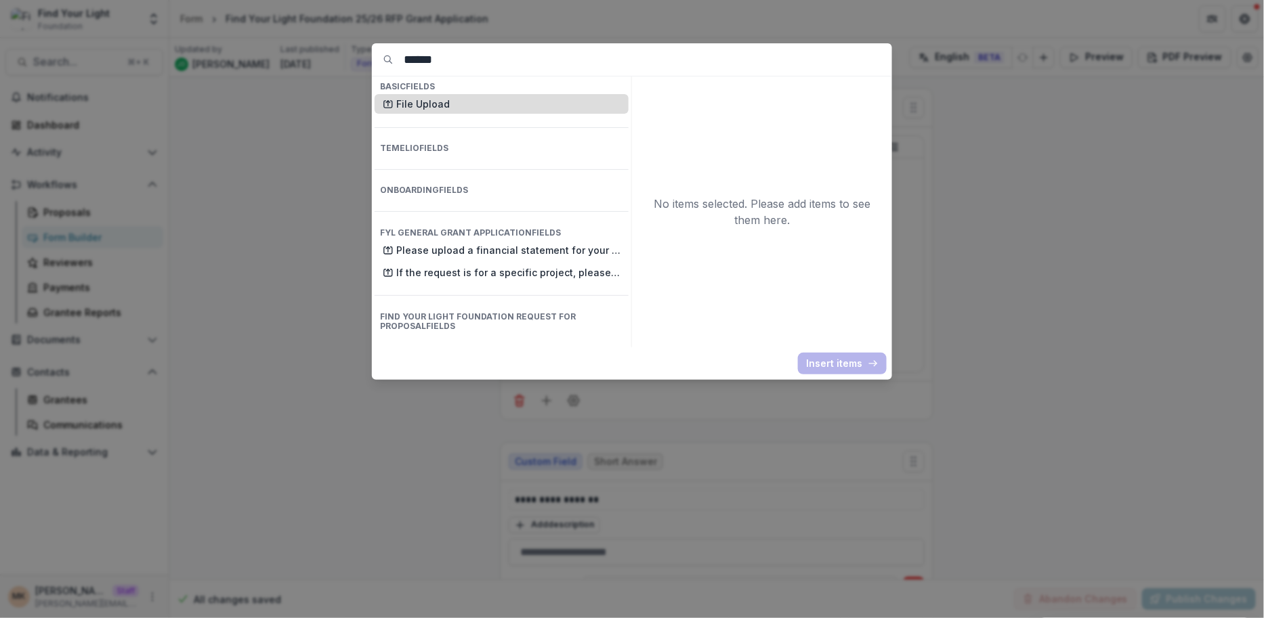
type input "******"
click at [431, 100] on p "File Upload" at bounding box center [508, 104] width 224 height 14
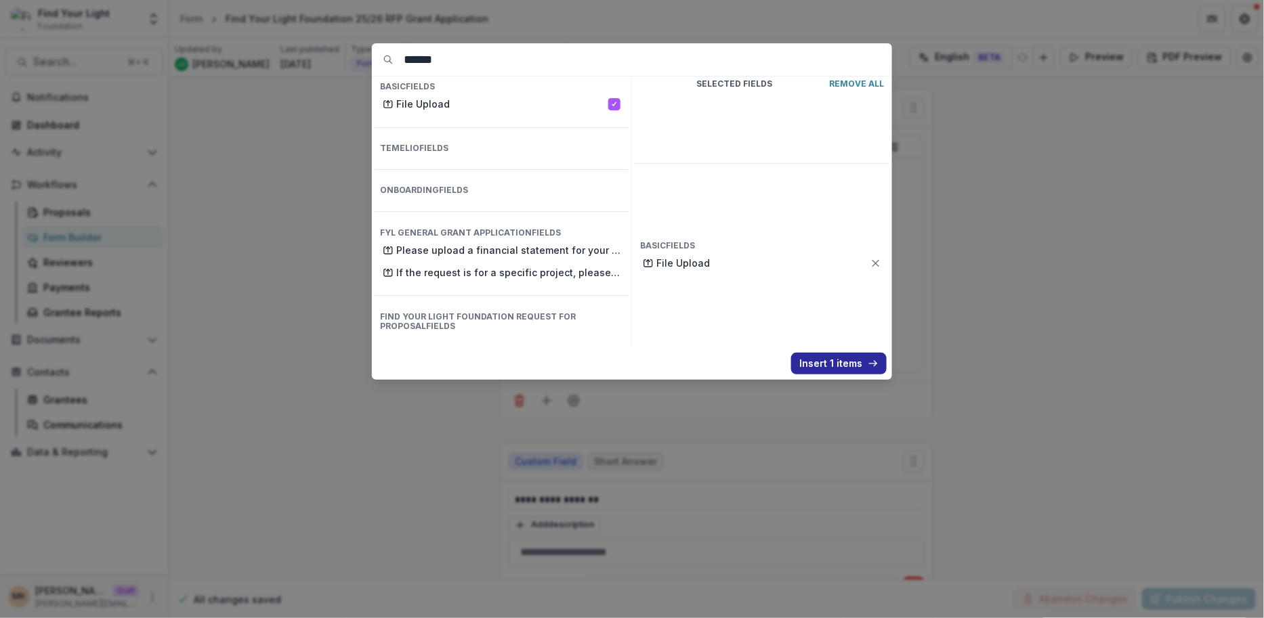
click at [811, 364] on button "Insert 1 items" at bounding box center [838, 364] width 95 height 22
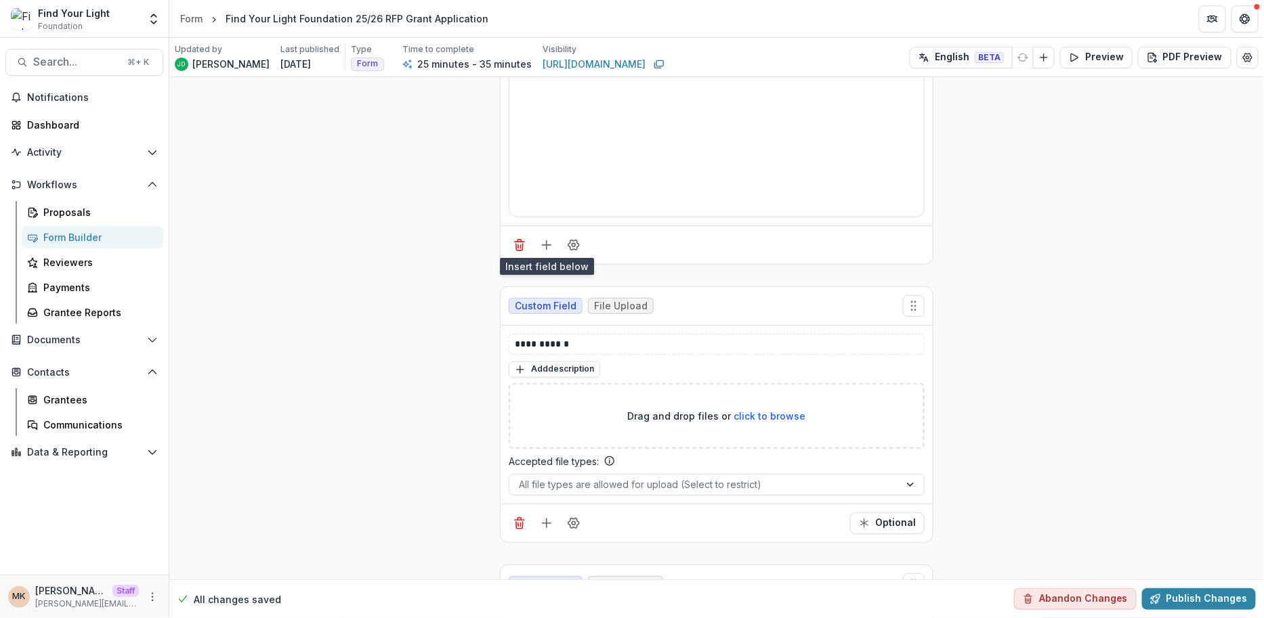
scroll to position [282, 0]
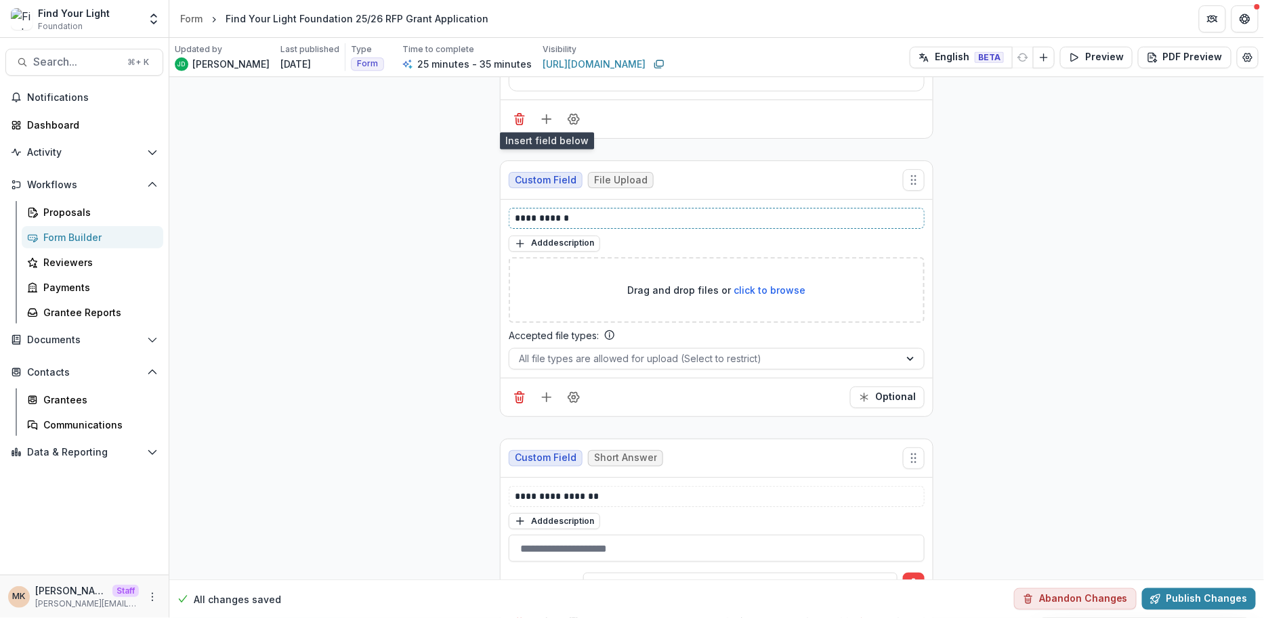
click at [545, 211] on p "**********" at bounding box center [717, 218] width 405 height 14
click at [577, 392] on icon "Field Settings" at bounding box center [573, 397] width 11 height 10
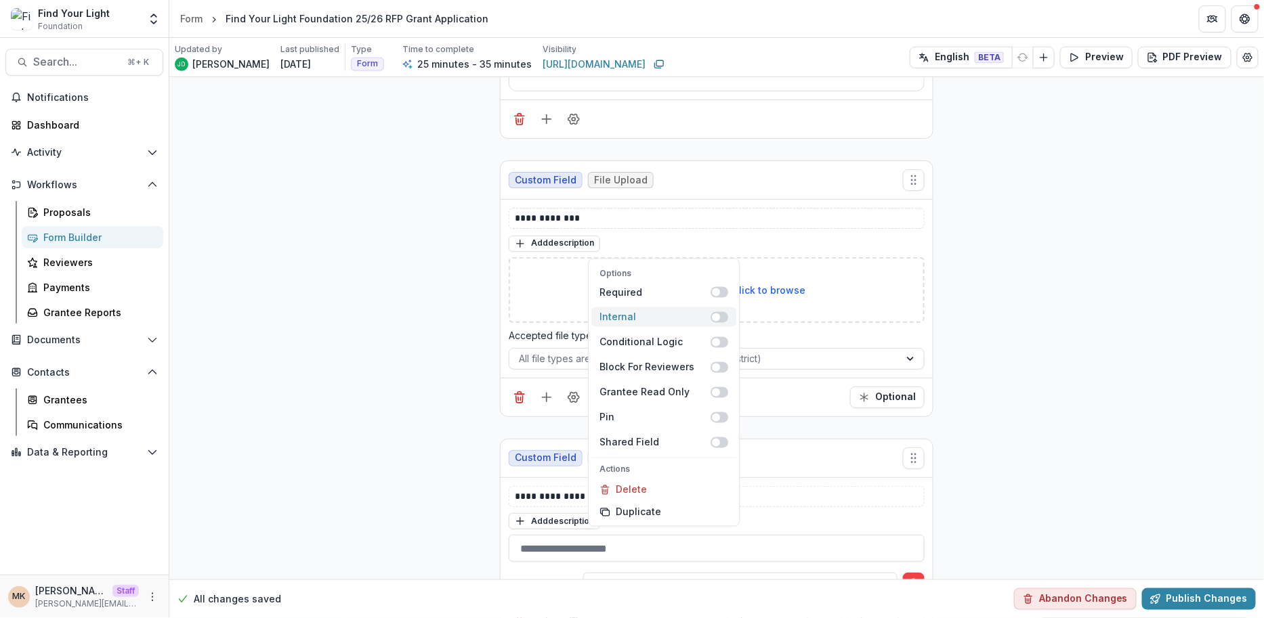
click at [724, 316] on span at bounding box center [719, 317] width 18 height 11
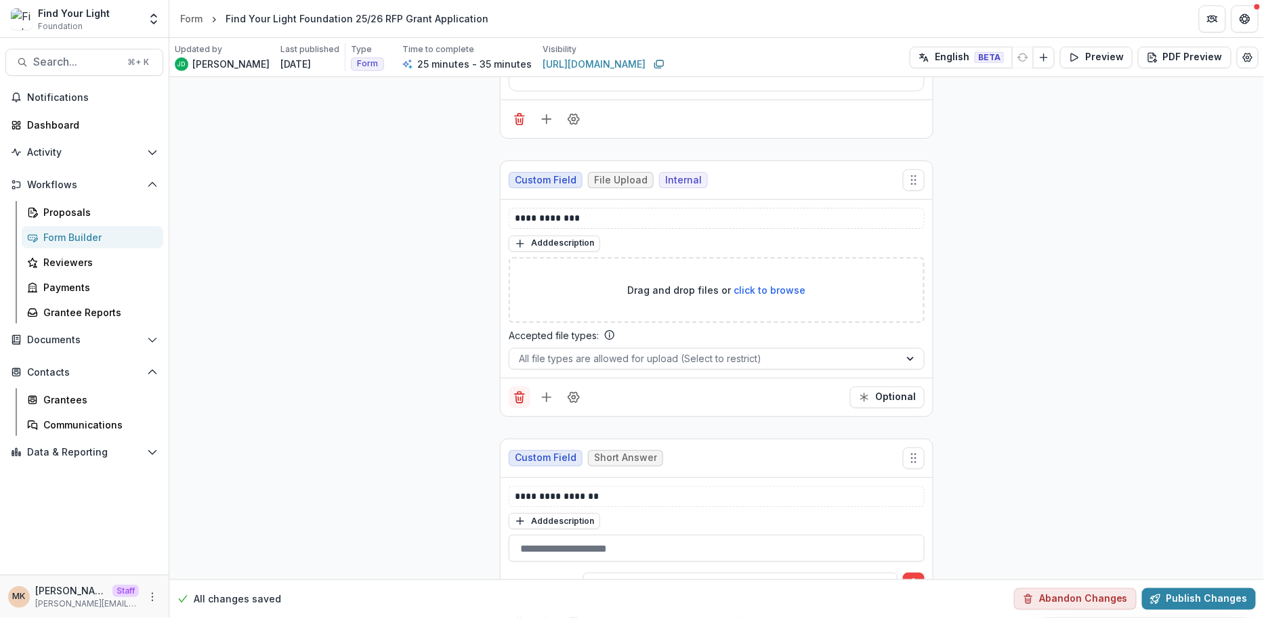
click at [513, 391] on icon "Delete field" at bounding box center [520, 398] width 14 height 14
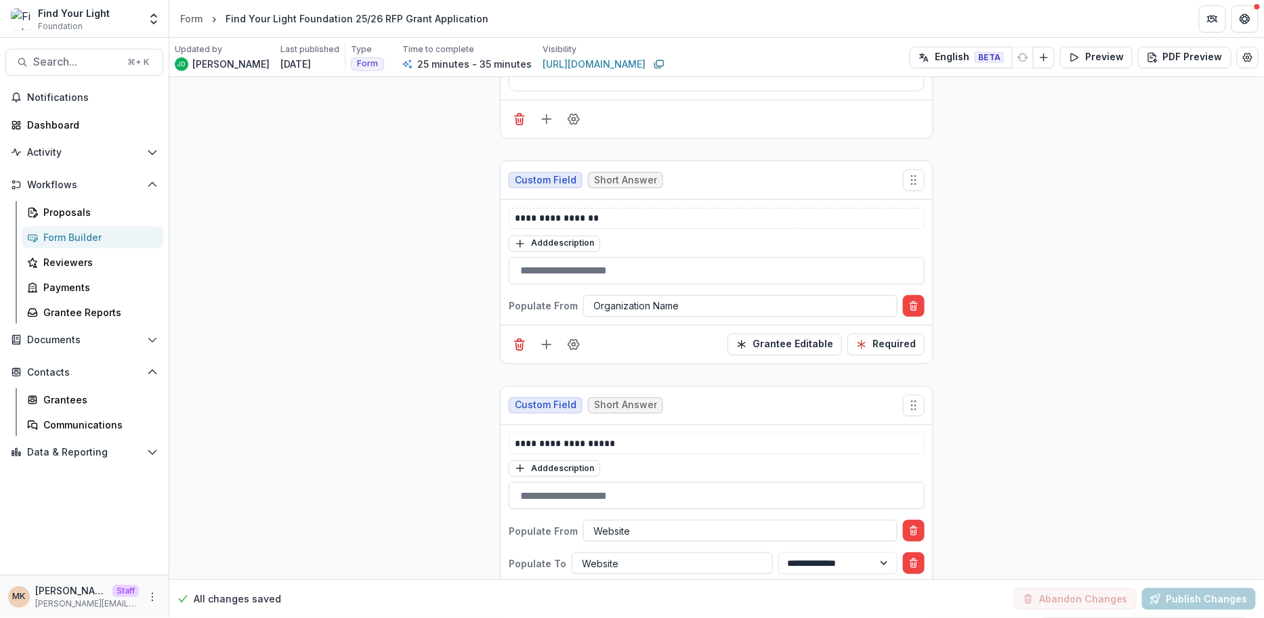
click at [44, 126] on div "Dashboard" at bounding box center [89, 125] width 125 height 14
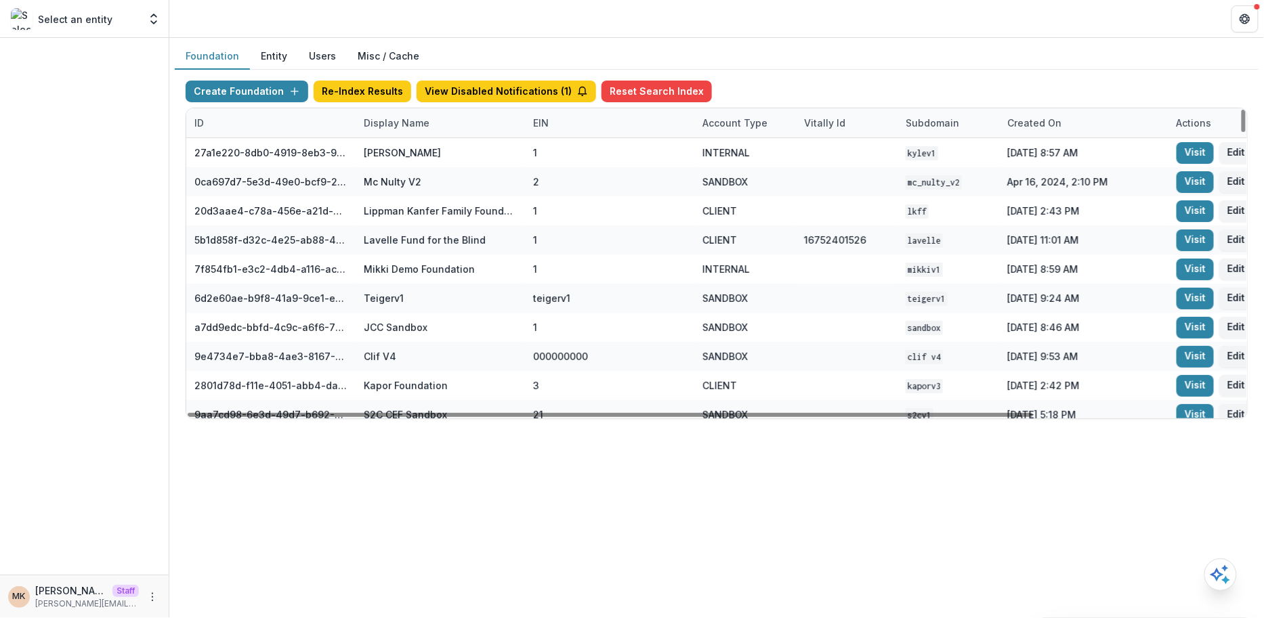
click at [400, 129] on div "Display Name" at bounding box center [440, 122] width 169 height 29
click at [398, 167] on div "Sort Ascending Sort Descending Hide Column" at bounding box center [439, 192] width 168 height 107
click at [395, 156] on input at bounding box center [439, 153] width 163 height 22
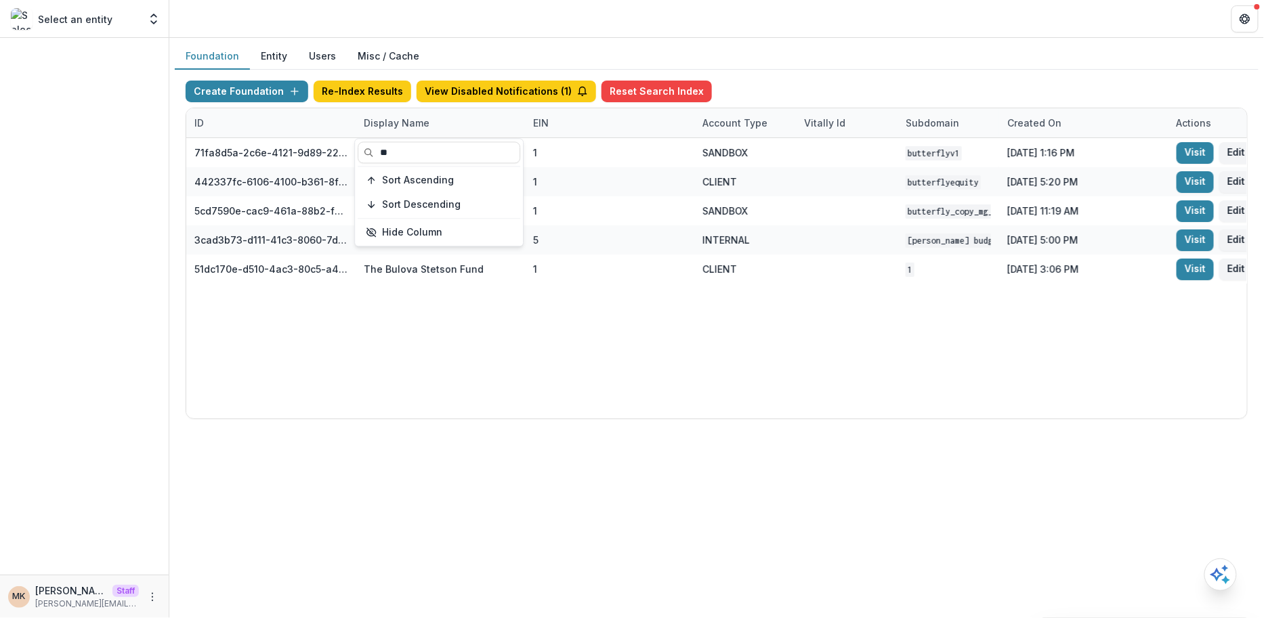
type input "**"
click at [818, 36] on header at bounding box center [716, 18] width 1094 height 37
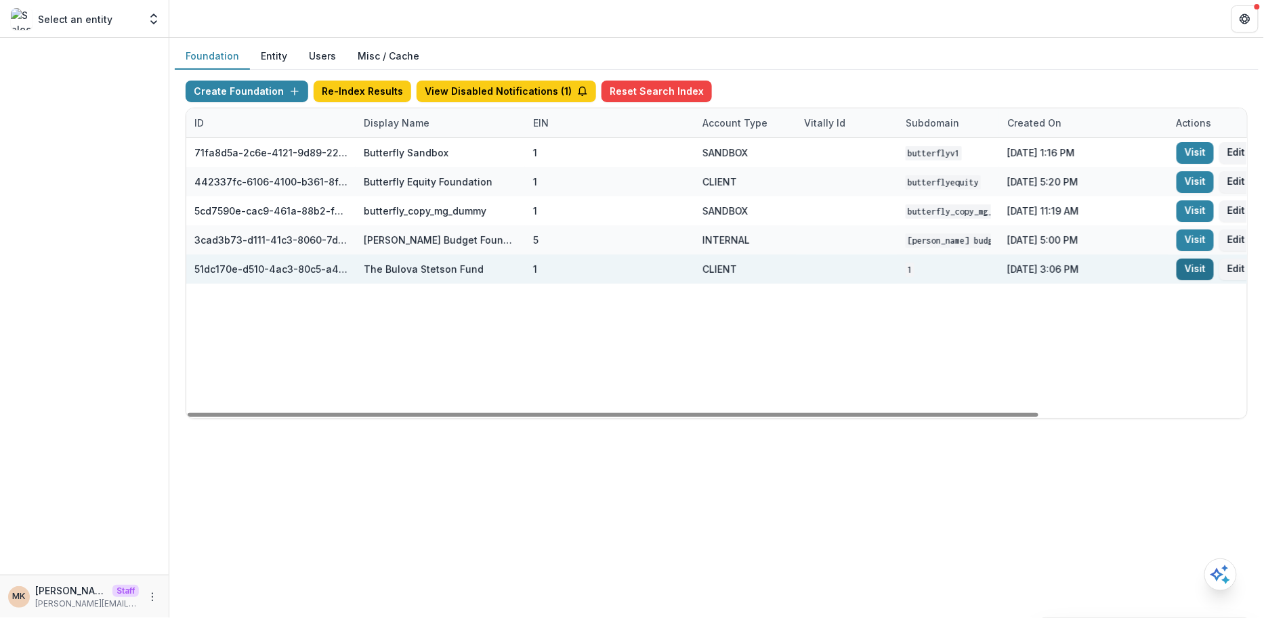
click at [1178, 272] on link "Visit" at bounding box center [1194, 270] width 37 height 22
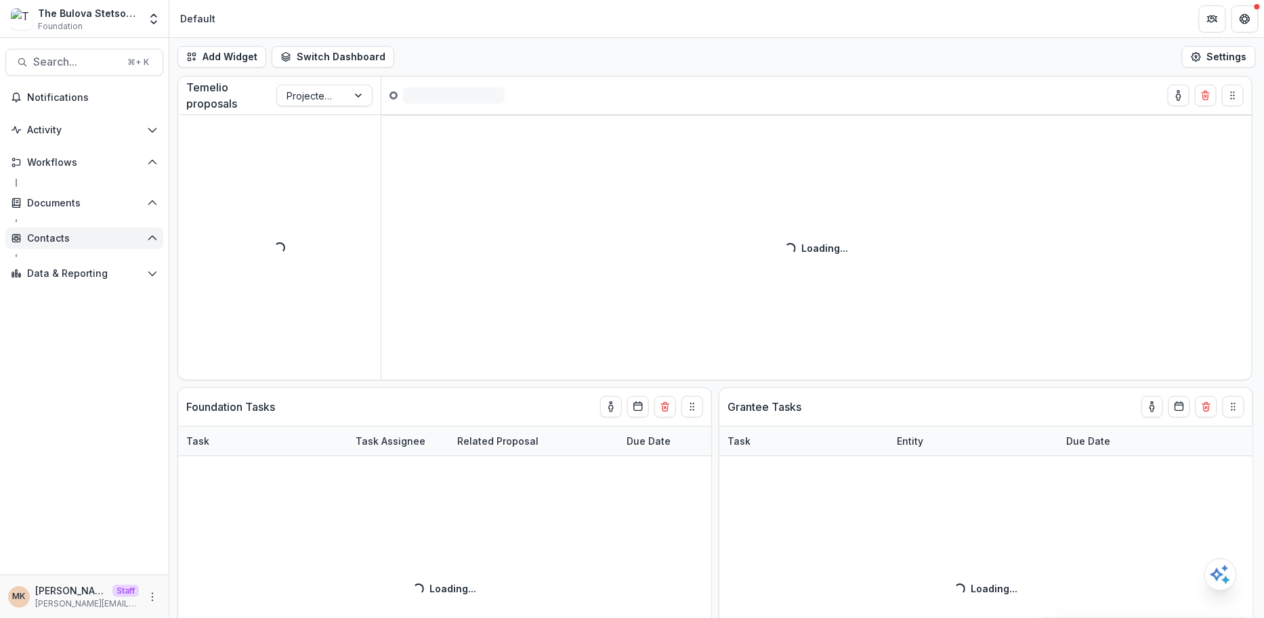
click at [55, 242] on span "Contacts" at bounding box center [84, 239] width 114 height 12
click at [66, 236] on span "Contacts" at bounding box center [84, 239] width 114 height 12
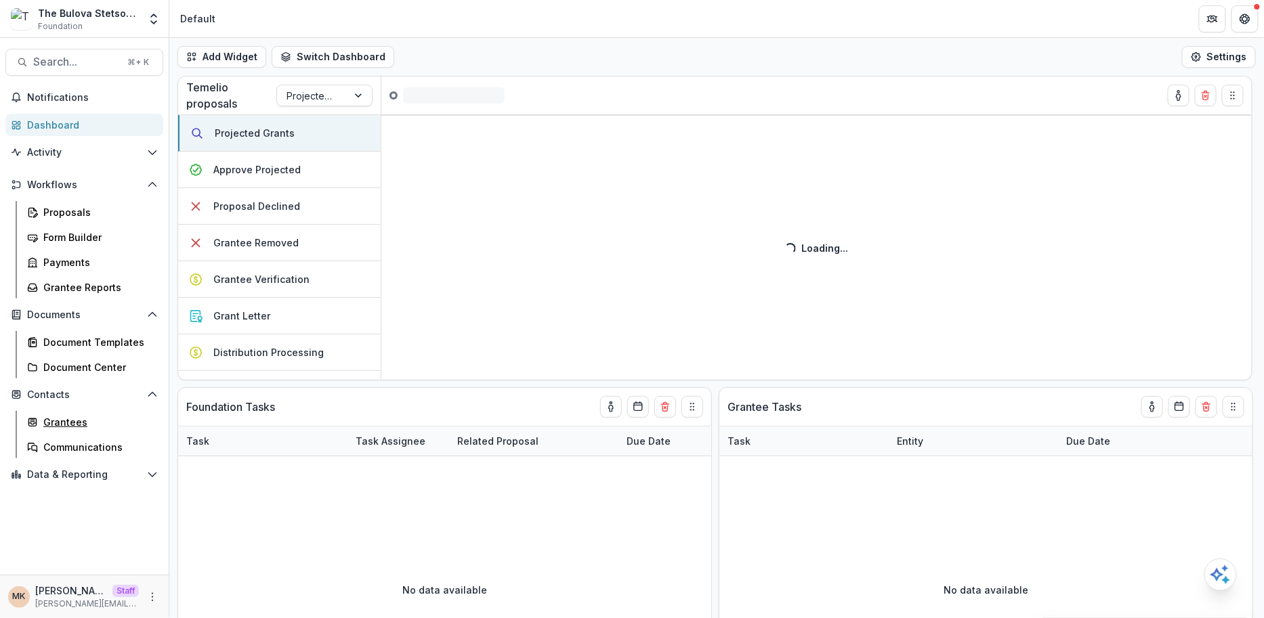
click at [59, 422] on div "Grantees" at bounding box center [97, 422] width 109 height 14
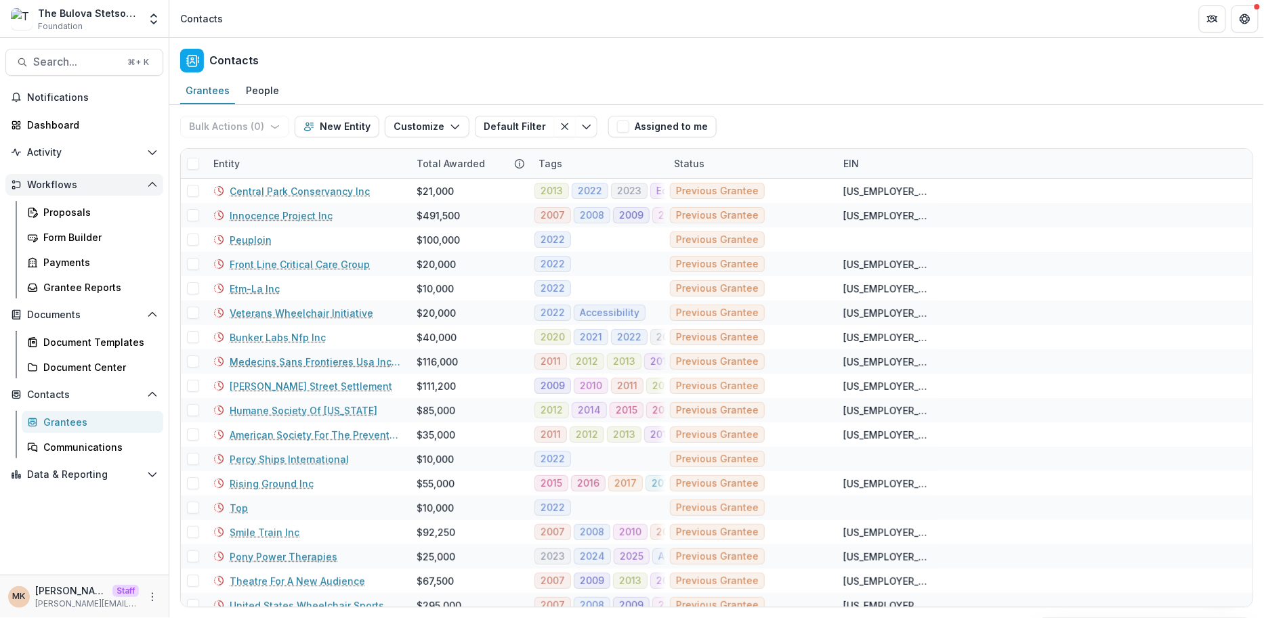
click at [54, 182] on span "Workflows" at bounding box center [84, 185] width 114 height 12
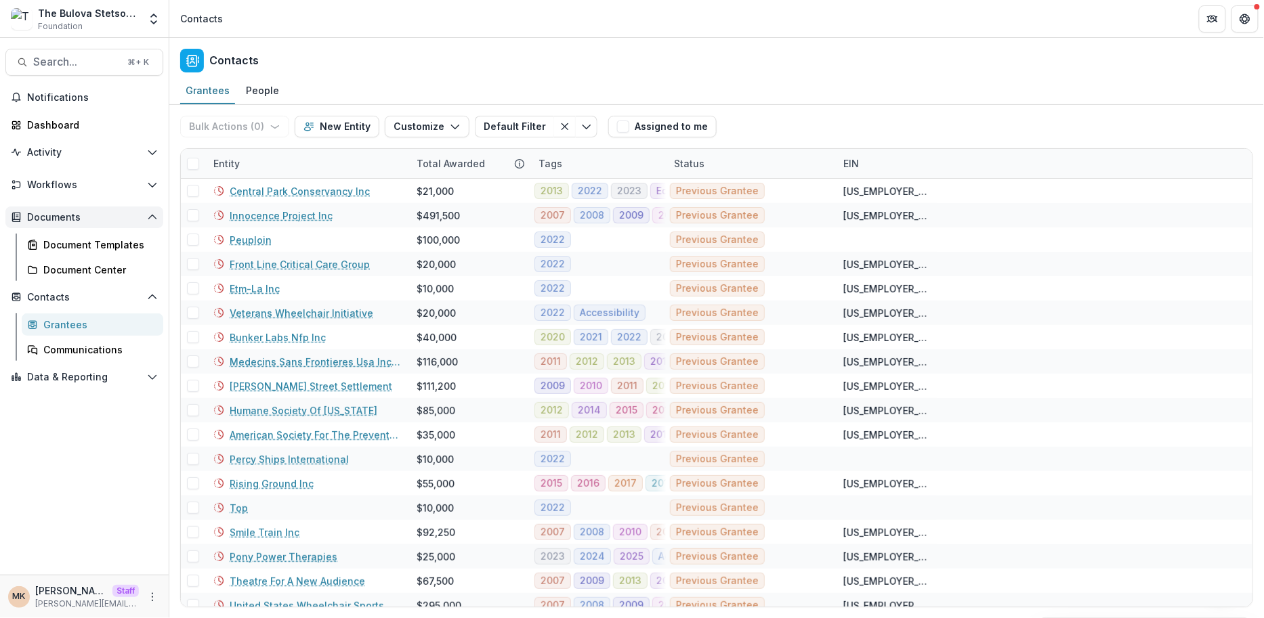
click at [54, 216] on span "Documents" at bounding box center [84, 218] width 114 height 12
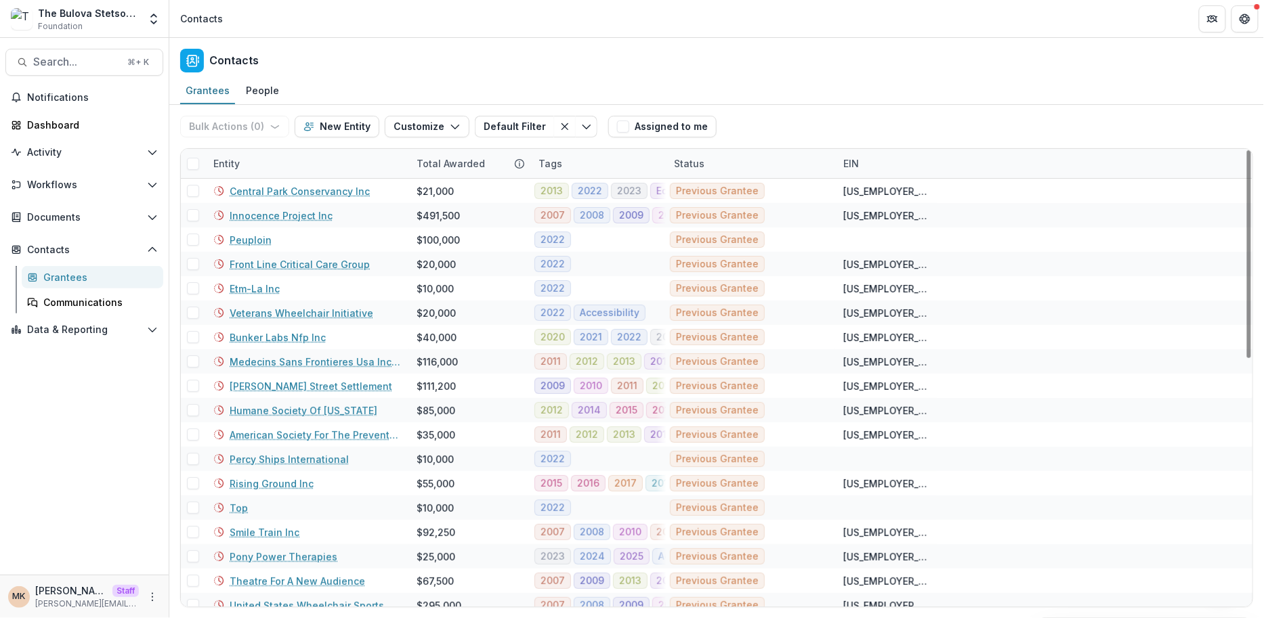
click at [621, 157] on div "Tags" at bounding box center [597, 163] width 135 height 29
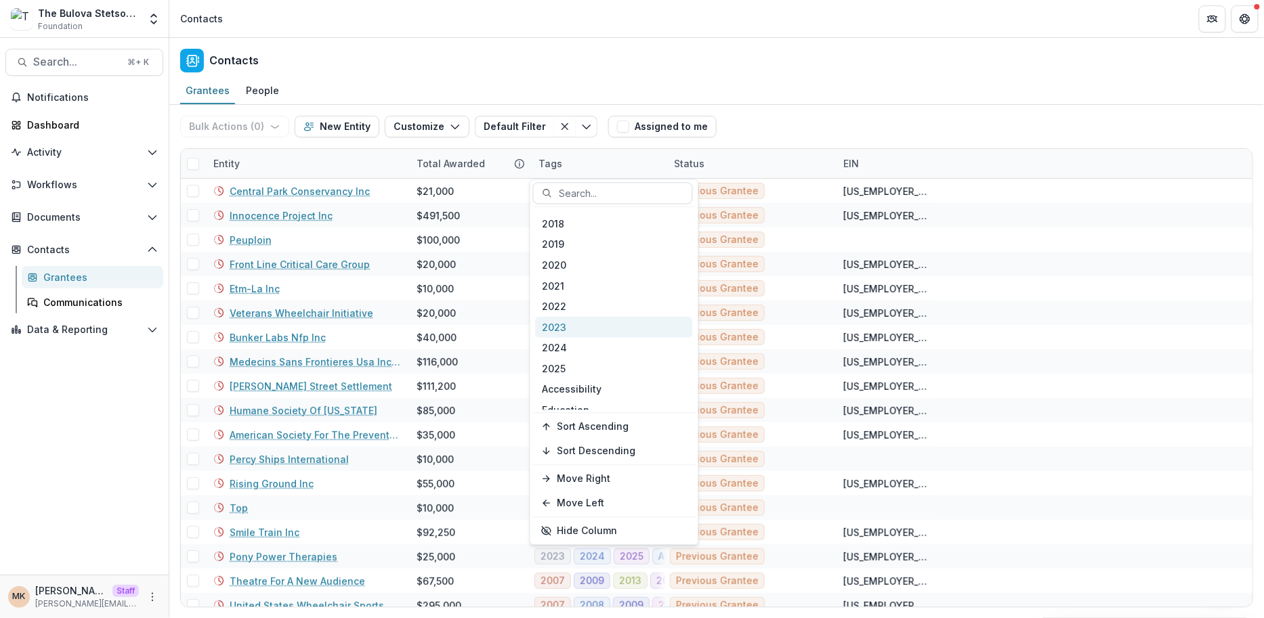
scroll to position [202, 0]
click at [585, 247] on div "2019" at bounding box center [614, 246] width 157 height 21
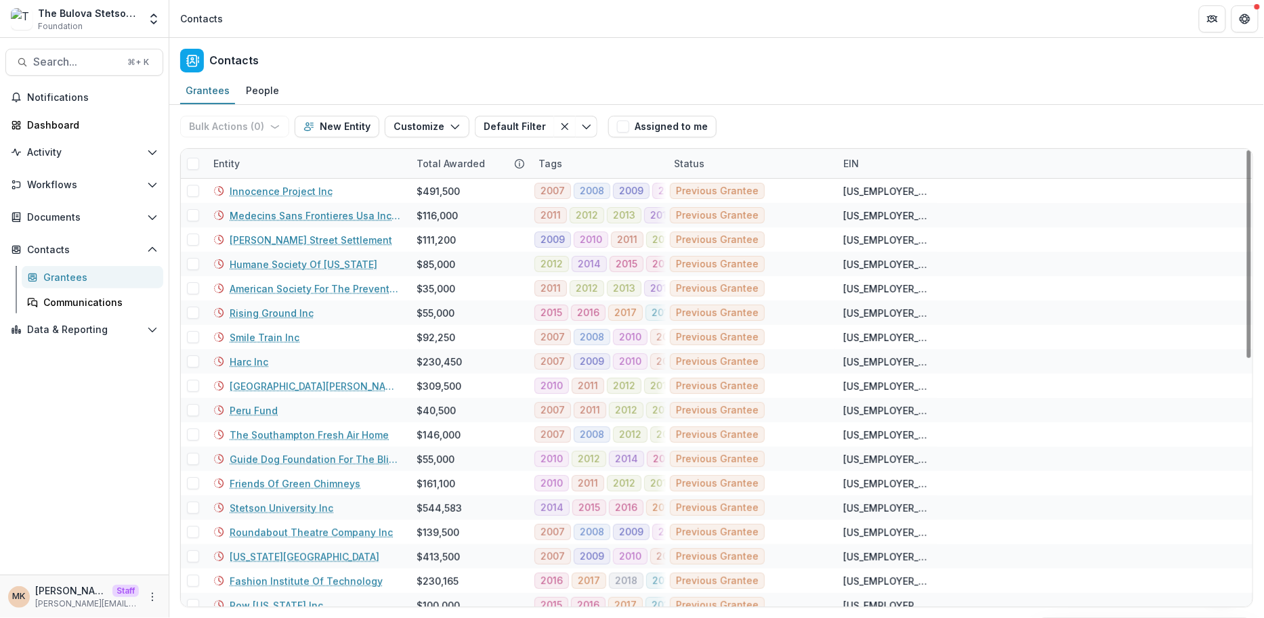
click at [732, 131] on div "Bulk Actions ( 0 ) Send Email Create Proposals Create Tasks New Entity Customiz…" at bounding box center [716, 126] width 1073 height 43
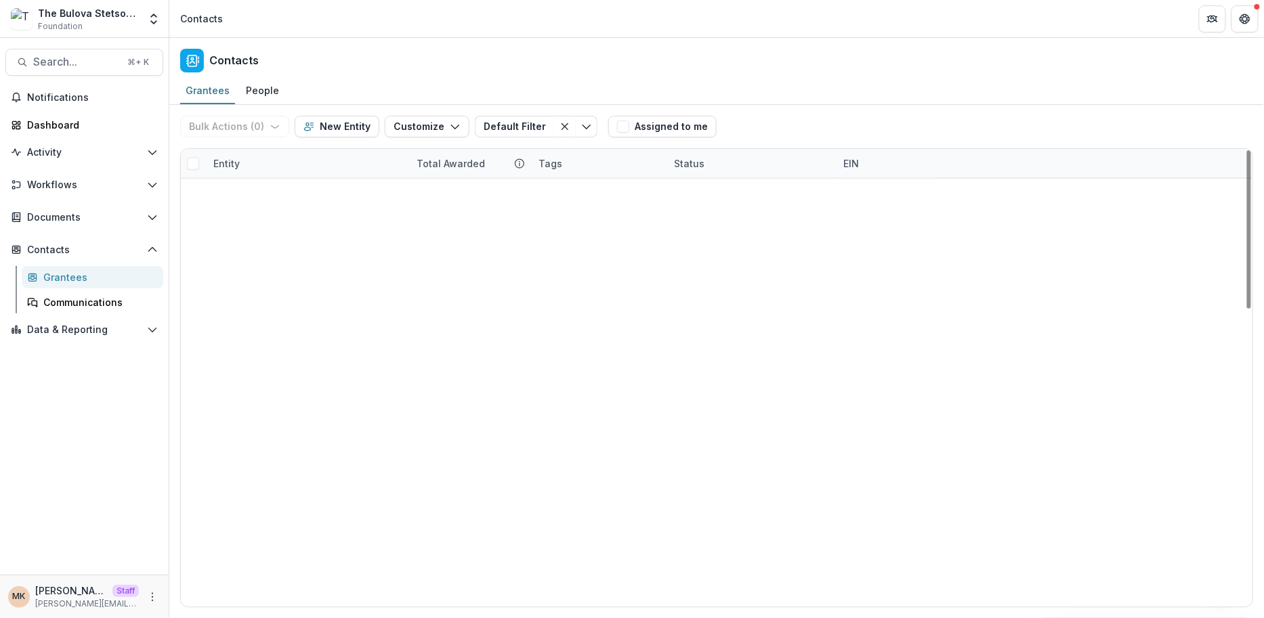
scroll to position [0, 0]
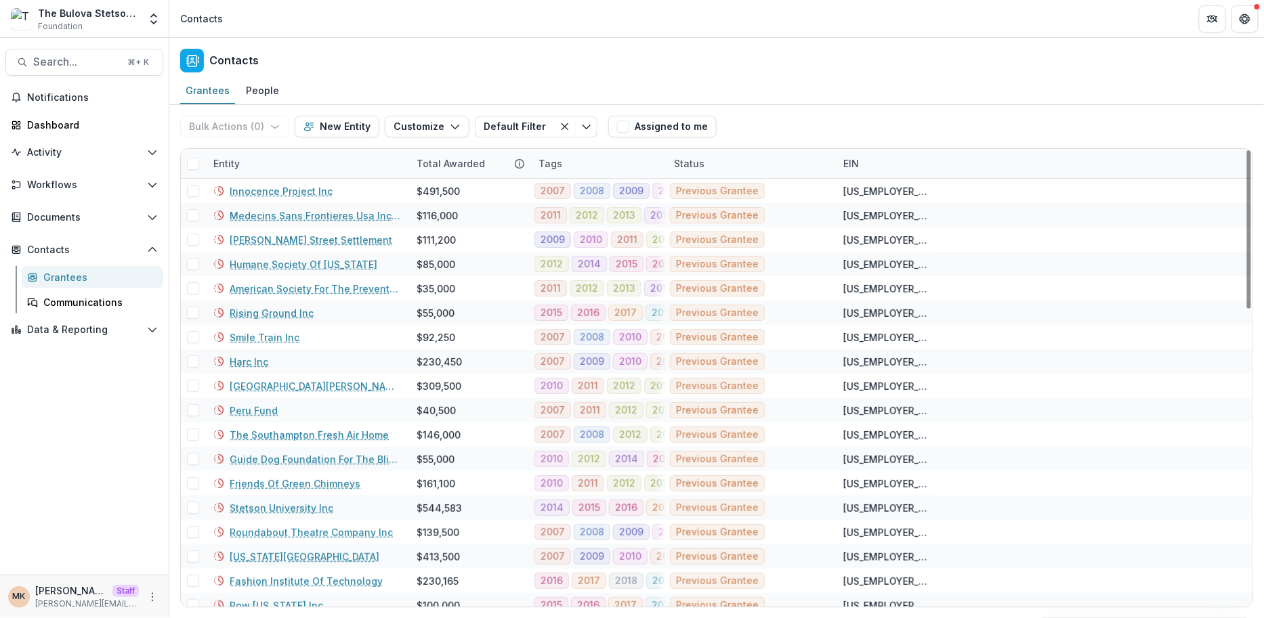
click at [595, 158] on div "Tags" at bounding box center [597, 163] width 135 height 29
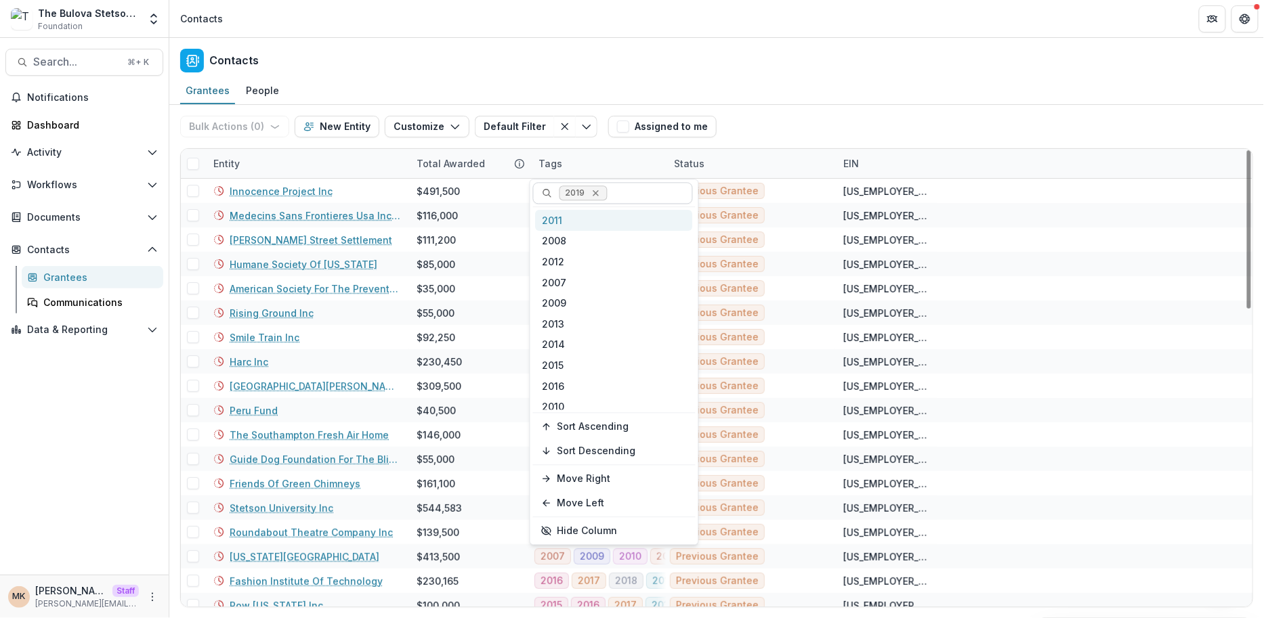
click at [595, 192] on icon "Remove 2019" at bounding box center [595, 193] width 11 height 11
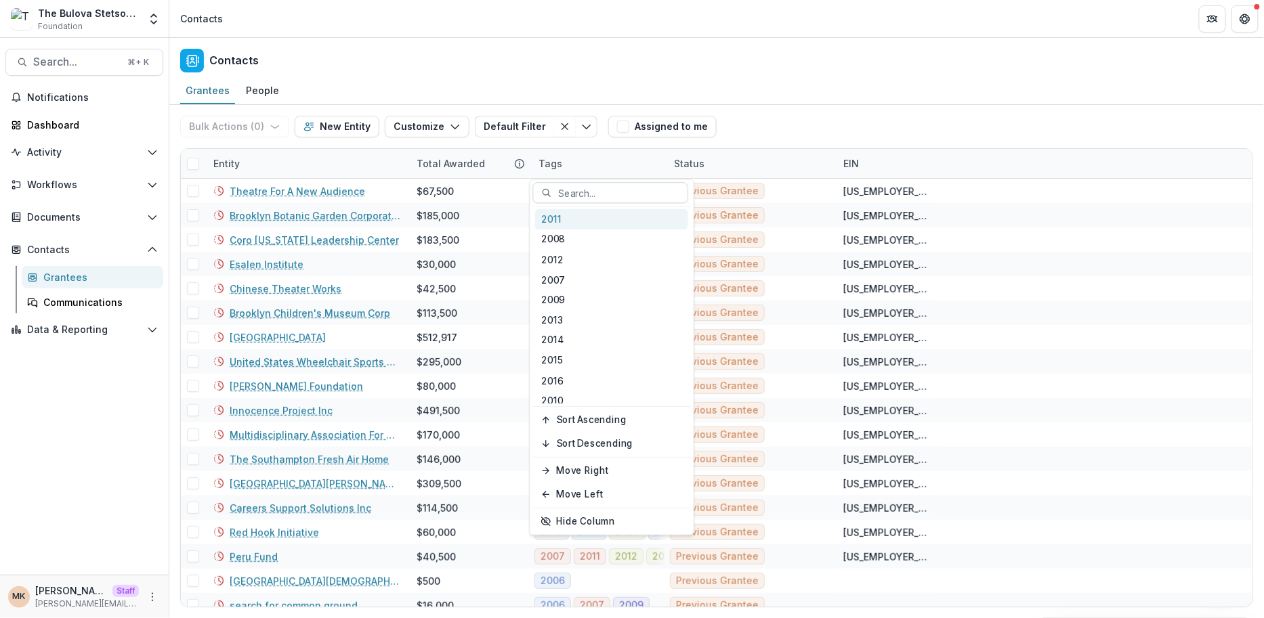
click at [735, 119] on div "Bulk Actions ( 0 ) Send Email Create Proposals Create Tasks New Entity Customiz…" at bounding box center [716, 126] width 1073 height 43
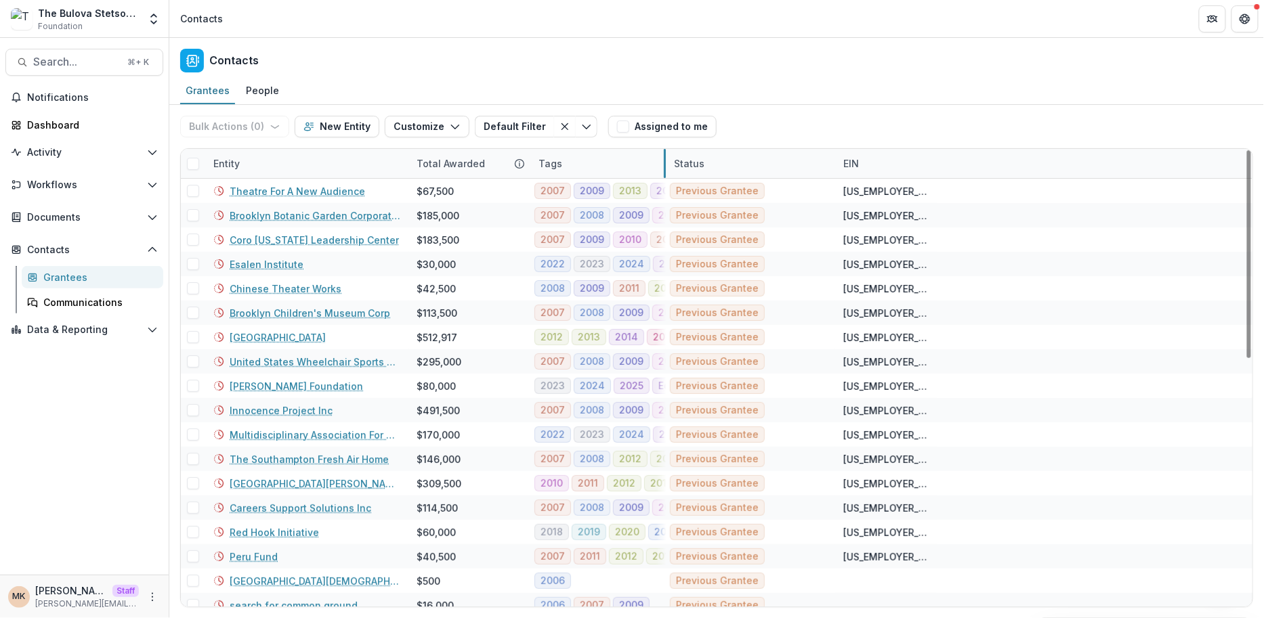
drag, startPoint x: 664, startPoint y: 163, endPoint x: 654, endPoint y: 142, distance: 22.7
